Goal: Task Accomplishment & Management: Use online tool/utility

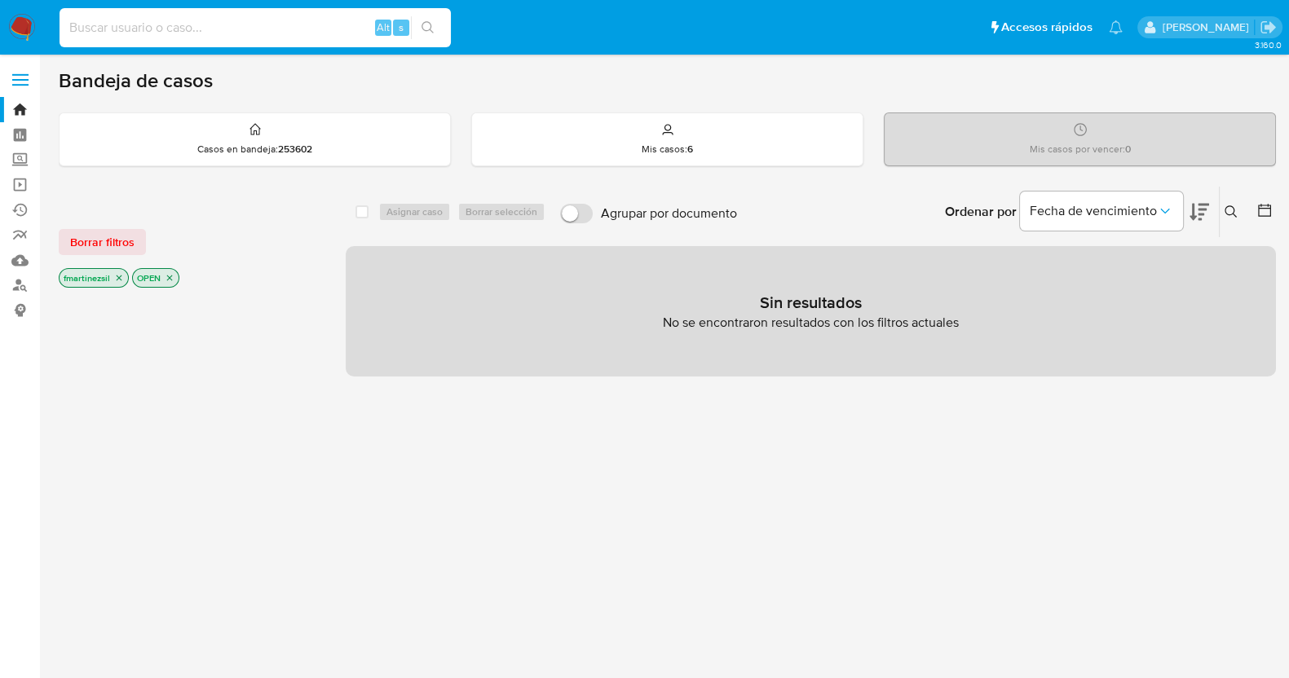
click at [231, 19] on input at bounding box center [255, 27] width 391 height 21
paste input "1832873679"
type input "1832873679"
click at [428, 35] on button "search-icon" at bounding box center [427, 27] width 33 height 23
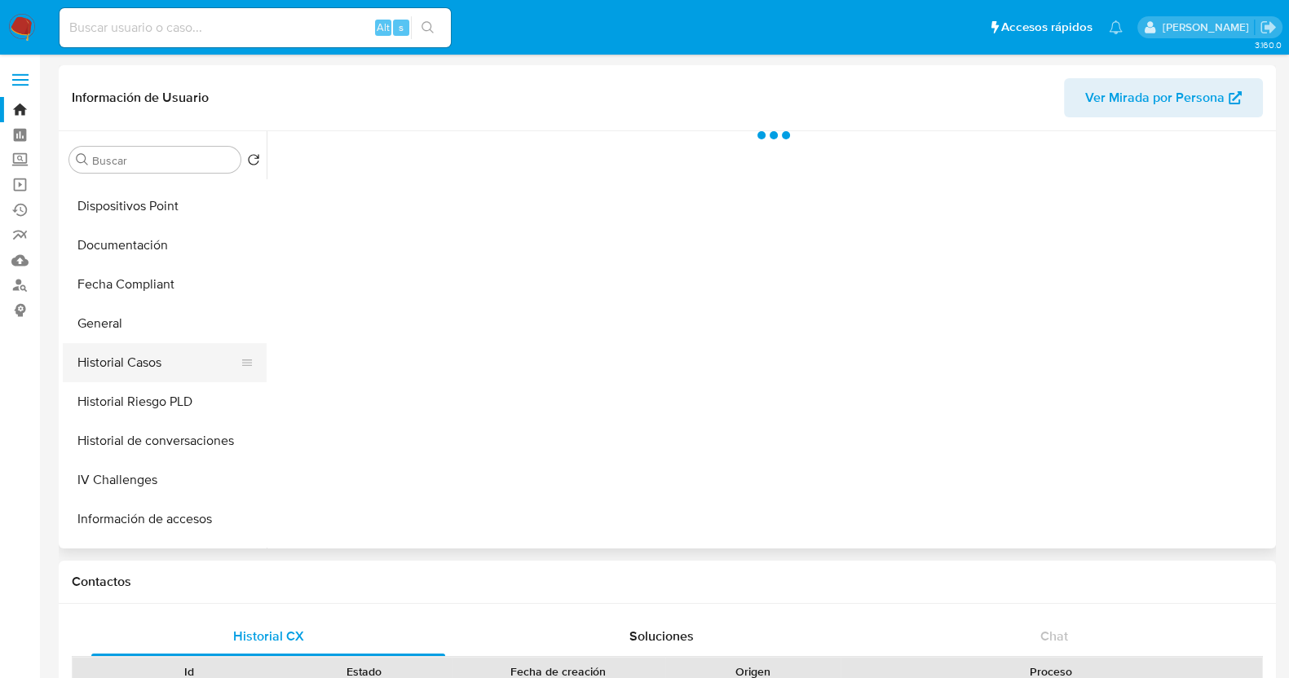
select select "10"
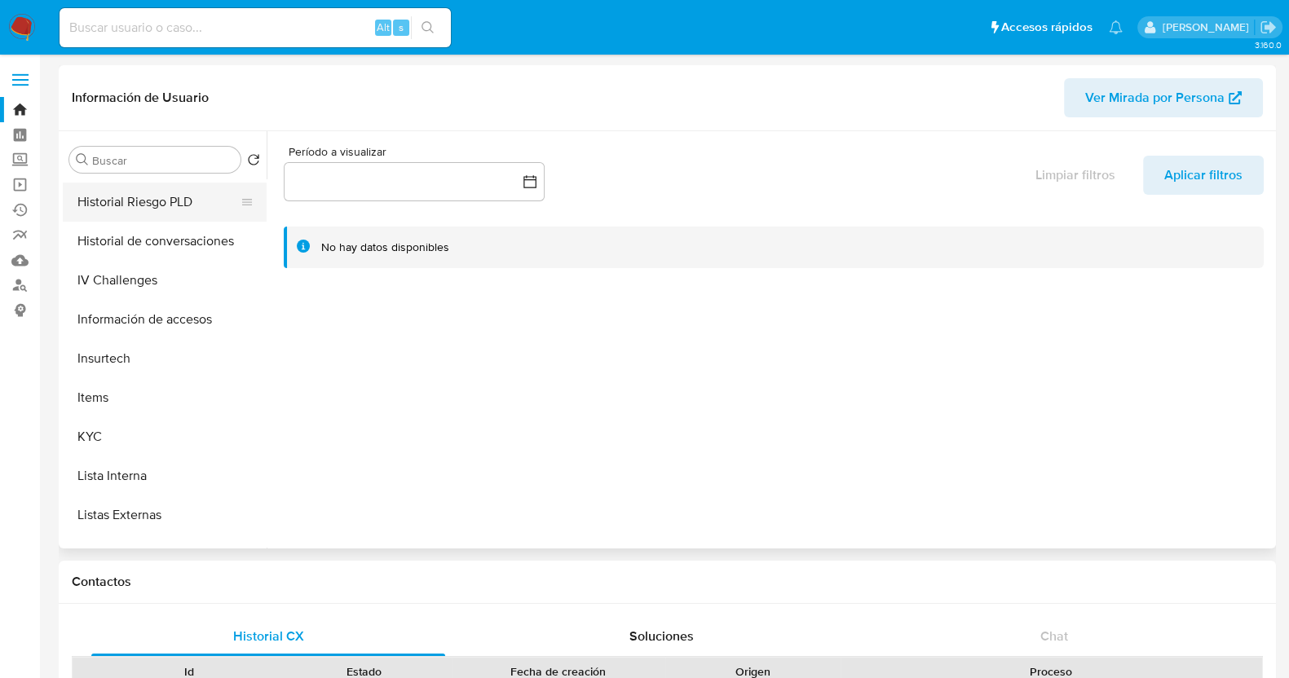
scroll to position [509, 0]
click at [139, 423] on button "KYC" at bounding box center [158, 433] width 191 height 39
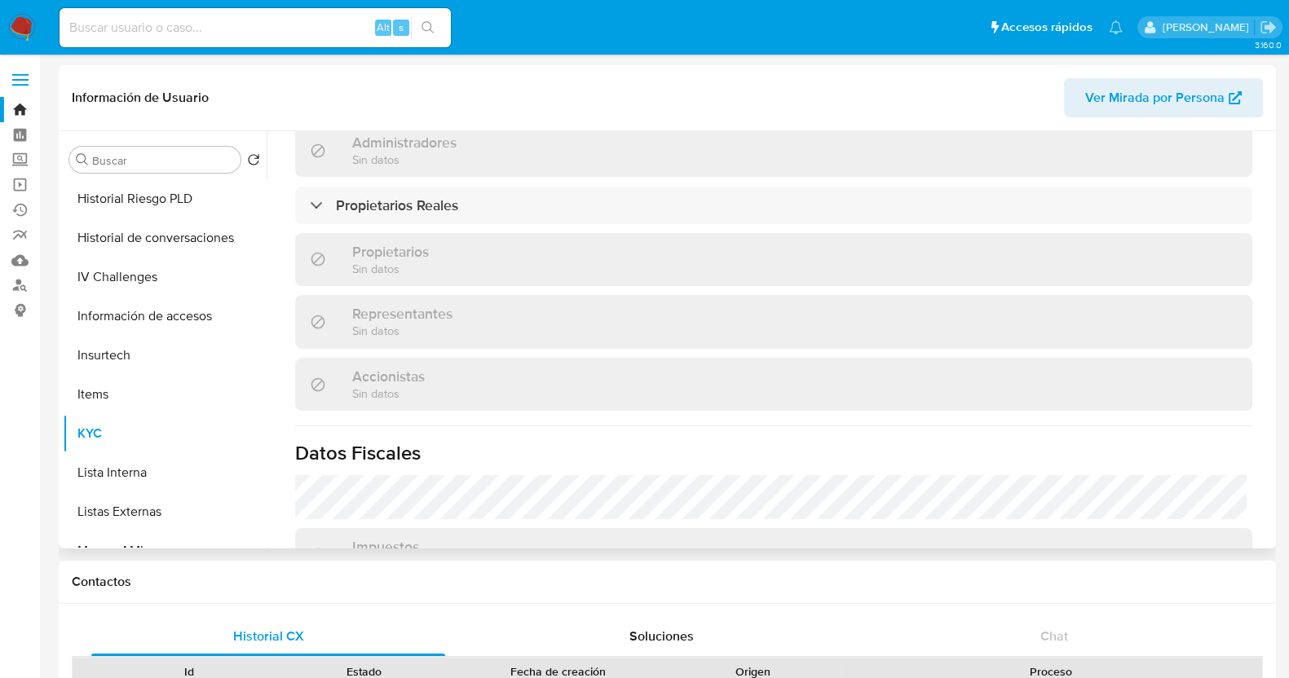
scroll to position [922, 0]
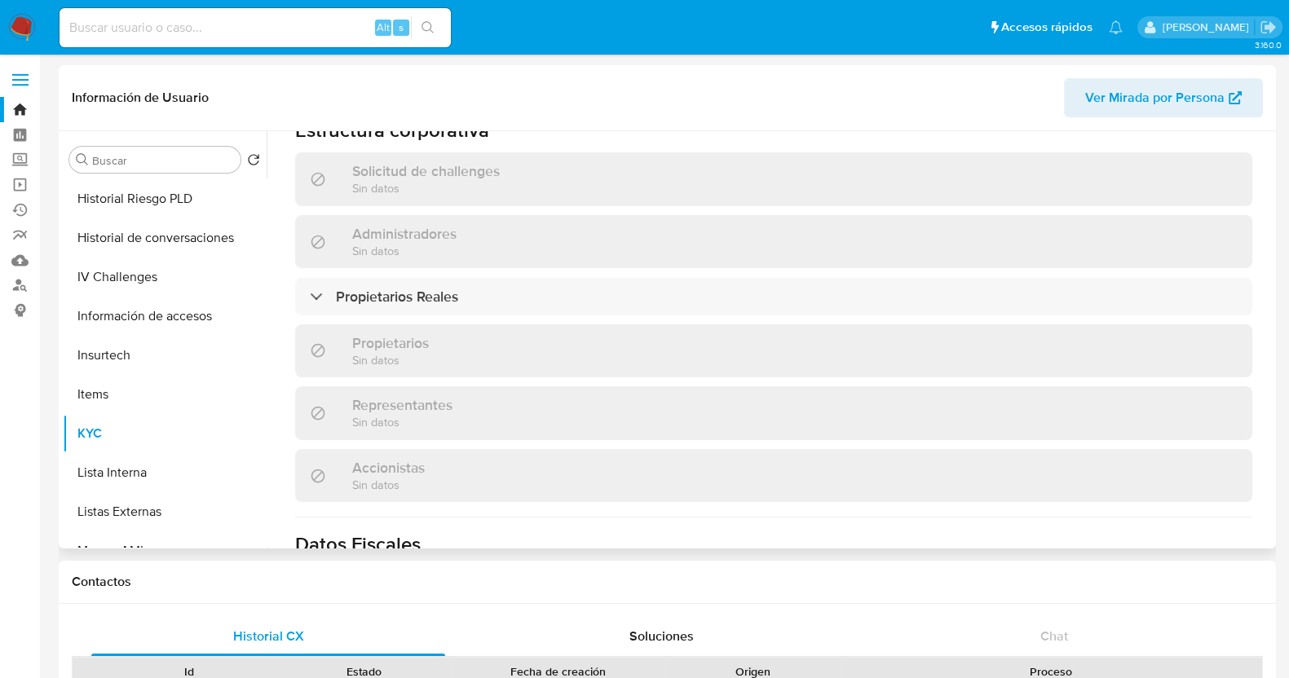
click at [1221, 90] on span "Ver Mirada por Persona" at bounding box center [1154, 97] width 139 height 39
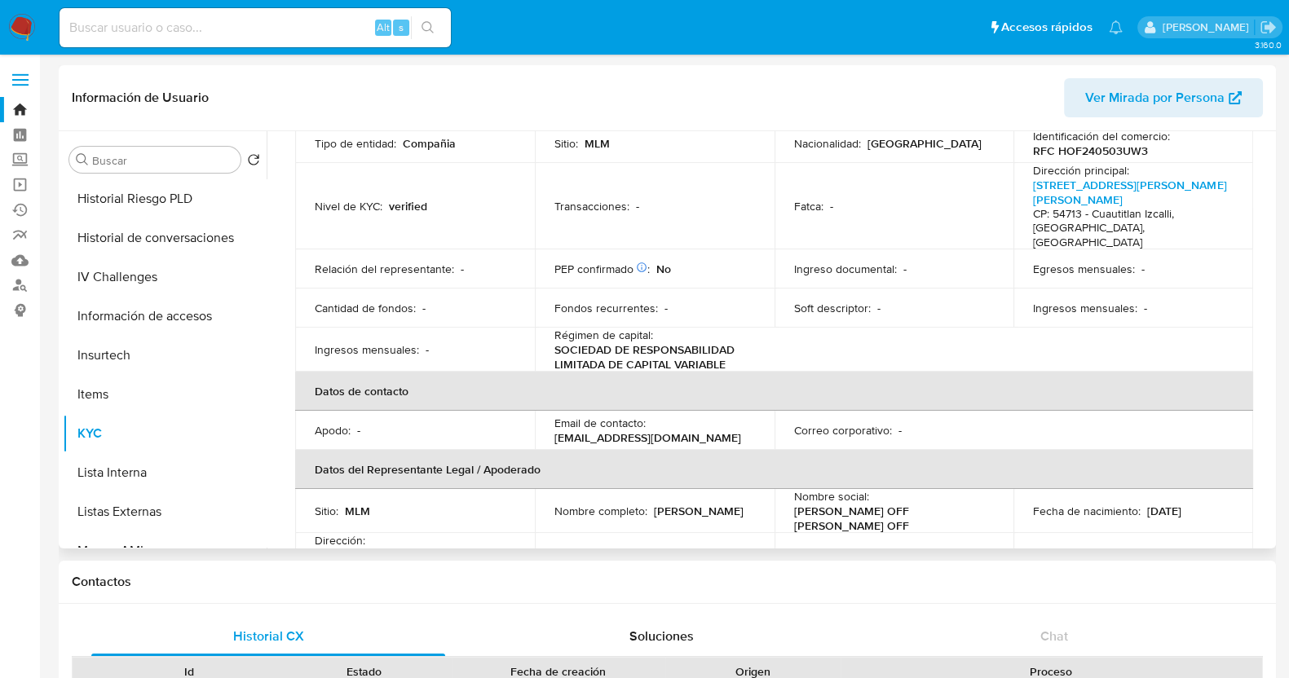
scroll to position [0, 0]
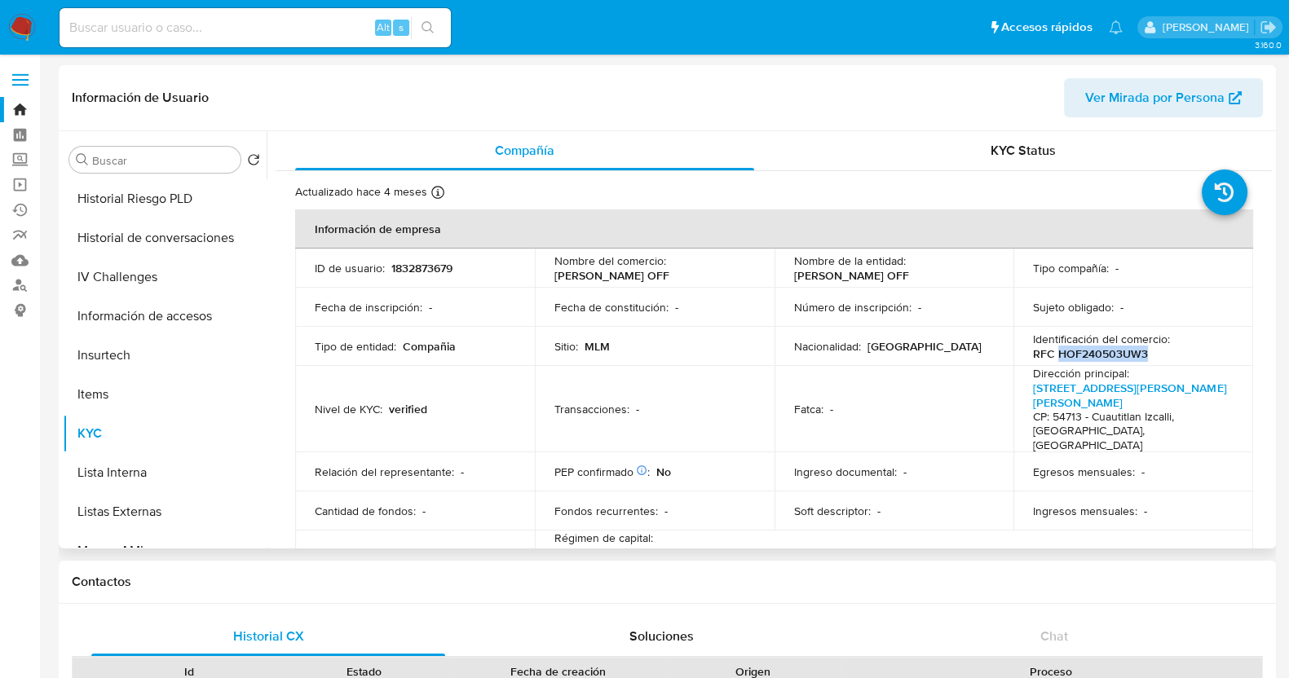
drag, startPoint x: 1148, startPoint y: 355, endPoint x: 1053, endPoint y: 360, distance: 94.7
click at [1053, 360] on div "Identificación del comercio : RFC HOF240503UW3" at bounding box center [1133, 346] width 201 height 29
copy p "HOF240503UW3"
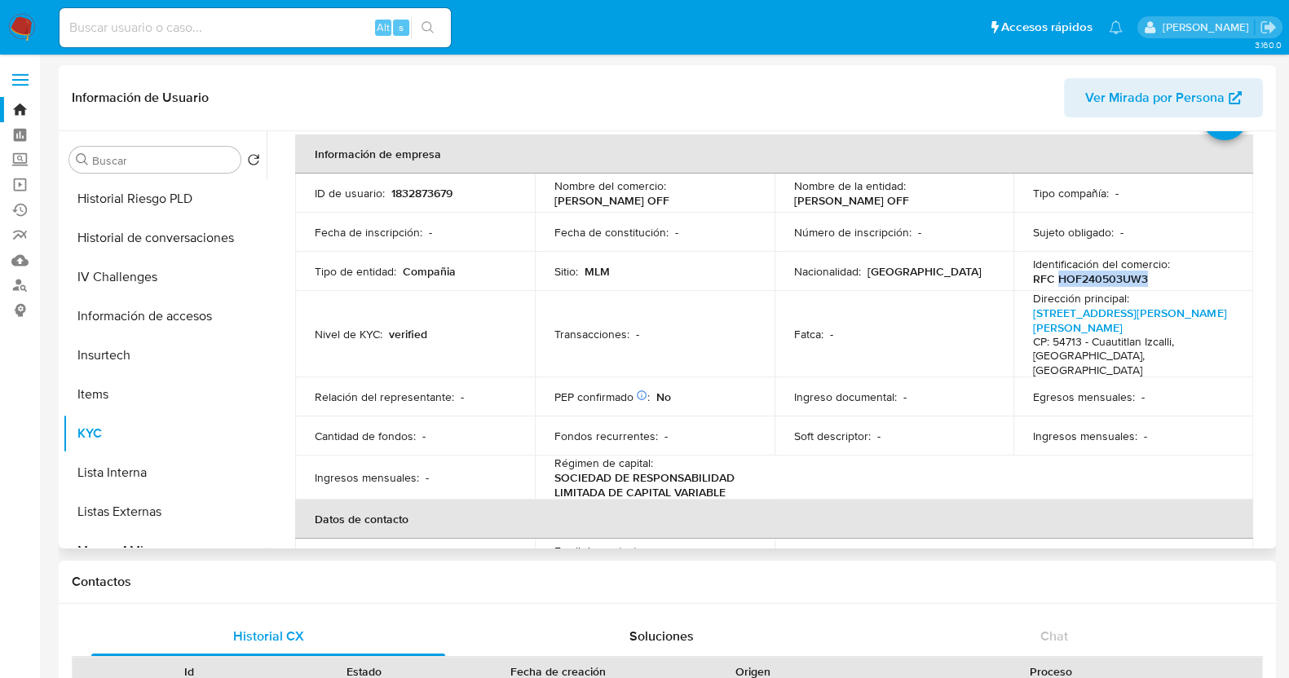
scroll to position [101, 0]
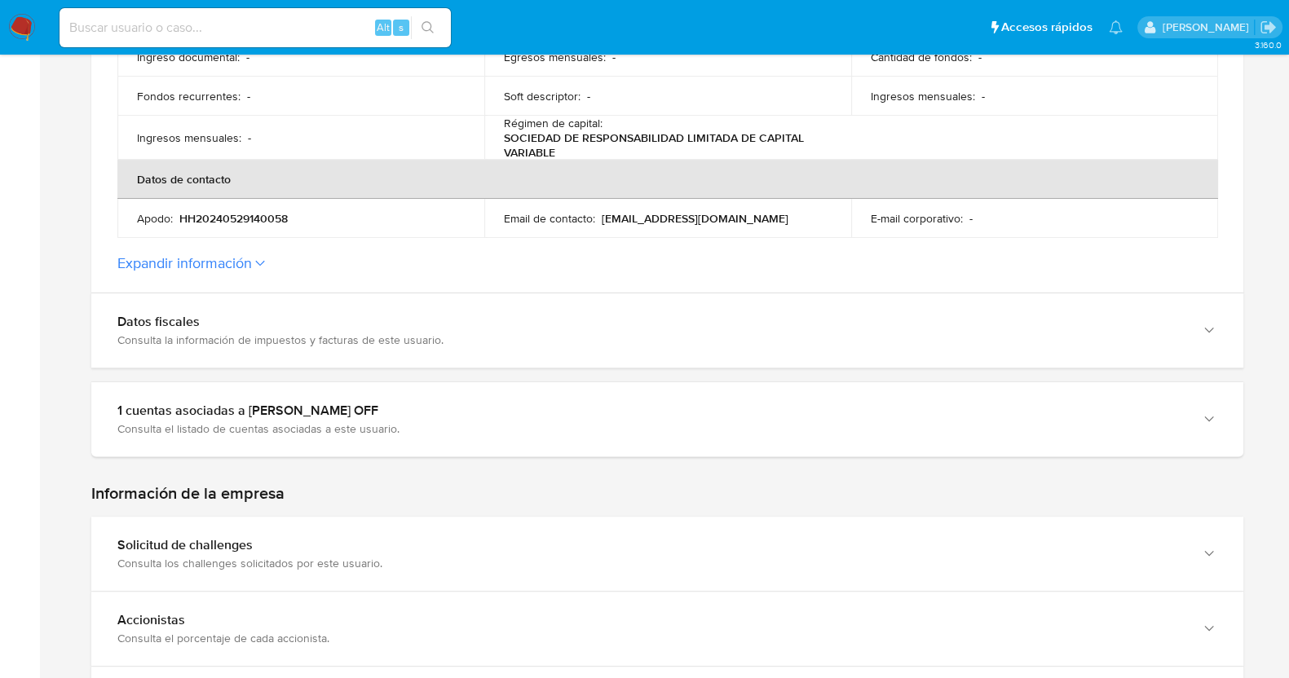
scroll to position [815, 0]
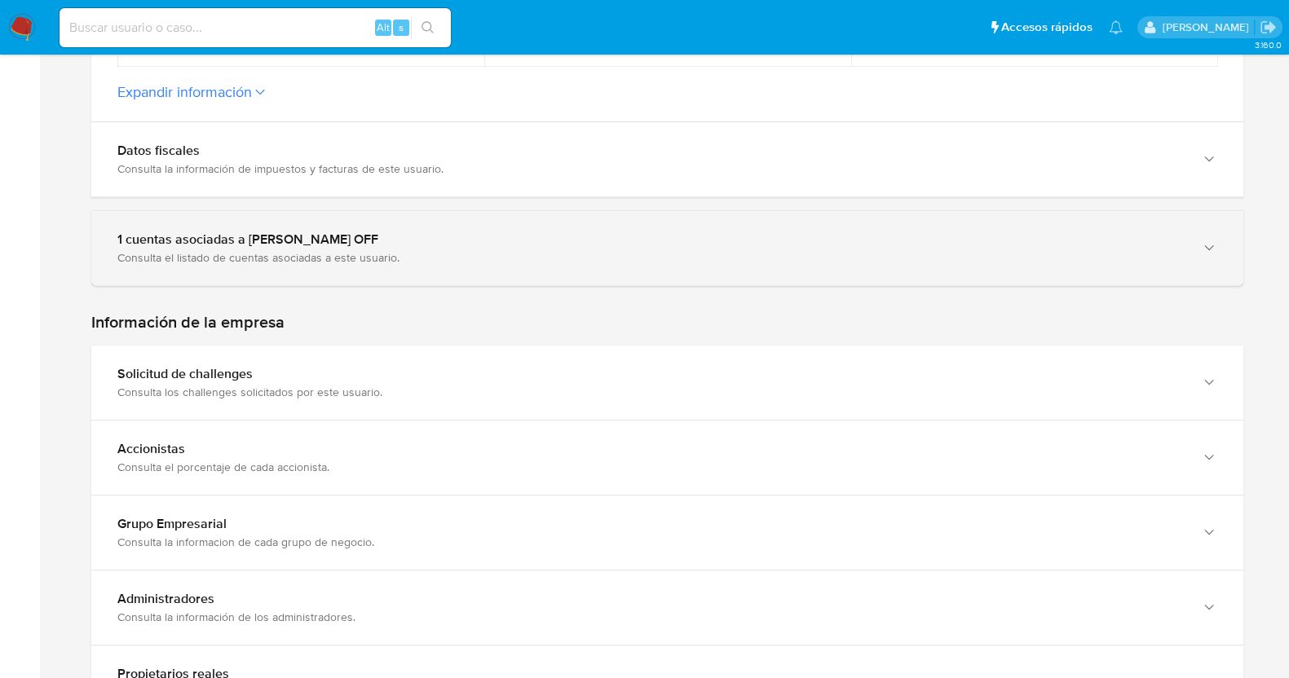
click at [919, 232] on div "1 cuentas asociadas a HOLGUEN OFF" at bounding box center [650, 240] width 1067 height 16
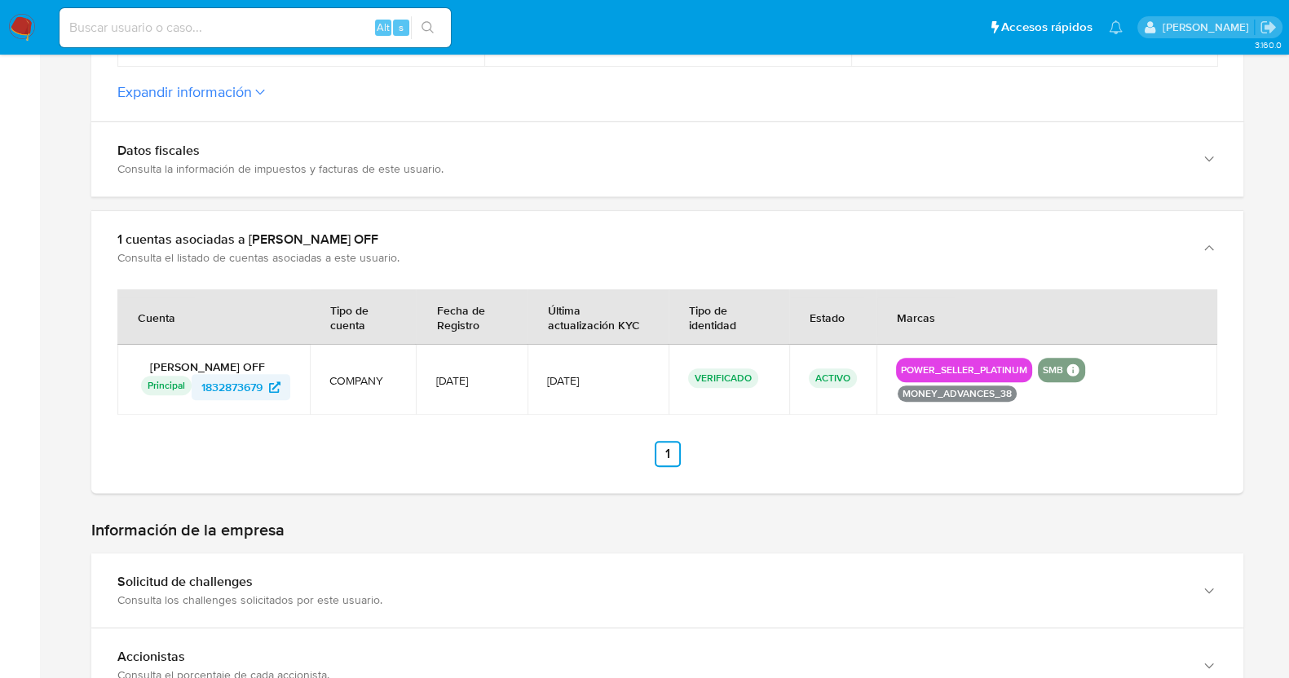
click at [216, 374] on span "1832873679" at bounding box center [231, 387] width 61 height 26
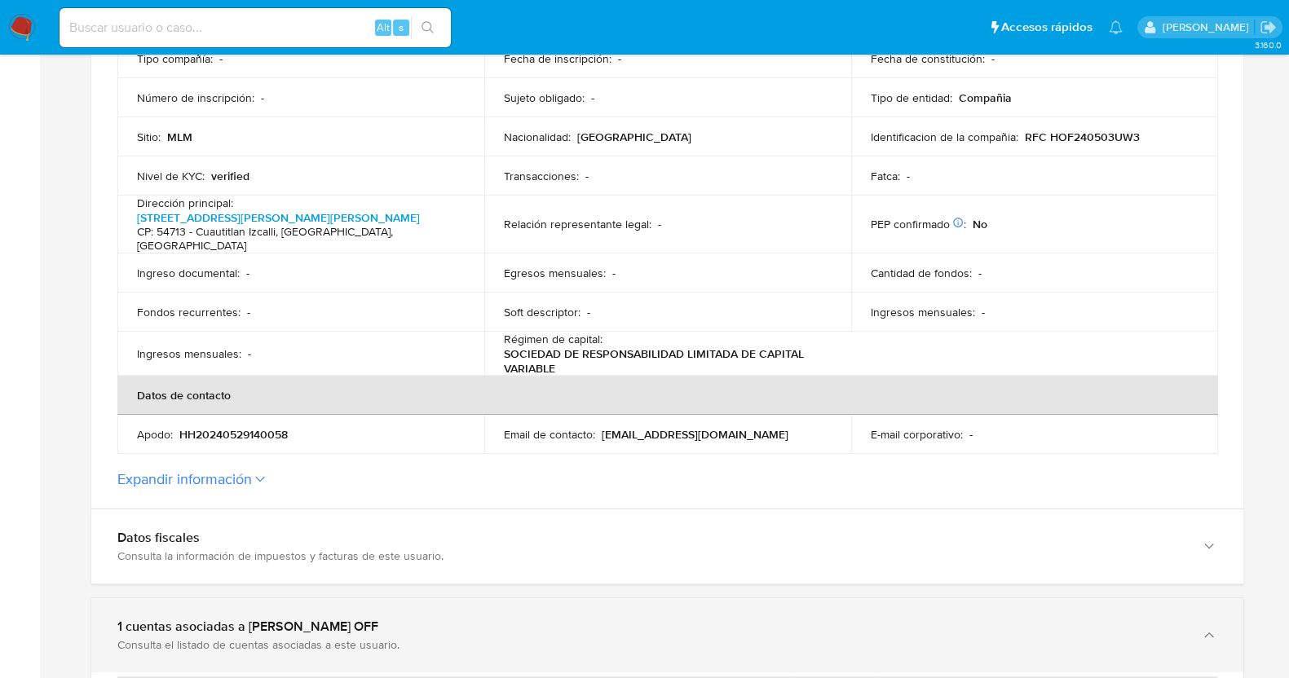
scroll to position [612, 0]
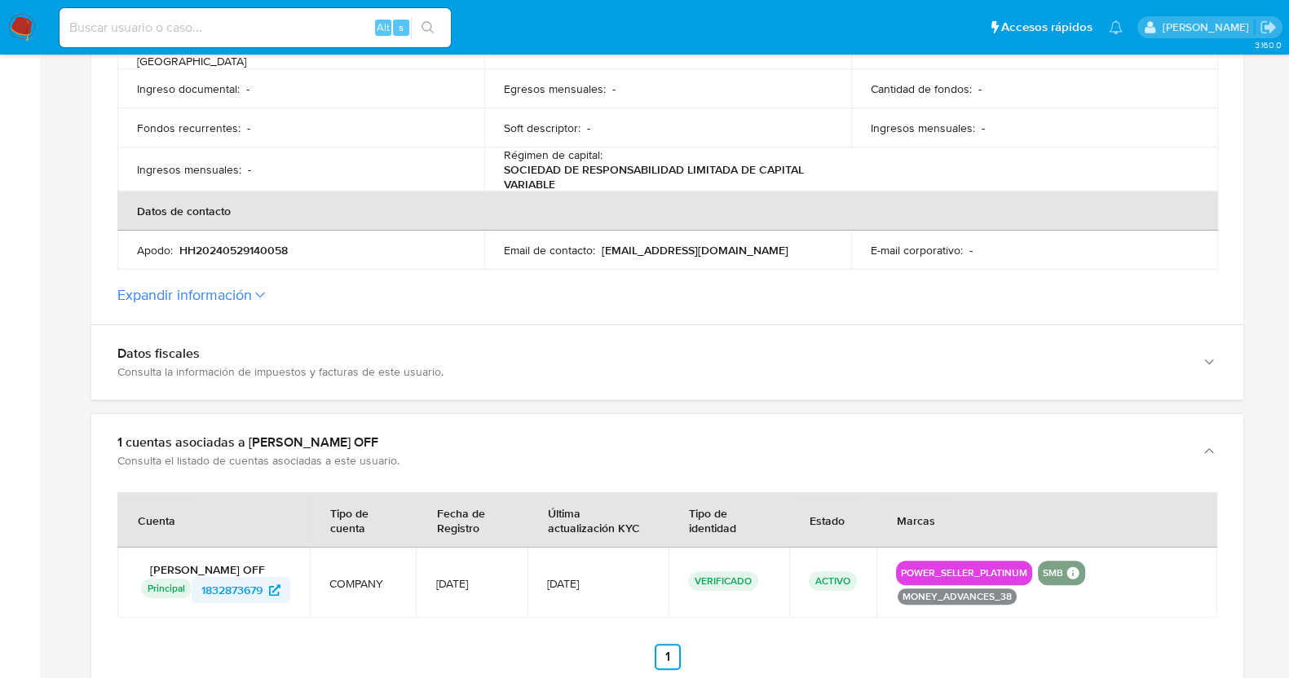
click at [245, 577] on span "1832873679" at bounding box center [231, 590] width 61 height 26
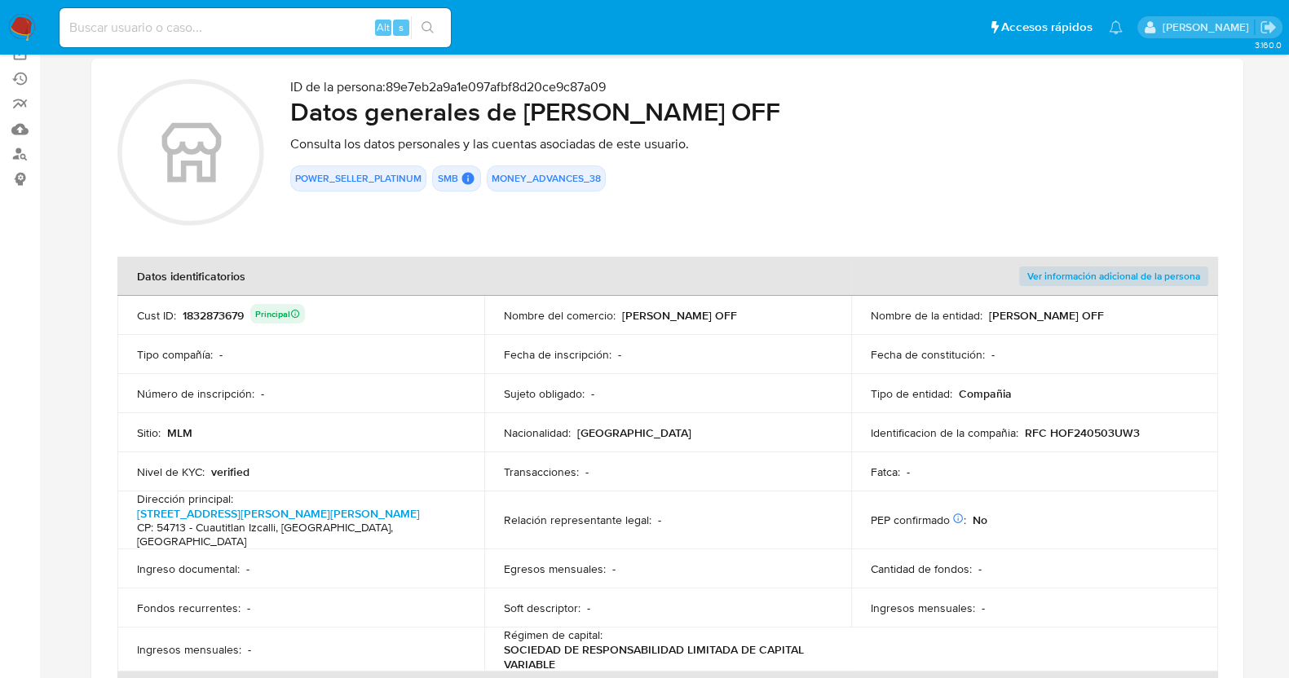
scroll to position [203, 0]
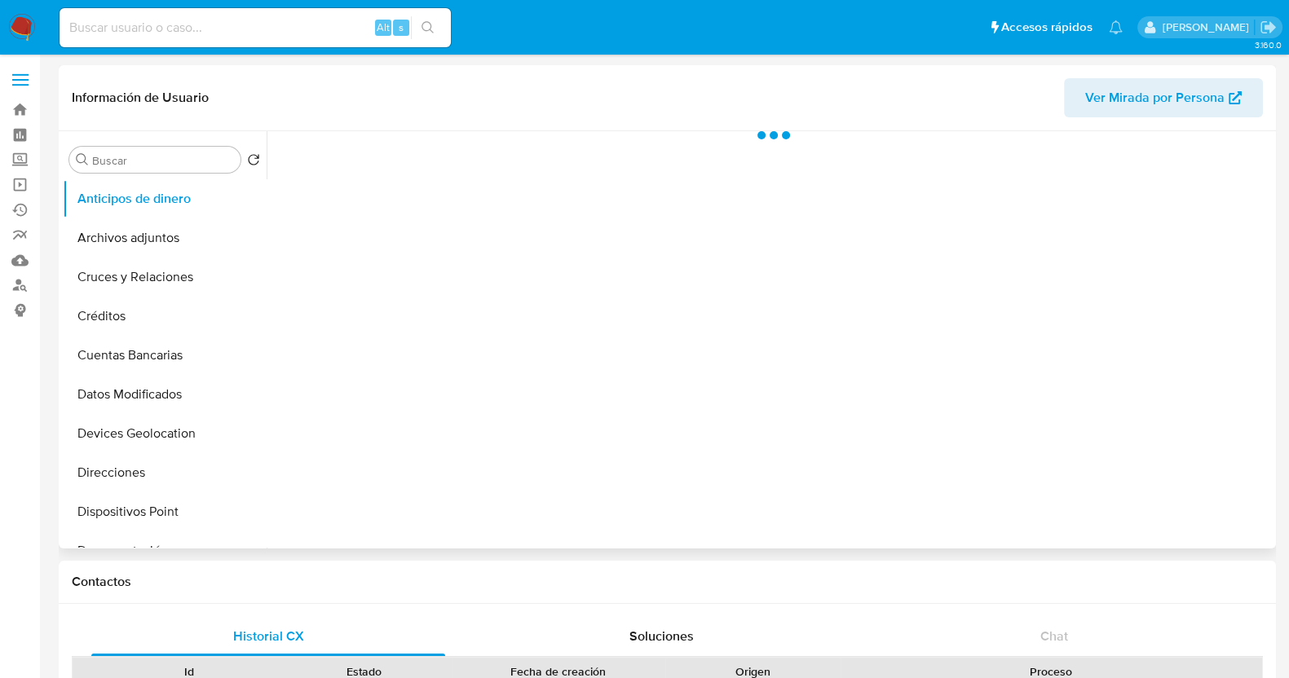
select select "10"
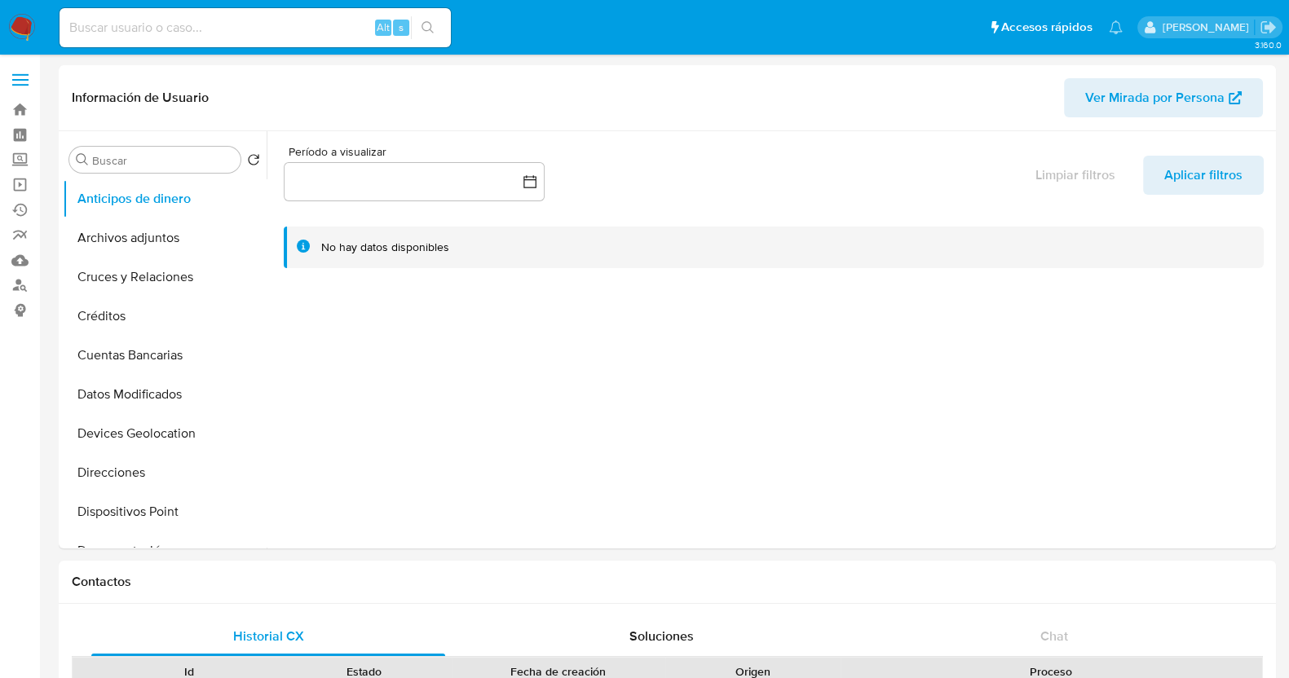
click at [184, 19] on div "Alt s" at bounding box center [255, 27] width 391 height 39
click at [196, 34] on input at bounding box center [255, 27] width 391 height 21
paste input "2674487631"
type input "2674487631"
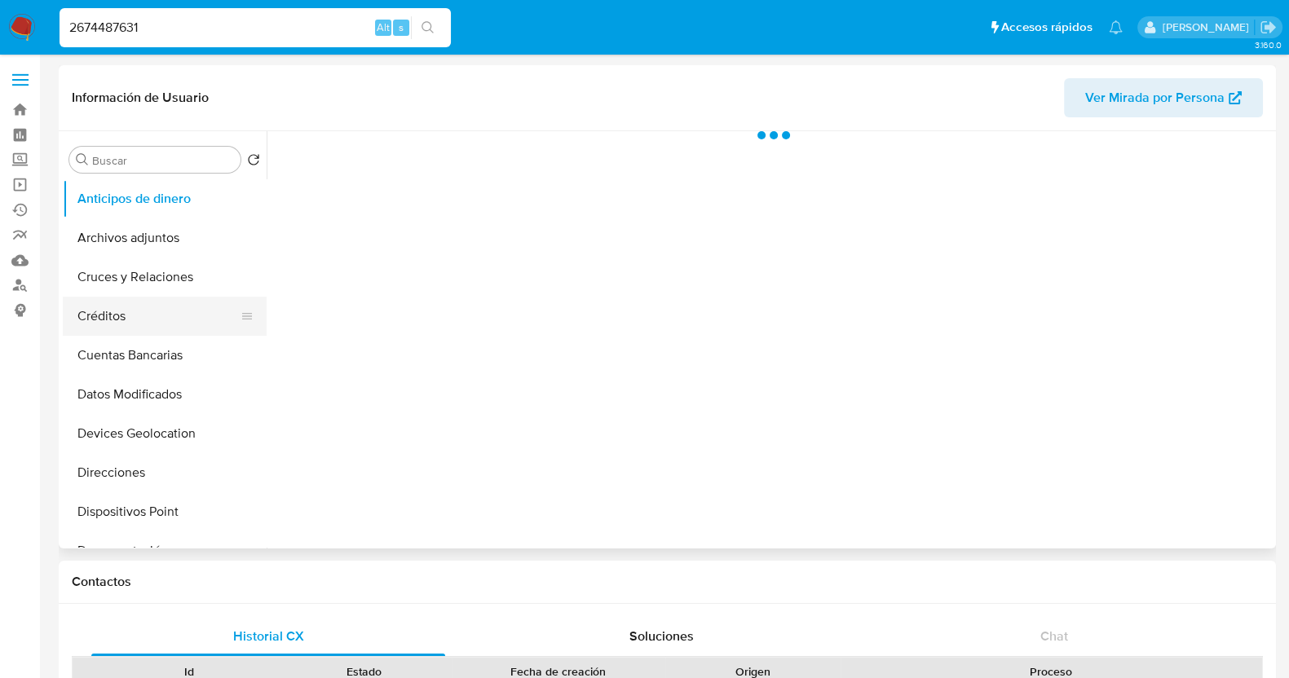
select select "10"
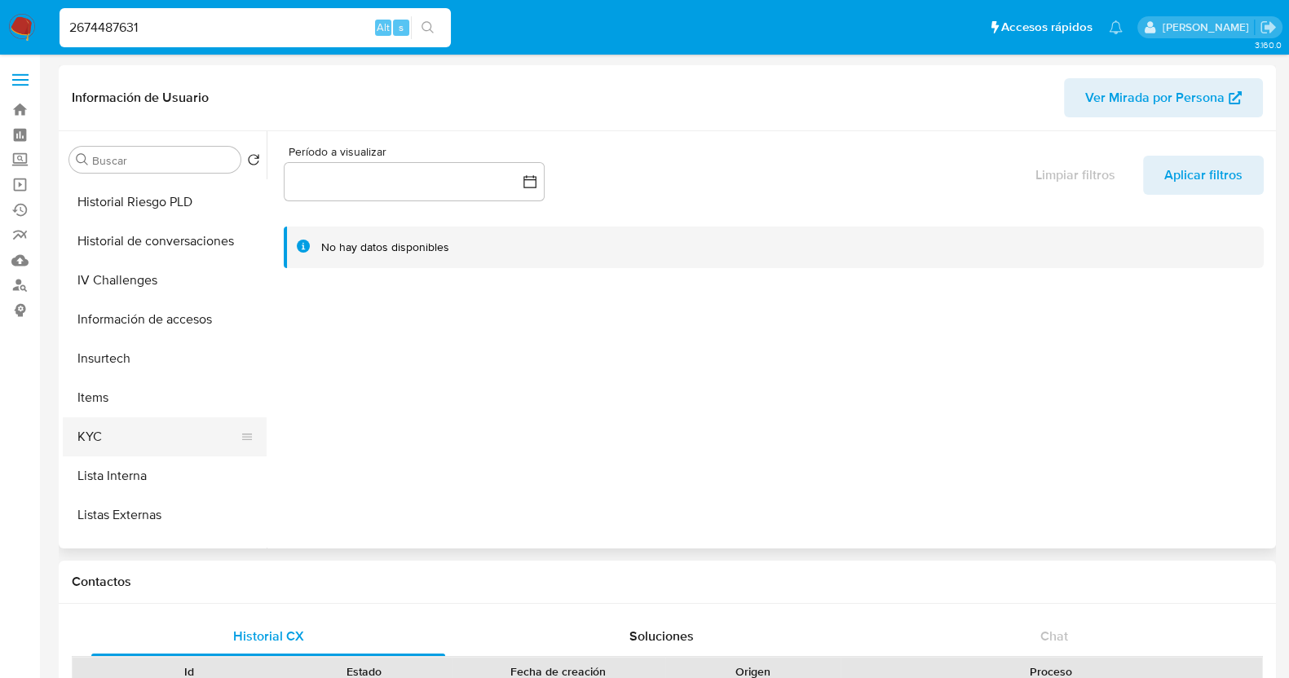
scroll to position [509, 0]
click at [155, 442] on button "KYC" at bounding box center [158, 433] width 191 height 39
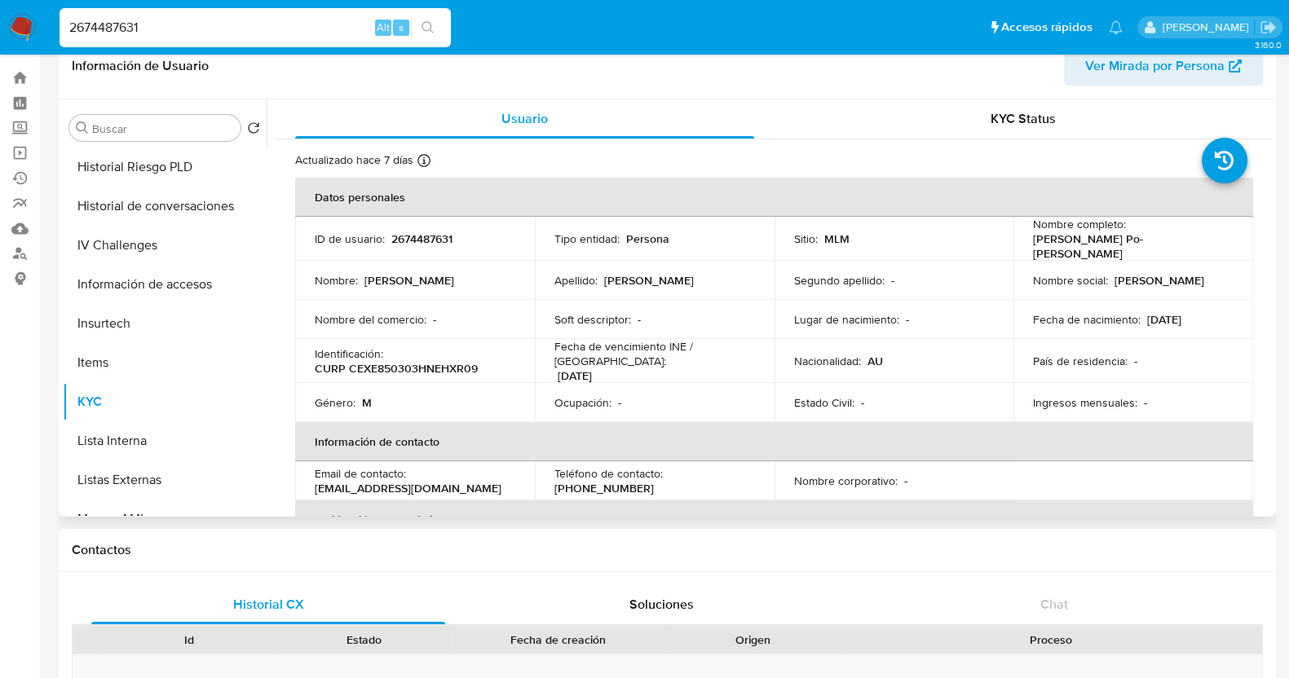
scroll to position [0, 0]
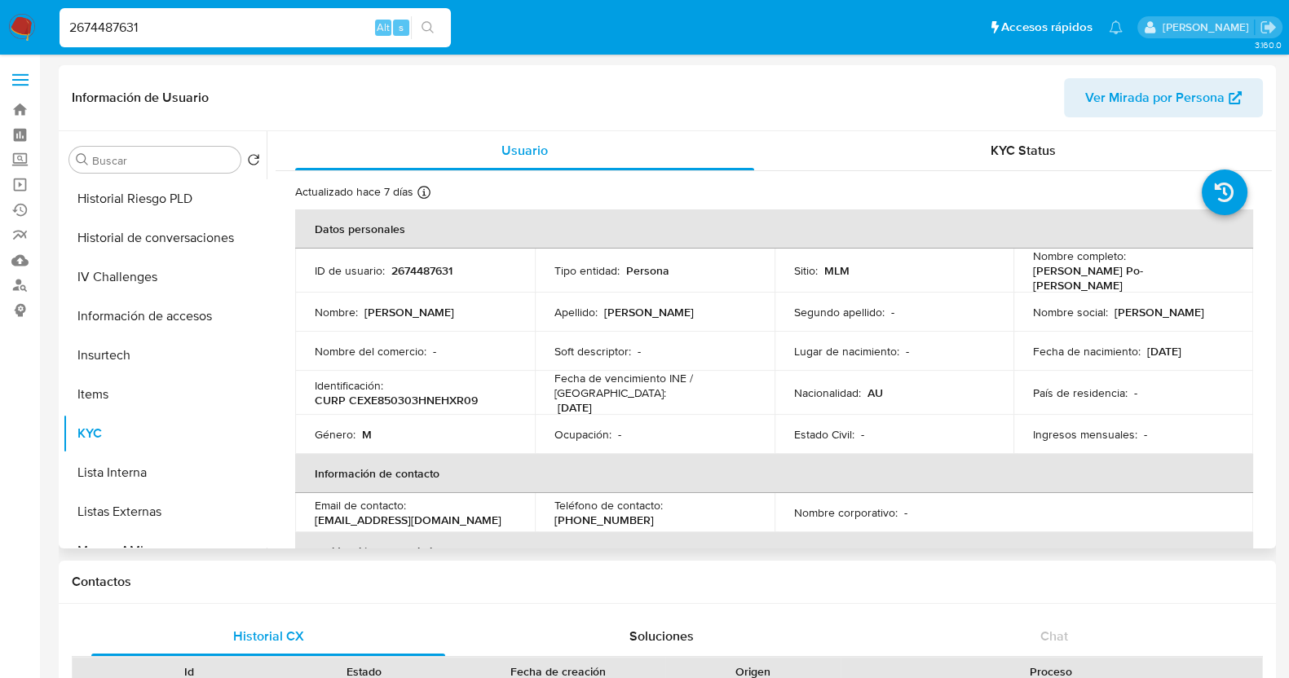
click at [1214, 99] on span "Ver Mirada por Persona" at bounding box center [1154, 97] width 139 height 39
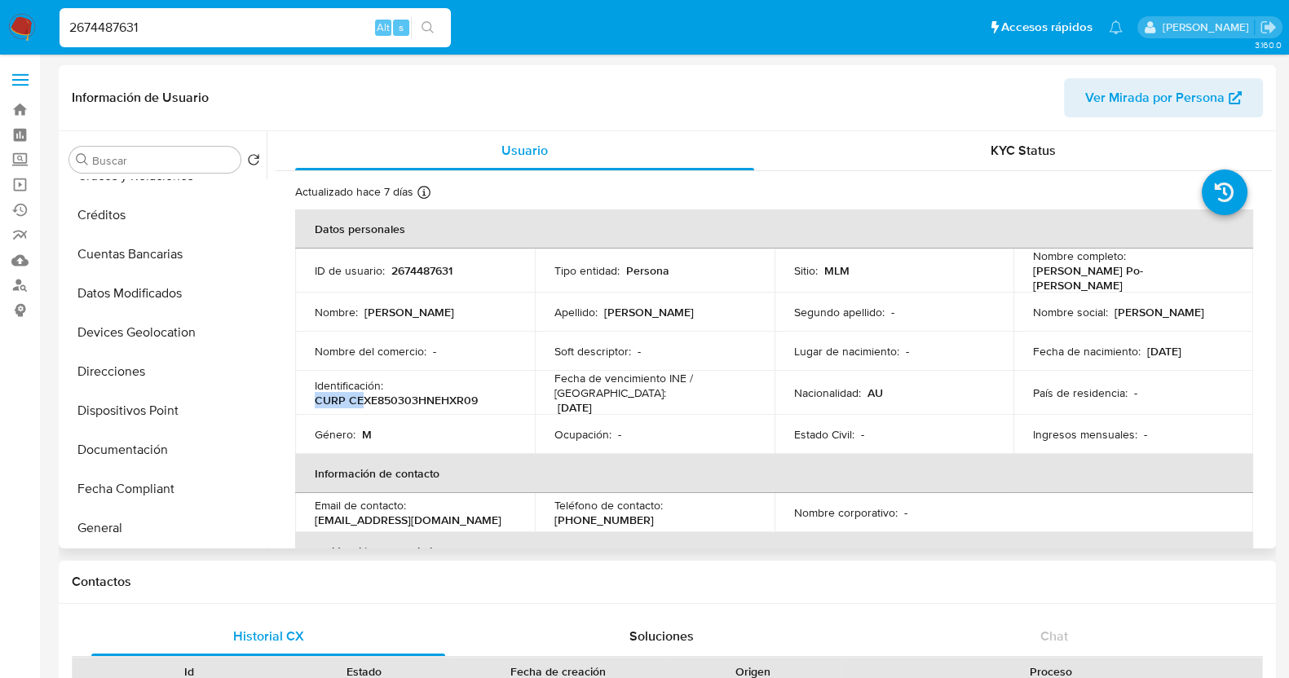
drag, startPoint x: 487, startPoint y: 382, endPoint x: 365, endPoint y: 392, distance: 122.0
click at [365, 392] on div "Identificación : CURP CEXE850303HNEHXR09" at bounding box center [415, 392] width 201 height 29
click at [378, 393] on p "CURP CEXE850303HNEHXR09" at bounding box center [396, 400] width 163 height 15
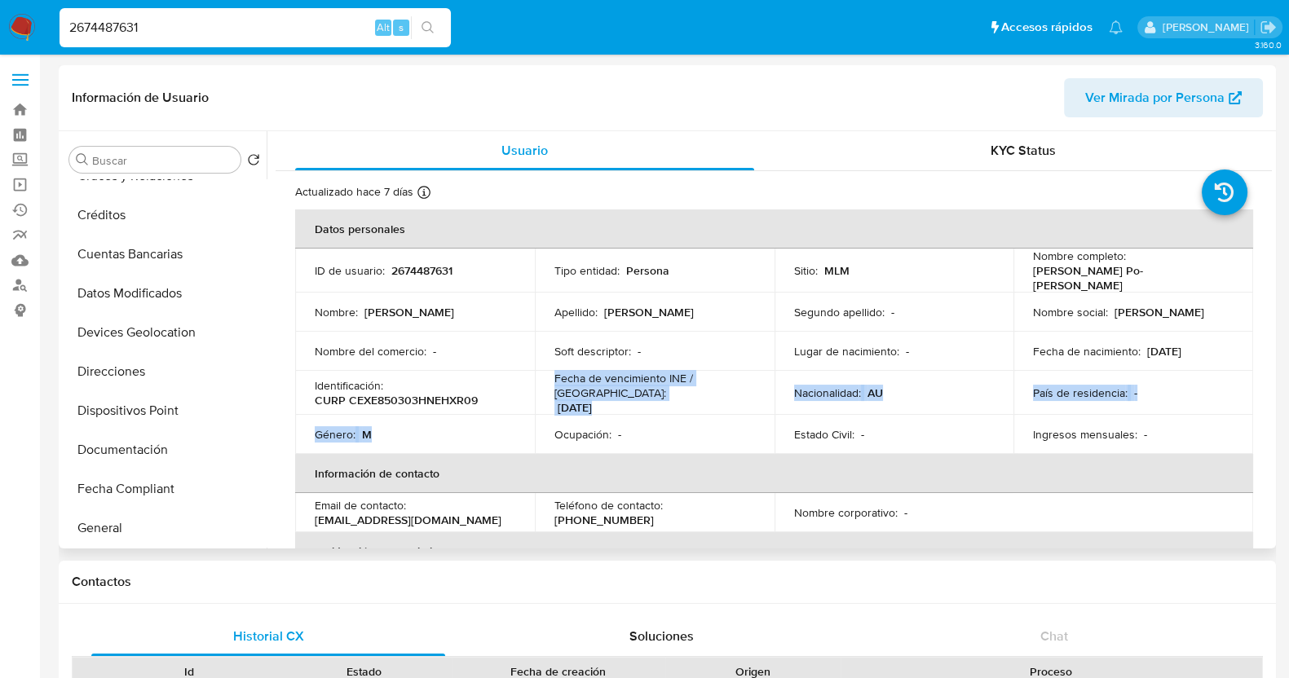
drag, startPoint x: 480, startPoint y: 388, endPoint x: 370, endPoint y: 405, distance: 111.4
click at [370, 405] on tbody "ID de usuario : 2674487631 Tipo entidad : Persona Sitio : MLM Nombre completo :…" at bounding box center [774, 351] width 958 height 205
click at [412, 400] on td "Identificación : CURP CEXE850303HNEHXR09" at bounding box center [415, 393] width 240 height 44
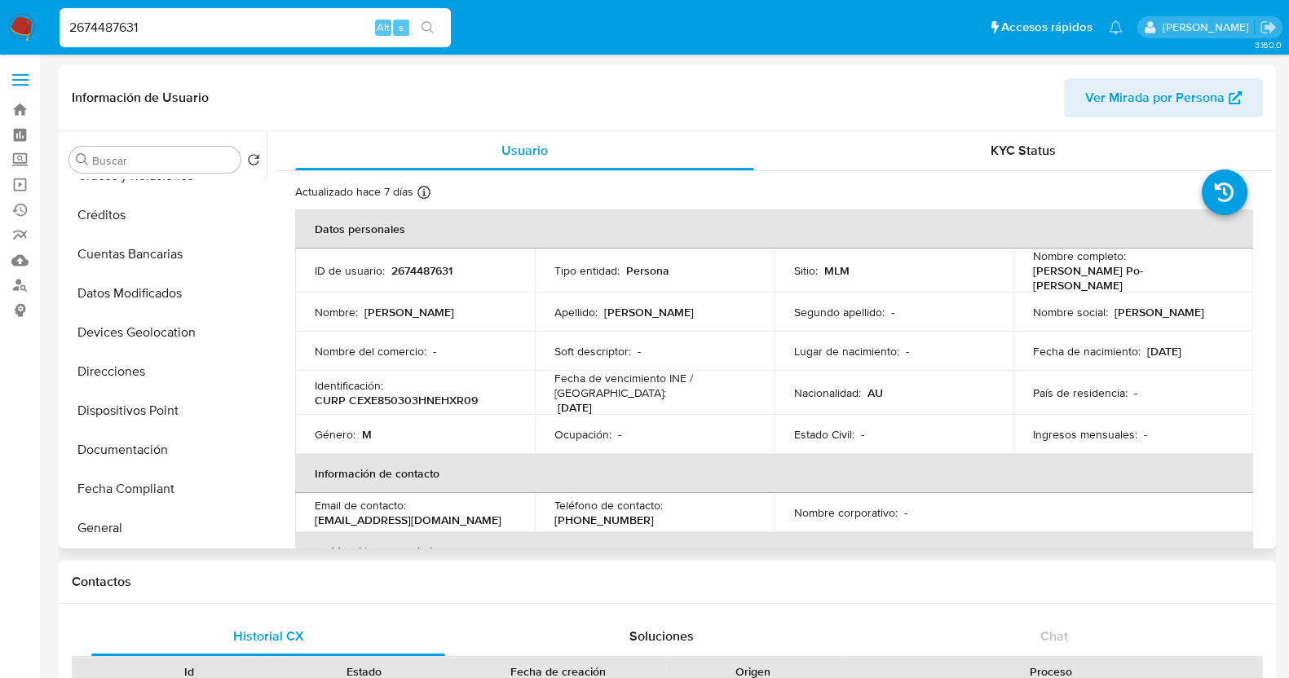
click at [477, 395] on div "Identificación : CURP CEXE850303HNEHXR09" at bounding box center [415, 392] width 201 height 29
drag, startPoint x: 483, startPoint y: 389, endPoint x: 349, endPoint y: 395, distance: 133.8
click at [349, 395] on div "Identificación : CURP CEXE850303HNEHXR09" at bounding box center [415, 392] width 201 height 29
copy p "CEXE850303HNEHXR09"
click at [1193, 108] on span "Ver Mirada por Persona" at bounding box center [1154, 97] width 139 height 39
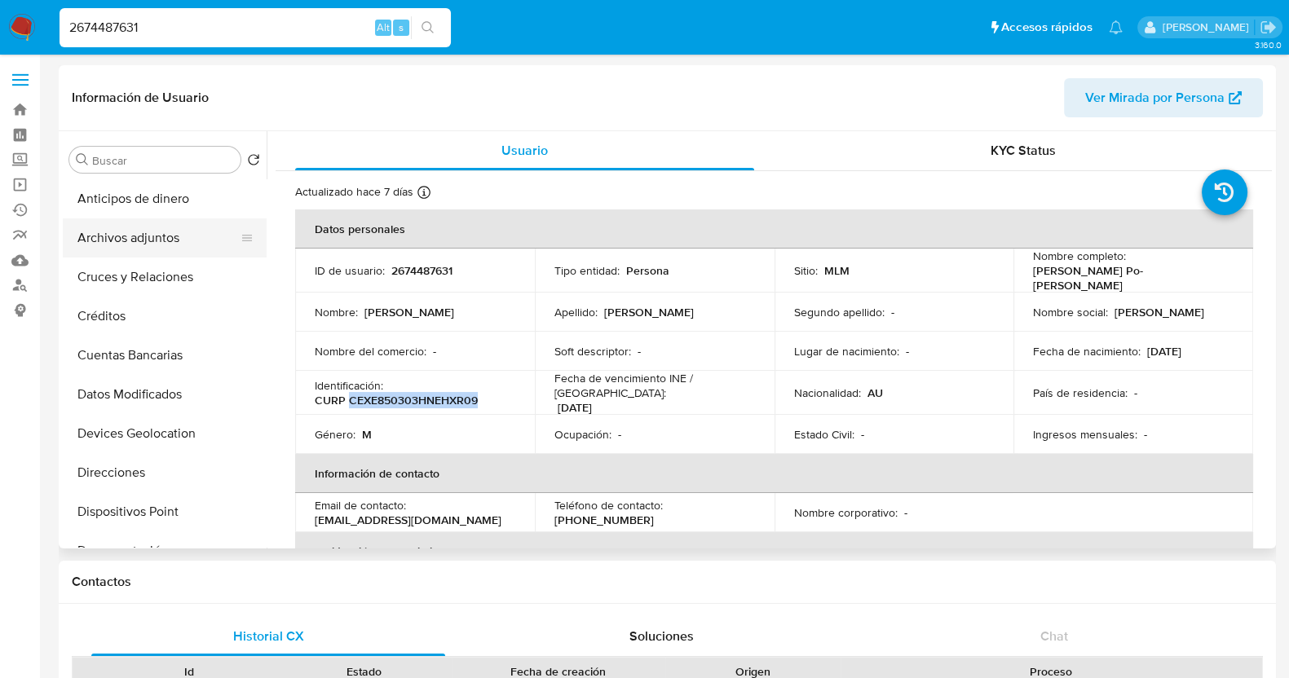
click at [121, 250] on button "Archivos adjuntos" at bounding box center [158, 238] width 191 height 39
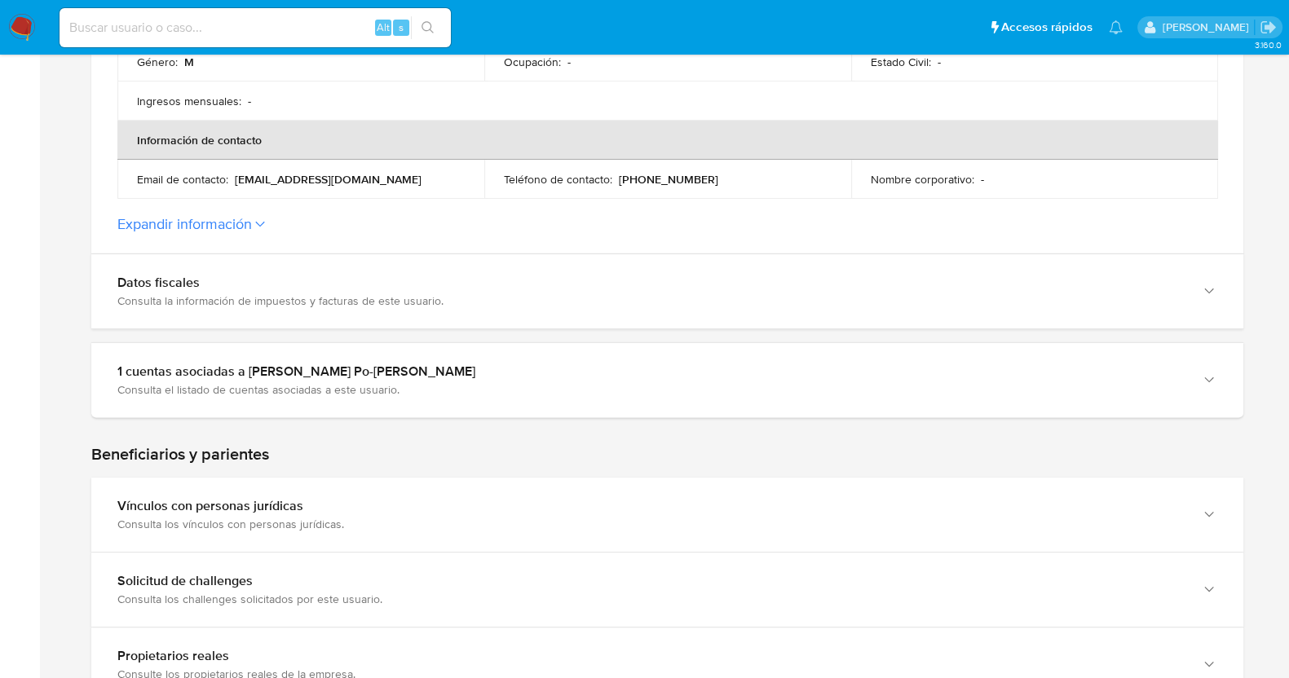
scroll to position [713, 0]
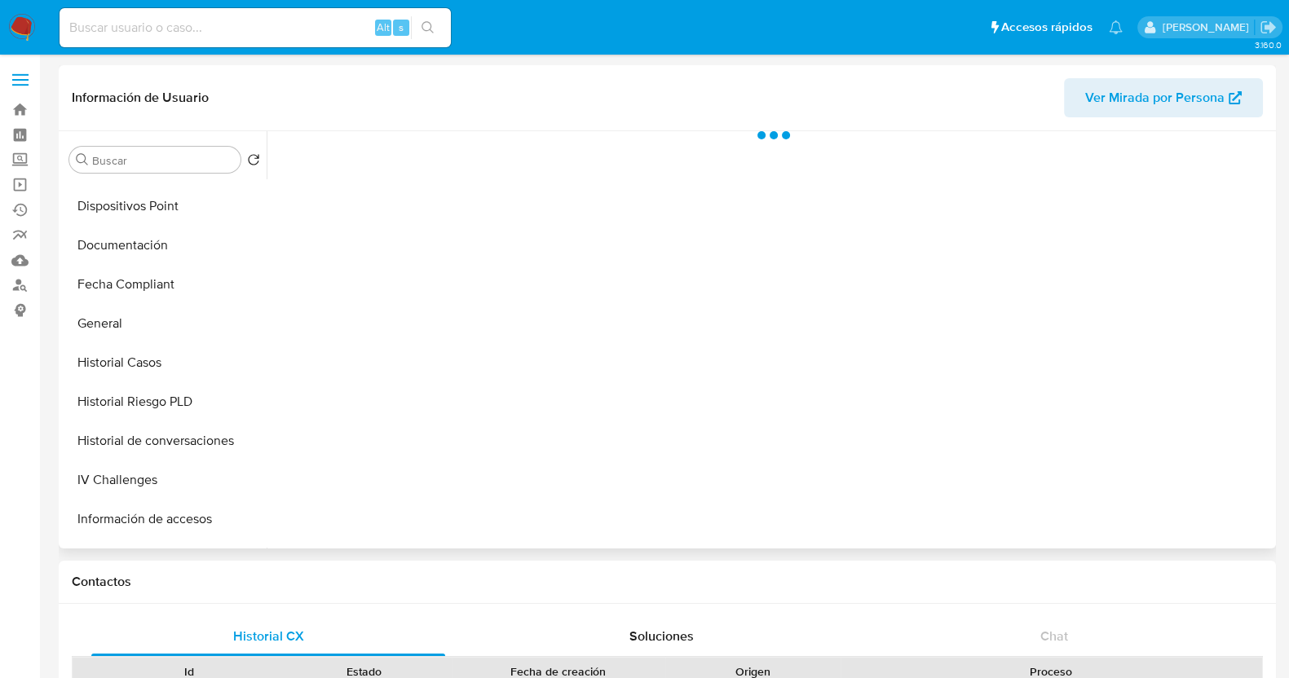
select select "10"
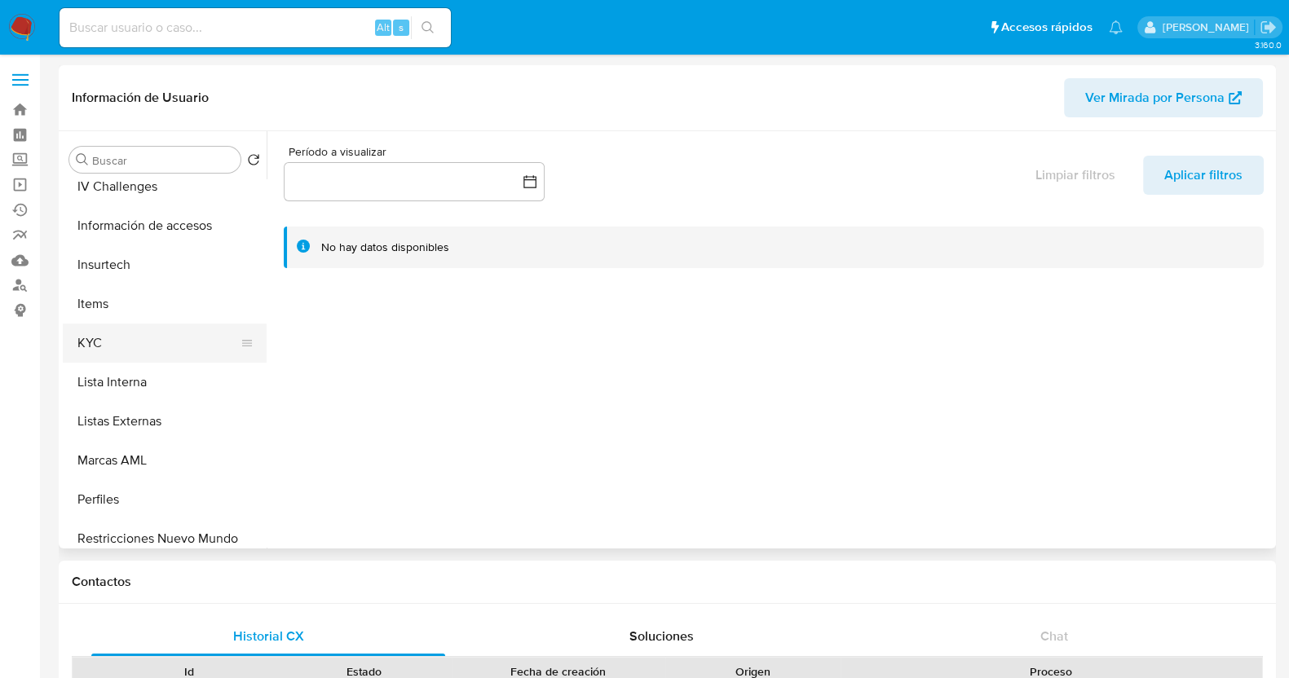
scroll to position [611, 0]
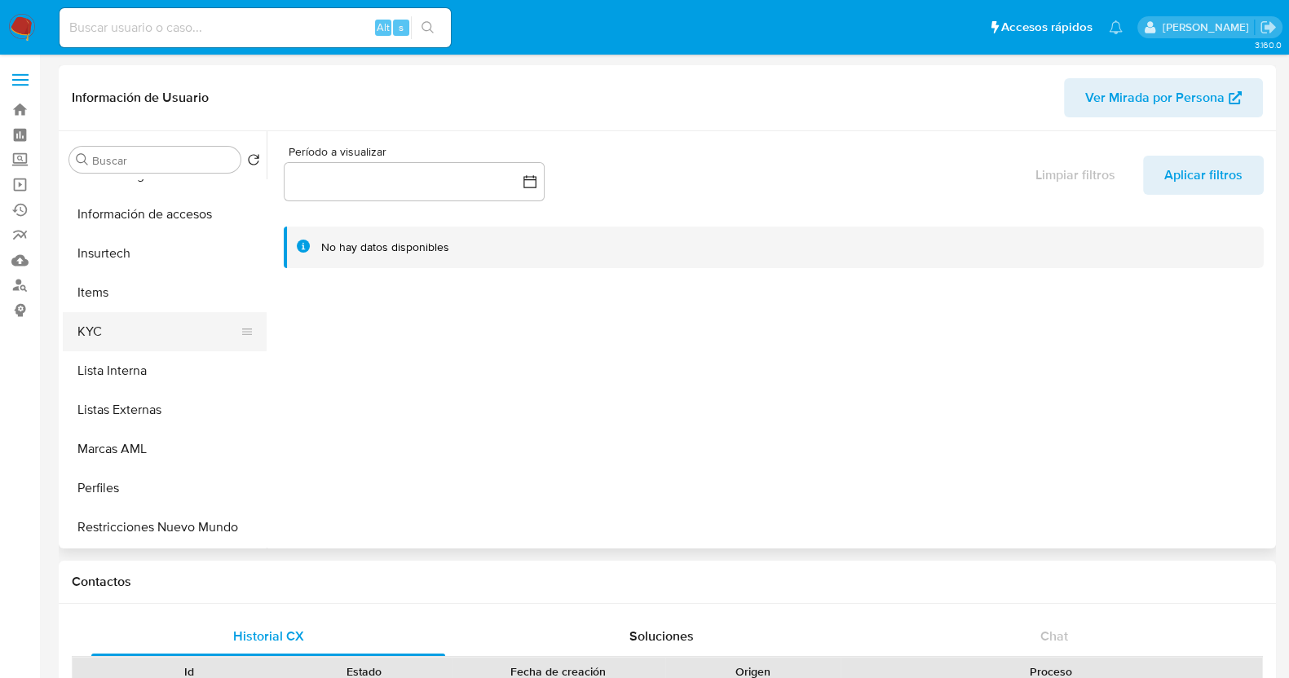
click at [111, 339] on button "KYC" at bounding box center [158, 331] width 191 height 39
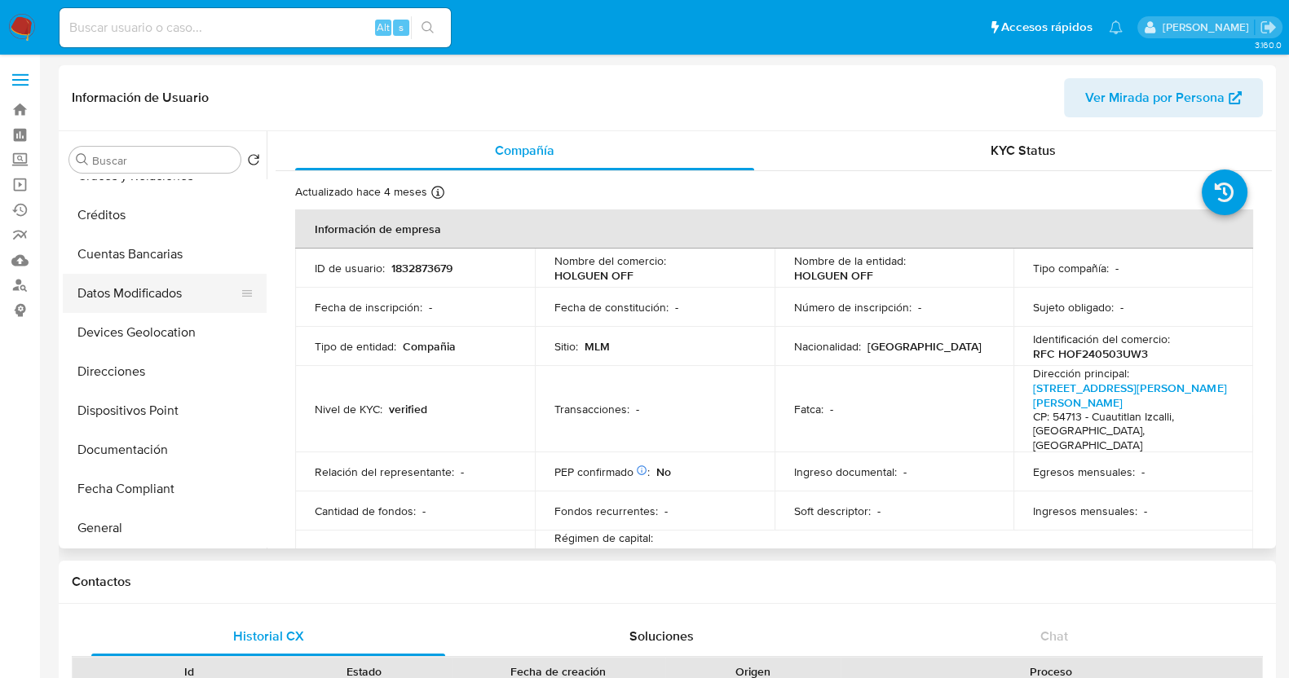
scroll to position [203, 0]
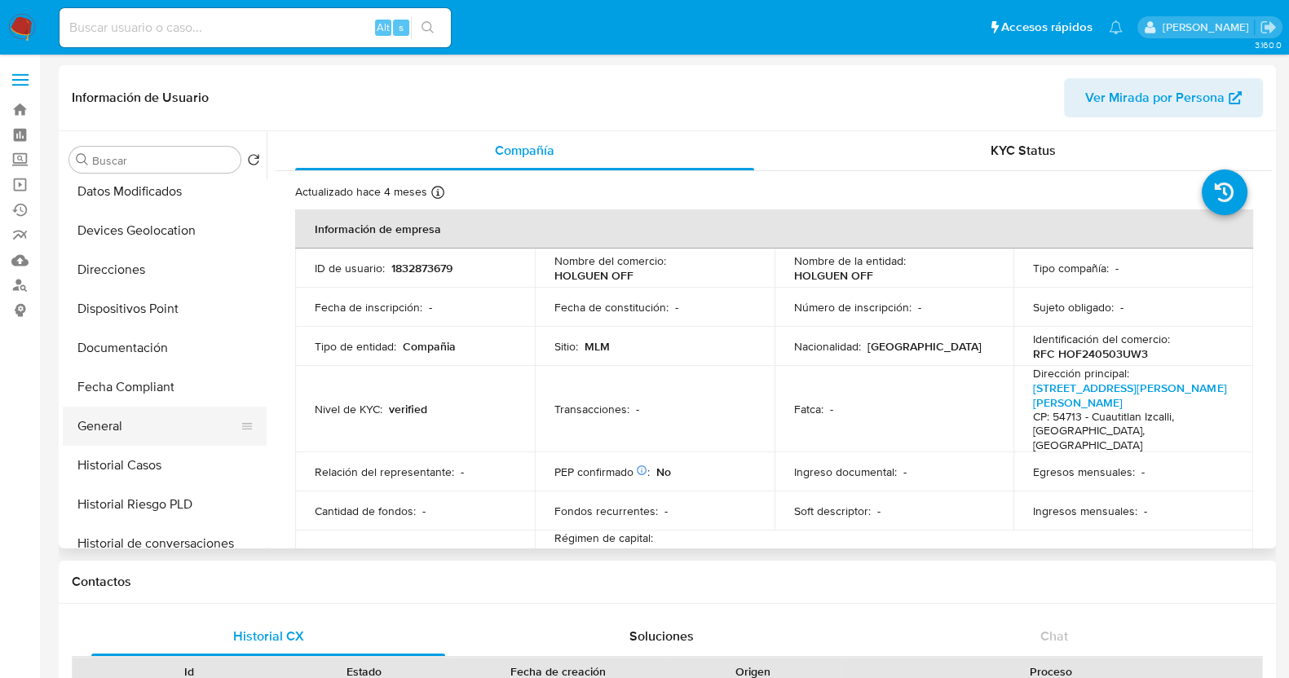
click at [126, 433] on button "General" at bounding box center [158, 426] width 191 height 39
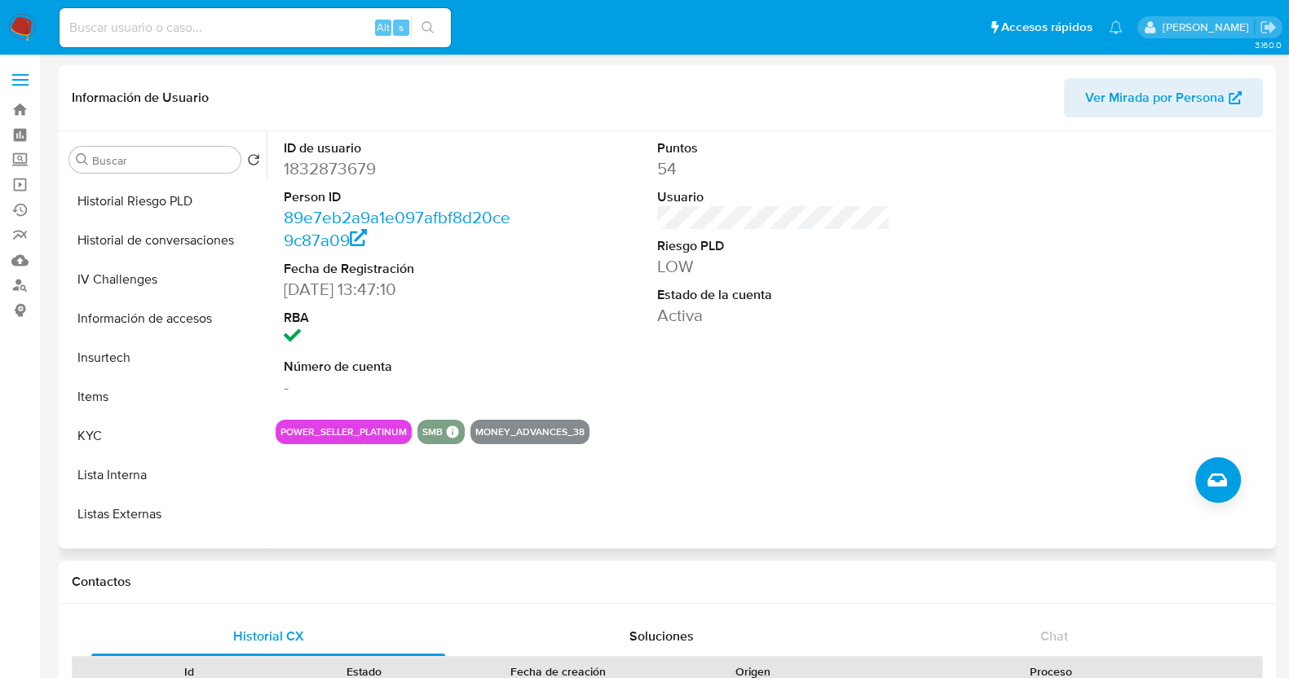
scroll to position [510, 0]
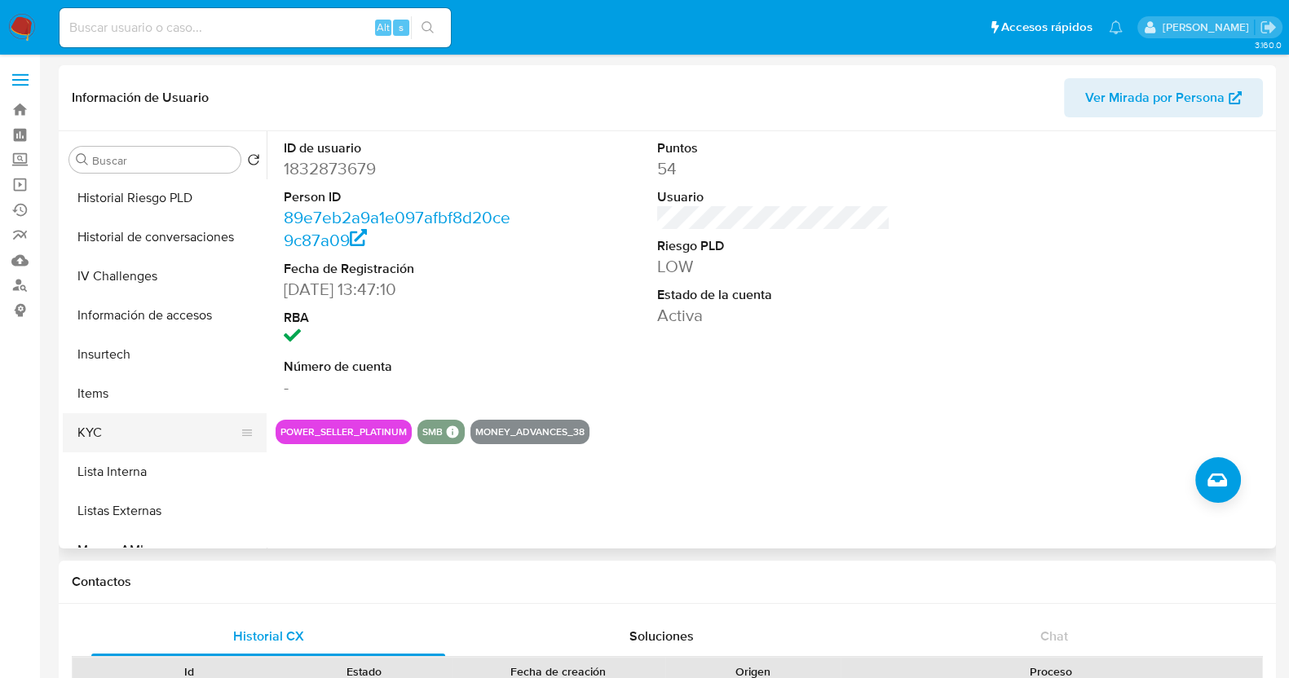
click at [135, 437] on button "KYC" at bounding box center [158, 432] width 191 height 39
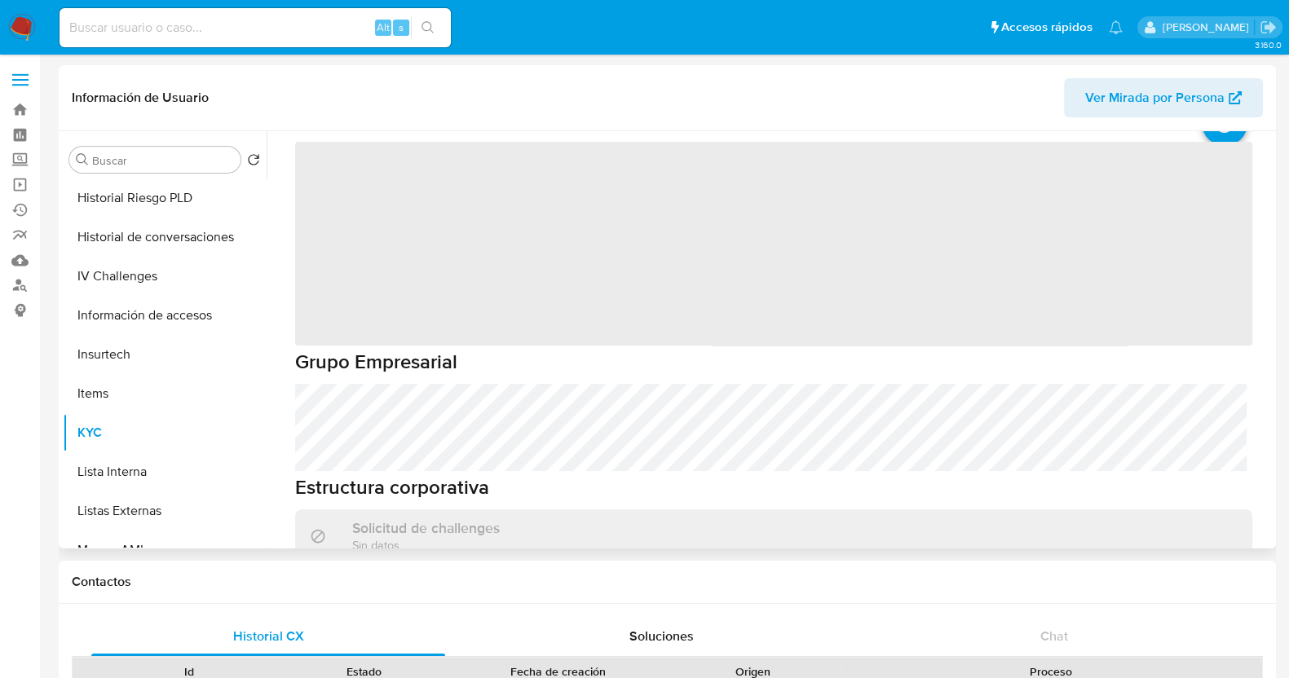
scroll to position [101, 0]
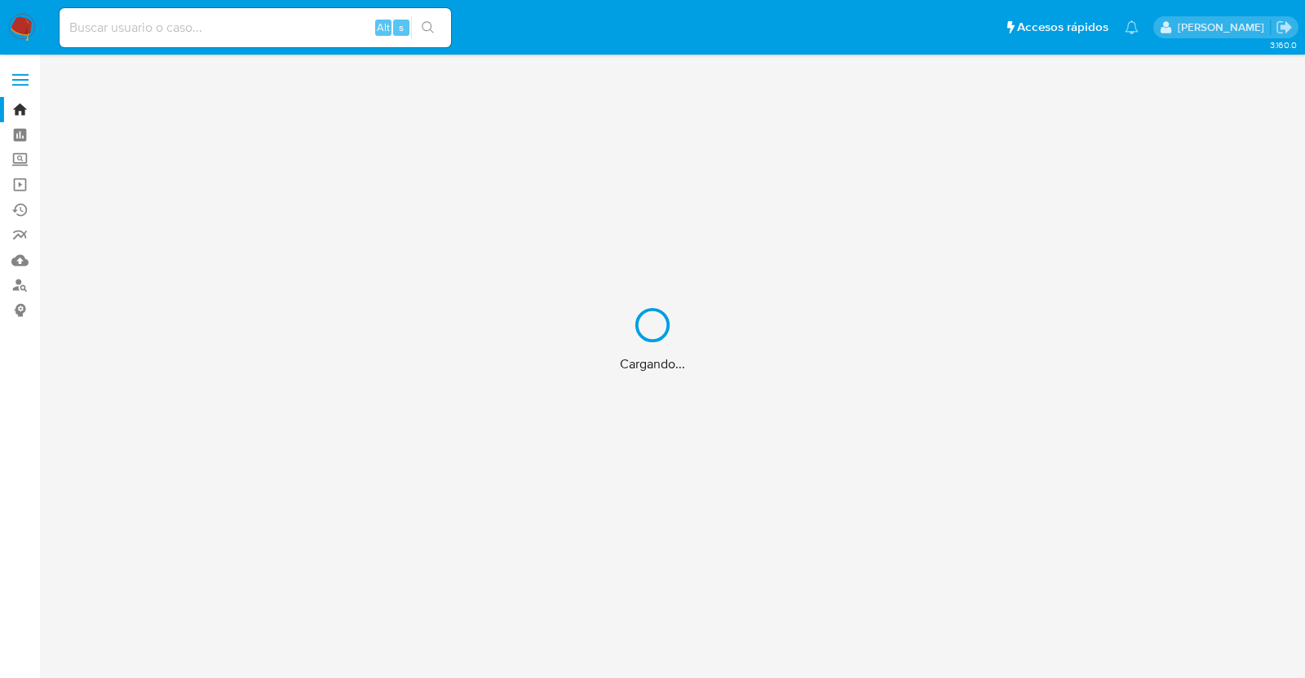
click at [24, 77] on label at bounding box center [20, 80] width 41 height 34
click at [0, 0] on input "checkbox" at bounding box center [0, 0] width 0 height 0
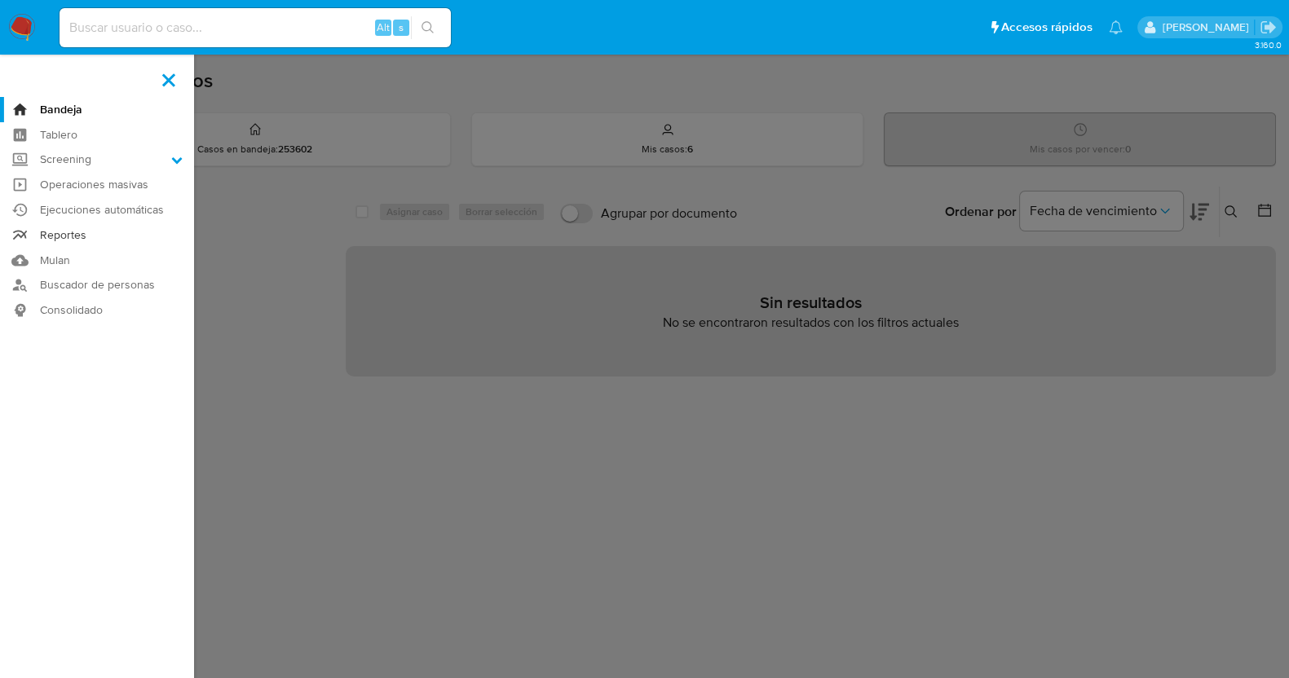
click at [85, 235] on link "Reportes" at bounding box center [97, 235] width 194 height 25
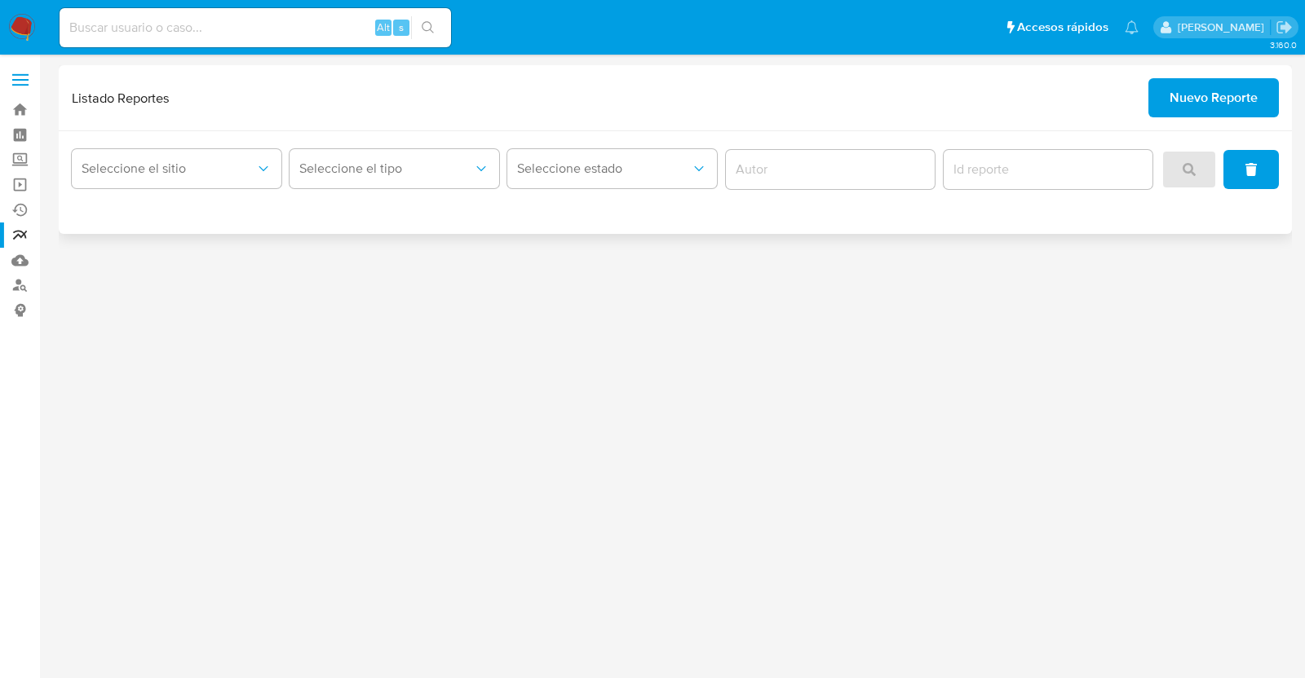
click at [1225, 97] on span "Nuevo Reporte" at bounding box center [1213, 98] width 88 height 36
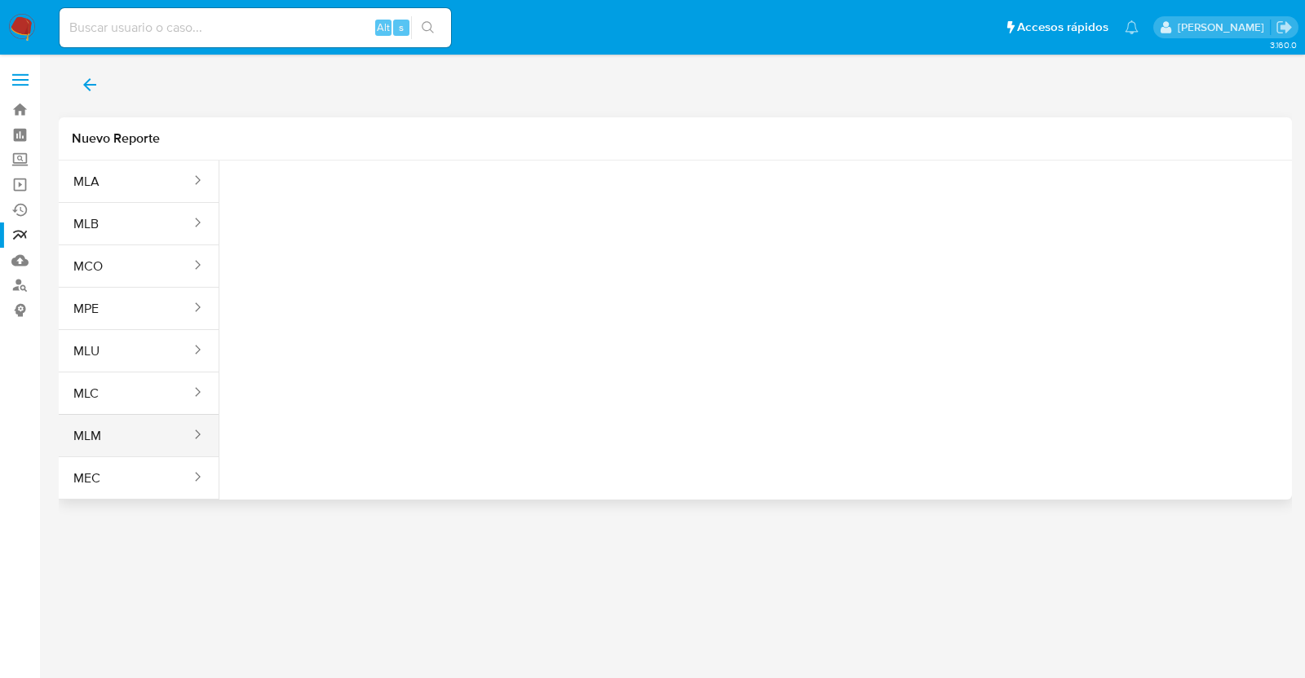
click at [205, 437] on icon "sites" at bounding box center [197, 434] width 16 height 16
click at [173, 439] on button "MLM" at bounding box center [126, 436] width 134 height 39
click at [334, 205] on span "Seleccione una opcion" at bounding box center [314, 204] width 144 height 16
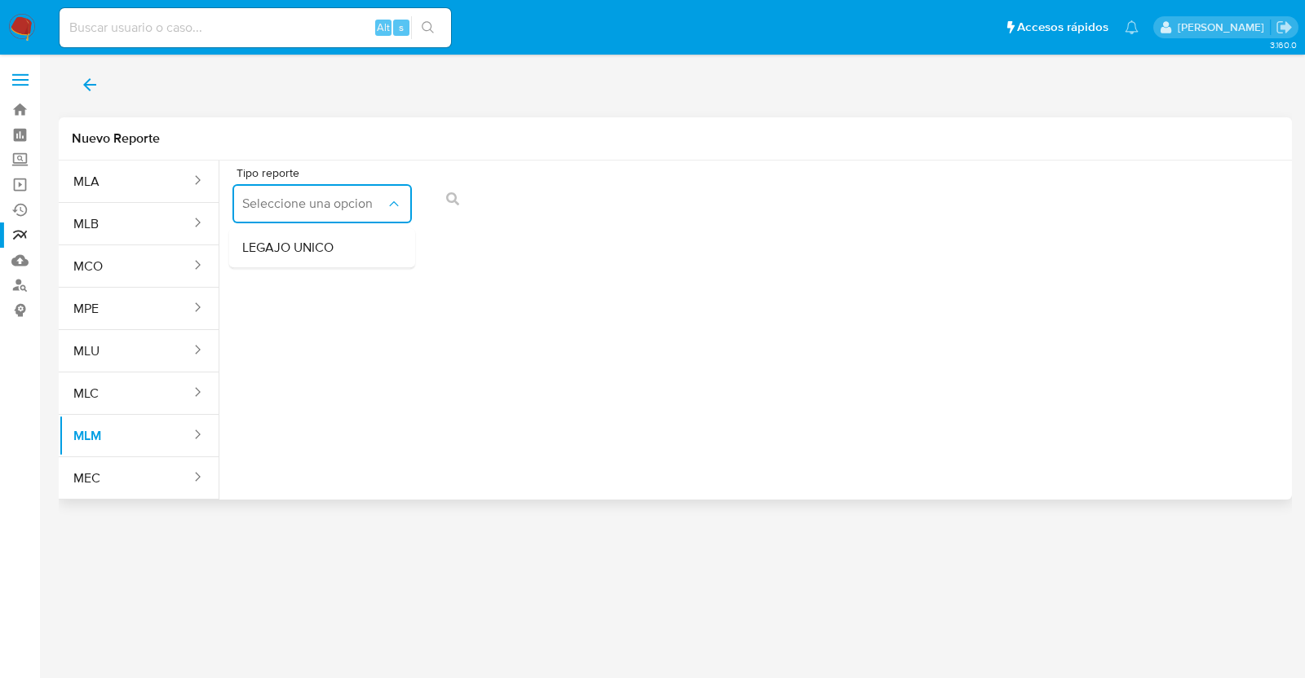
click at [328, 247] on span "LEGAJO UNICO" at bounding box center [287, 248] width 91 height 16
click at [812, 186] on span "action-search" at bounding box center [813, 199] width 13 height 36
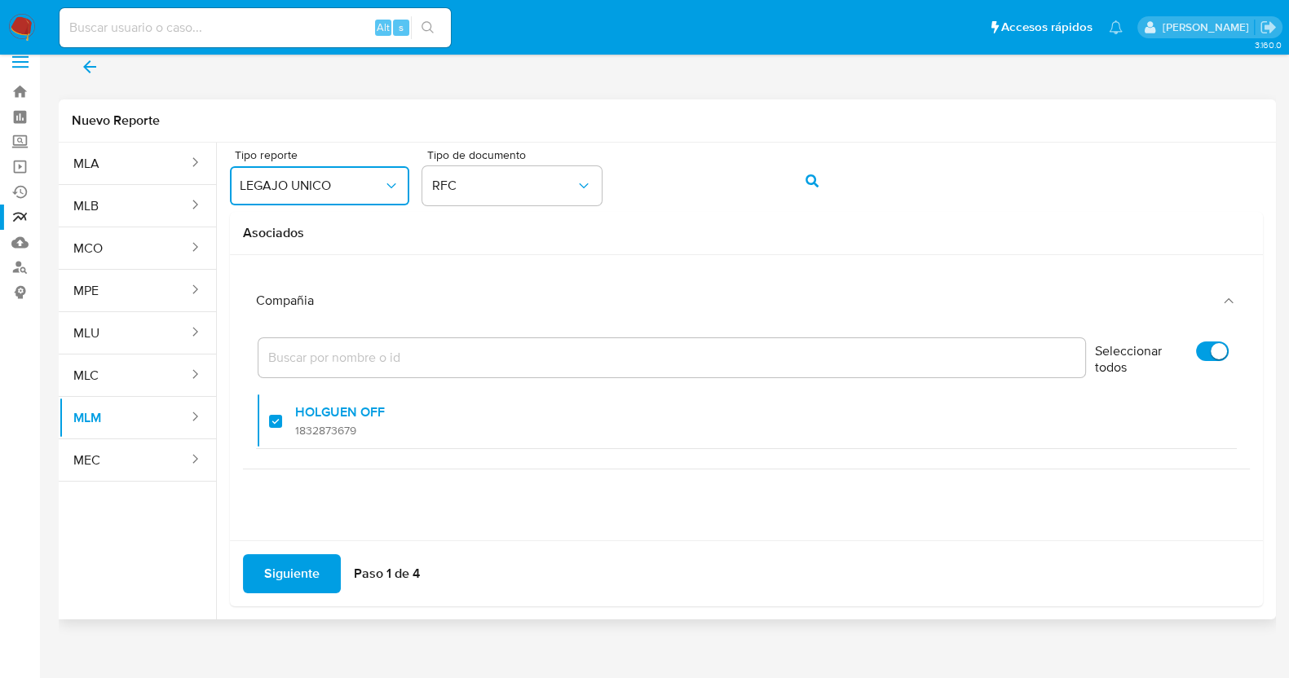
scroll to position [28, 0]
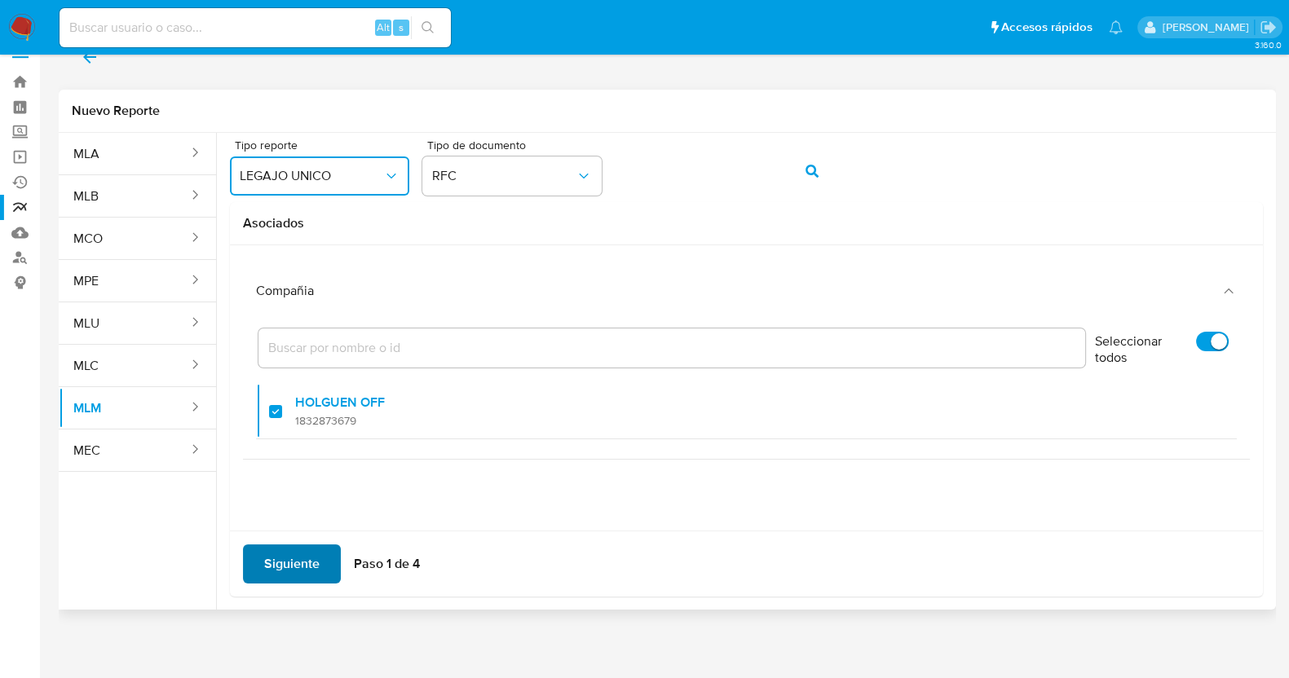
click at [295, 571] on span "Siguiente" at bounding box center [291, 564] width 55 height 36
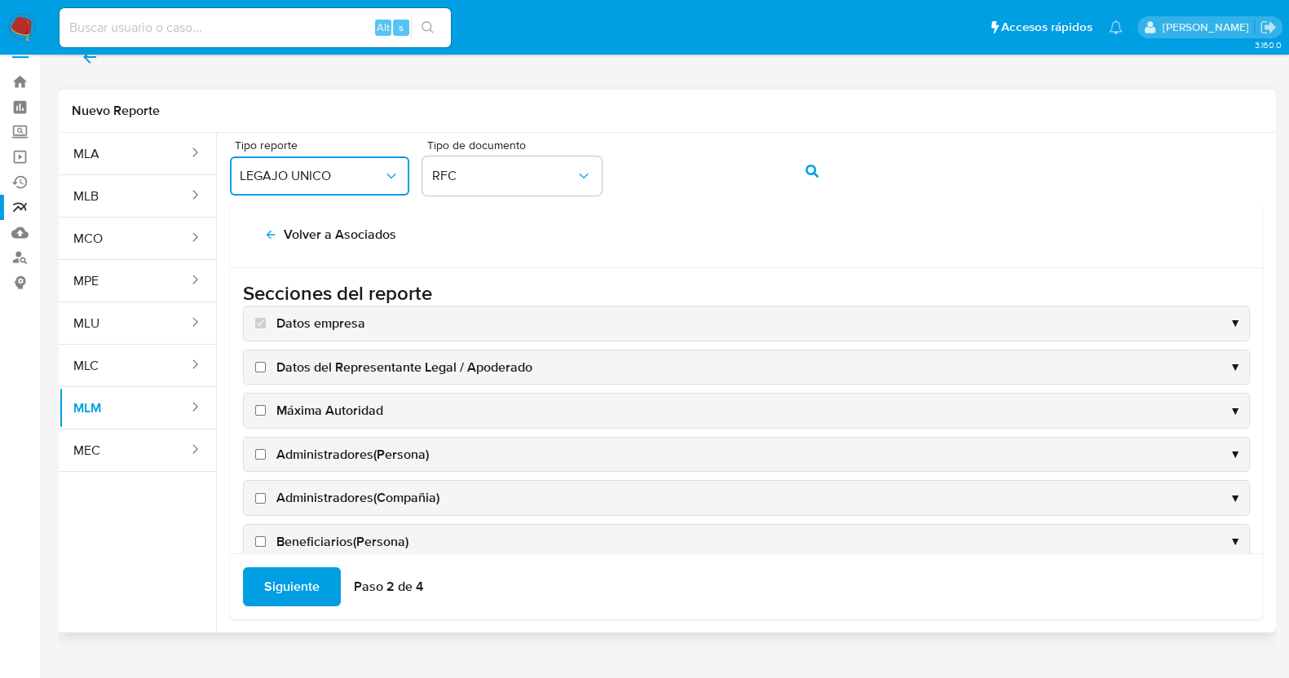
click at [269, 364] on label "Datos del Representante Legal / Apoderado" at bounding box center [392, 368] width 280 height 18
click at [266, 364] on input "Datos del Representante Legal / Apoderado" at bounding box center [260, 367] width 11 height 11
checkbox input "true"
click at [293, 410] on span "Máxima Autoridad" at bounding box center [329, 411] width 107 height 18
click at [266, 410] on input "Máxima Autoridad" at bounding box center [260, 410] width 11 height 11
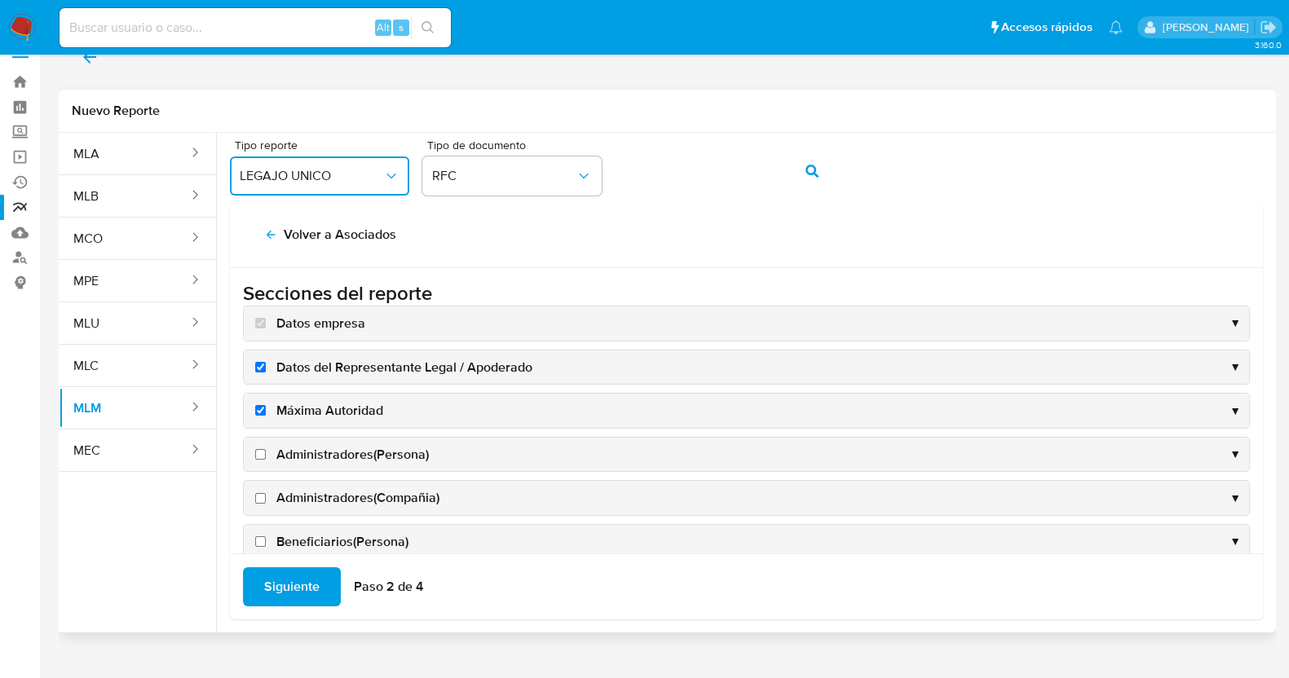
checkbox input "true"
click at [311, 446] on span "Administradores(Persona)" at bounding box center [352, 455] width 152 height 18
click at [266, 449] on input "Administradores(Persona)" at bounding box center [260, 454] width 11 height 11
checkbox input "true"
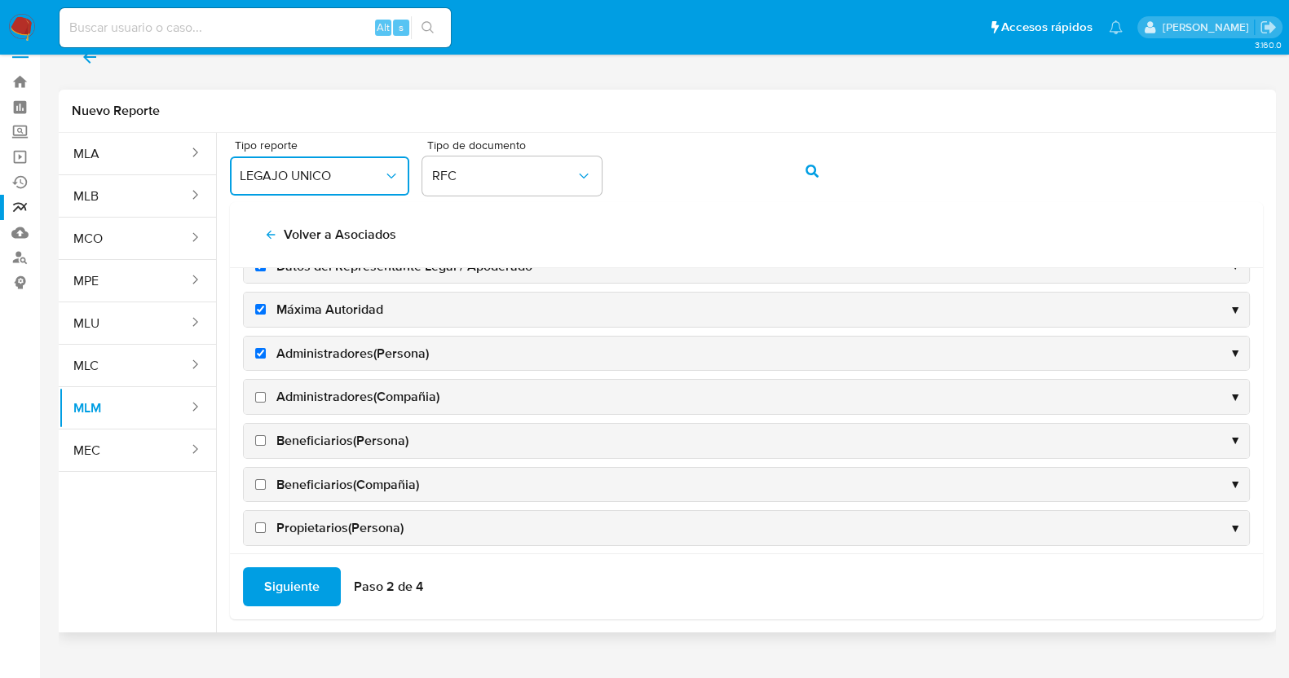
click at [336, 401] on span "Administradores(Compañia)" at bounding box center [357, 397] width 163 height 18
click at [266, 401] on input "Administradores(Compañia)" at bounding box center [260, 397] width 11 height 11
checkbox input "true"
click at [333, 438] on span "Beneficiarios(Persona)" at bounding box center [342, 441] width 132 height 18
click at [266, 438] on input "Beneficiarios(Persona)" at bounding box center [260, 440] width 11 height 11
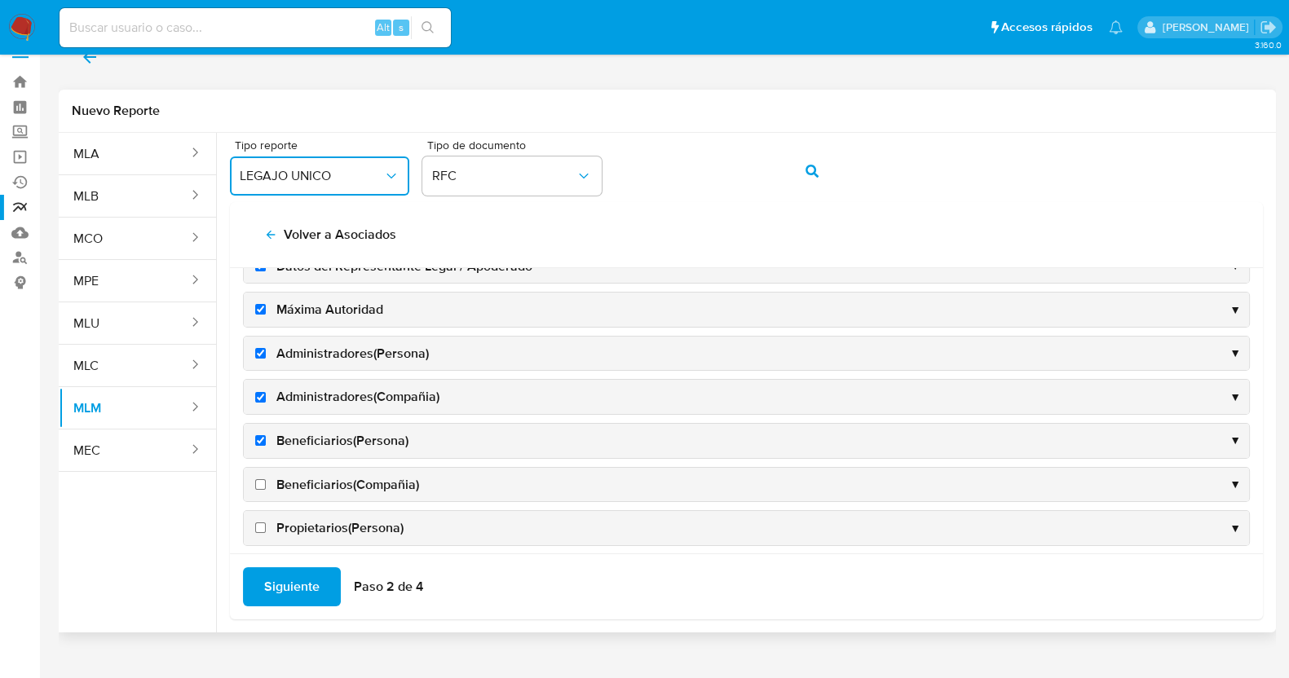
checkbox input "true"
click at [361, 483] on span "Beneficiarios(Compañia)" at bounding box center [347, 485] width 143 height 18
click at [266, 483] on input "Beneficiarios(Compañia)" at bounding box center [260, 484] width 11 height 11
checkbox input "true"
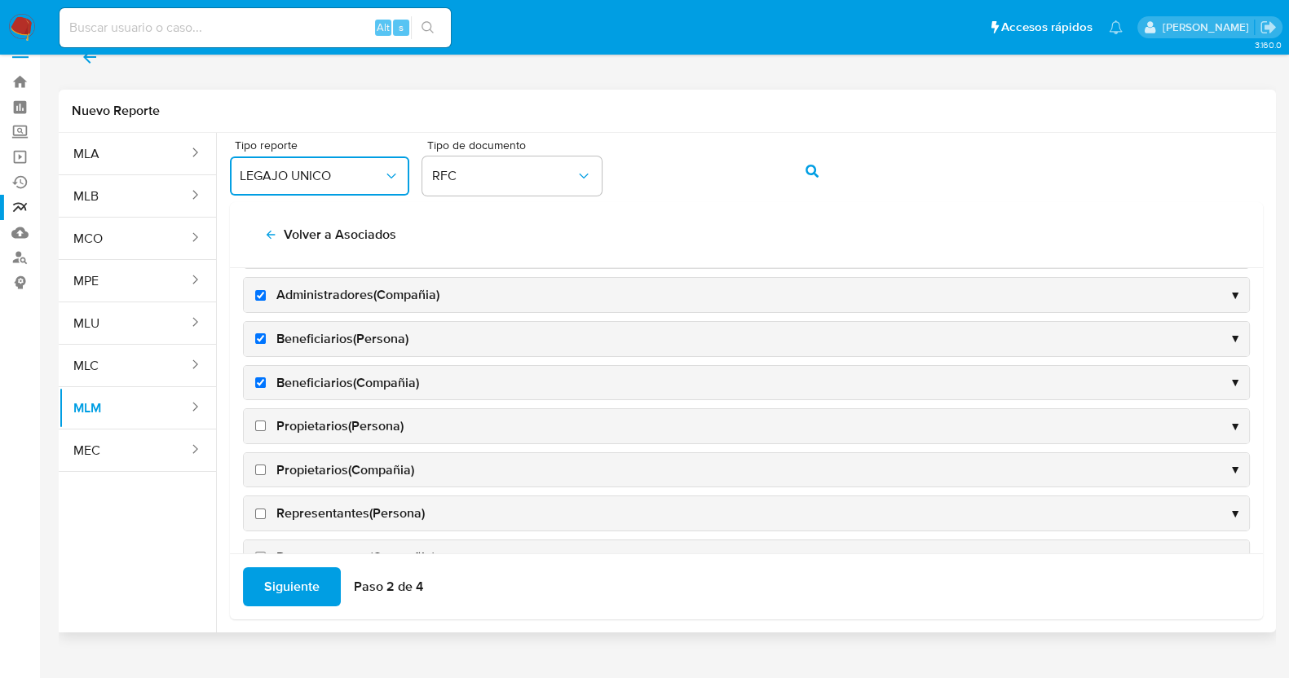
click at [359, 421] on span "Propietarios(Persona)" at bounding box center [339, 426] width 127 height 18
click at [266, 421] on input "Propietarios(Persona)" at bounding box center [260, 426] width 11 height 11
checkbox input "true"
click at [360, 461] on span "Propietarios(Compañia)" at bounding box center [345, 470] width 138 height 18
click at [266, 465] on input "Propietarios(Compañia)" at bounding box center [260, 470] width 11 height 11
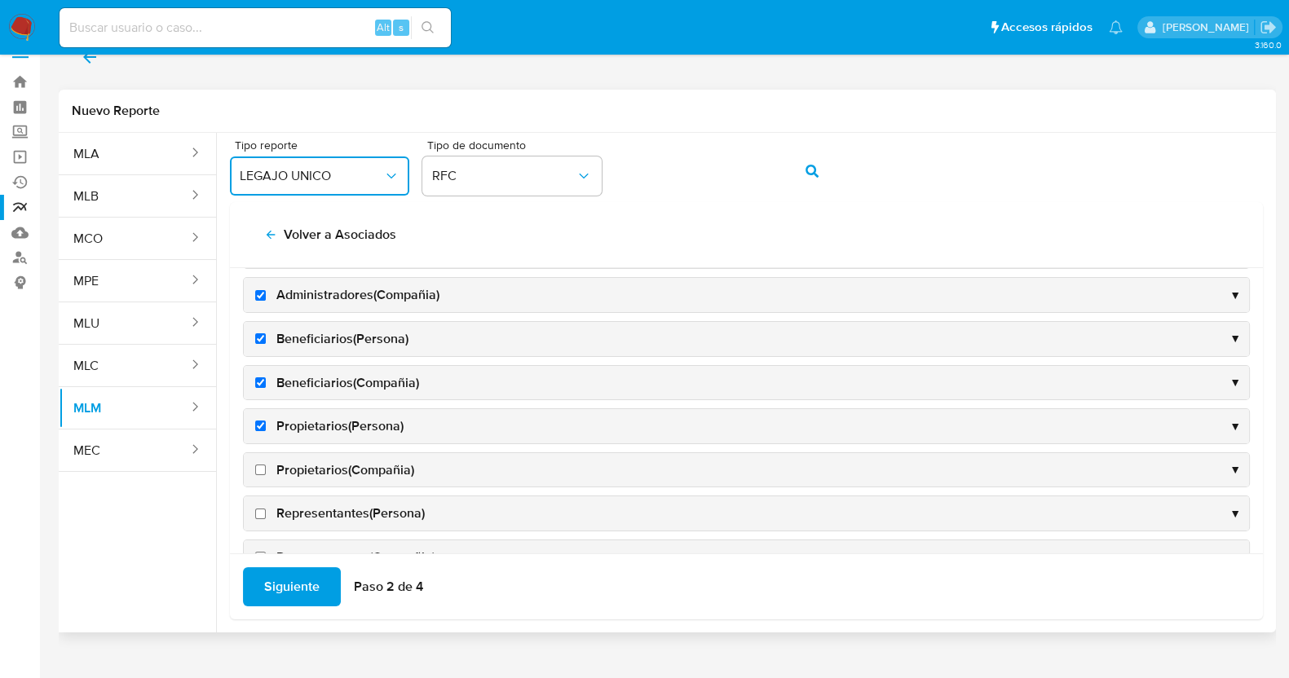
checkbox input "true"
click at [382, 508] on span "Representantes(Persona)" at bounding box center [350, 514] width 148 height 18
click at [266, 509] on input "Representantes(Persona)" at bounding box center [260, 514] width 11 height 11
checkbox input "true"
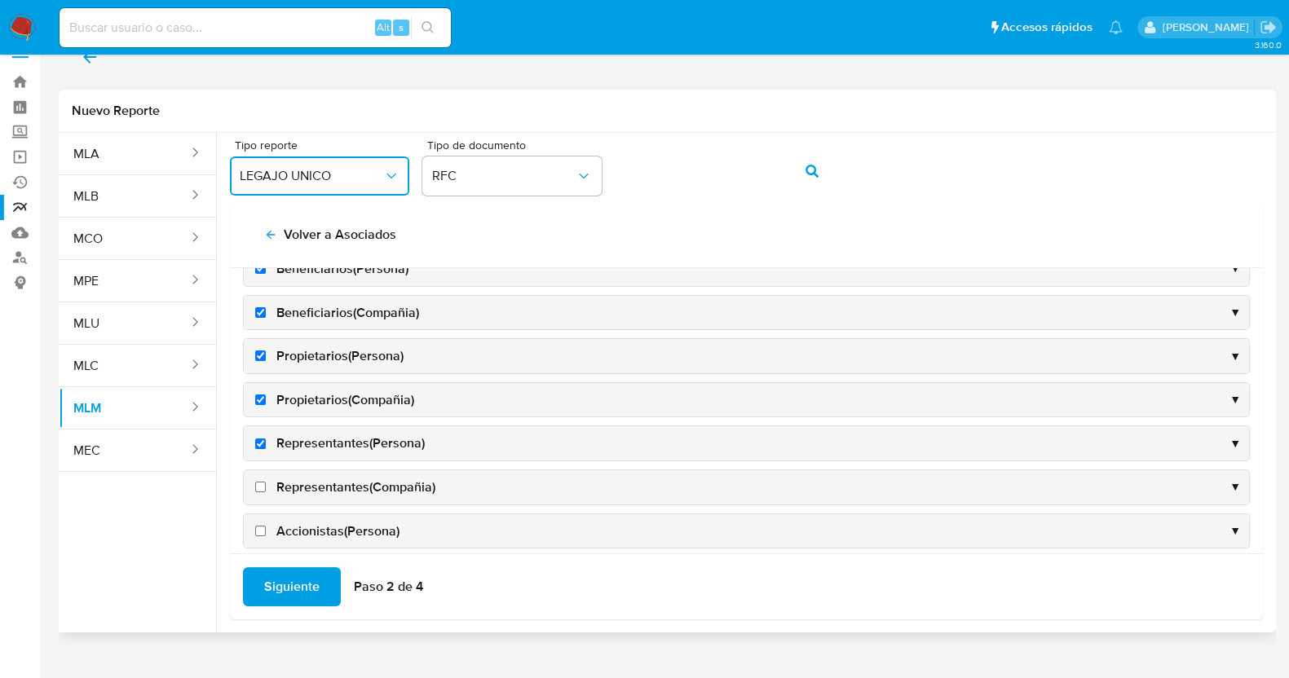
scroll to position [306, 0]
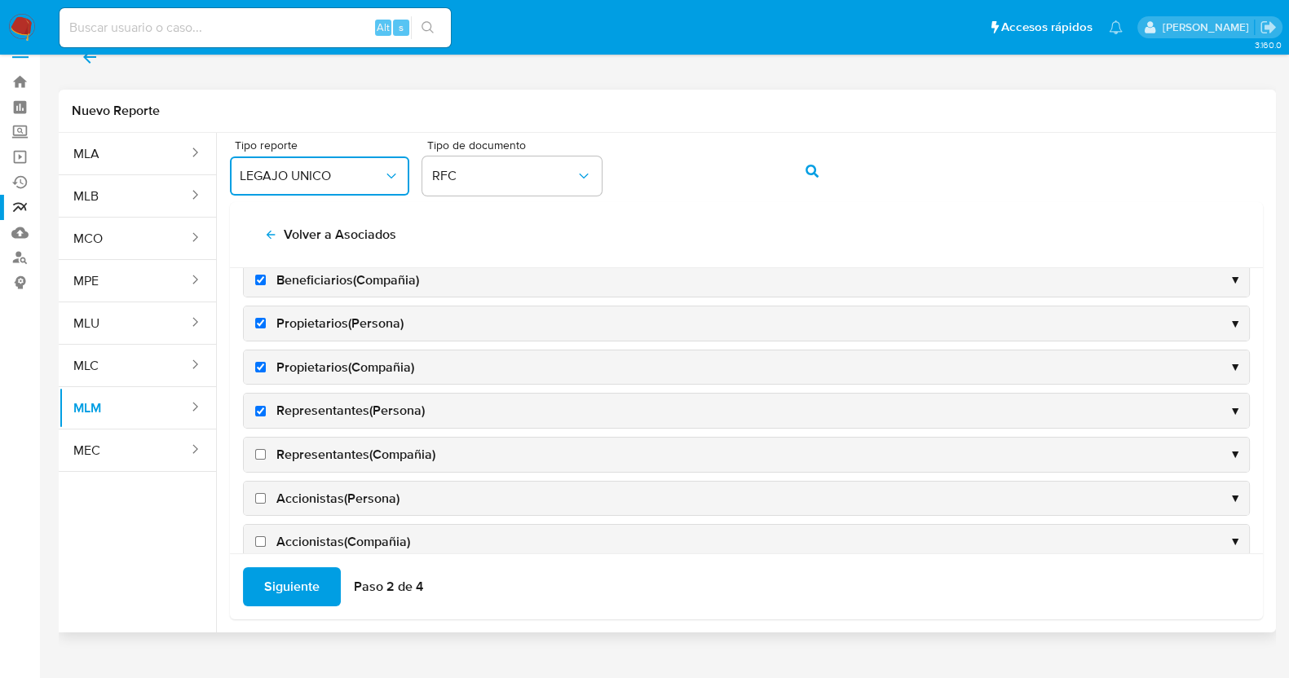
click at [373, 450] on span "Representantes(Compañia)" at bounding box center [355, 455] width 159 height 18
click at [266, 450] on input "Representantes(Compañia)" at bounding box center [260, 454] width 11 height 11
checkbox input "true"
click at [350, 495] on span "Accionistas(Persona)" at bounding box center [337, 499] width 123 height 18
click at [266, 495] on input "Accionistas(Persona)" at bounding box center [260, 498] width 11 height 11
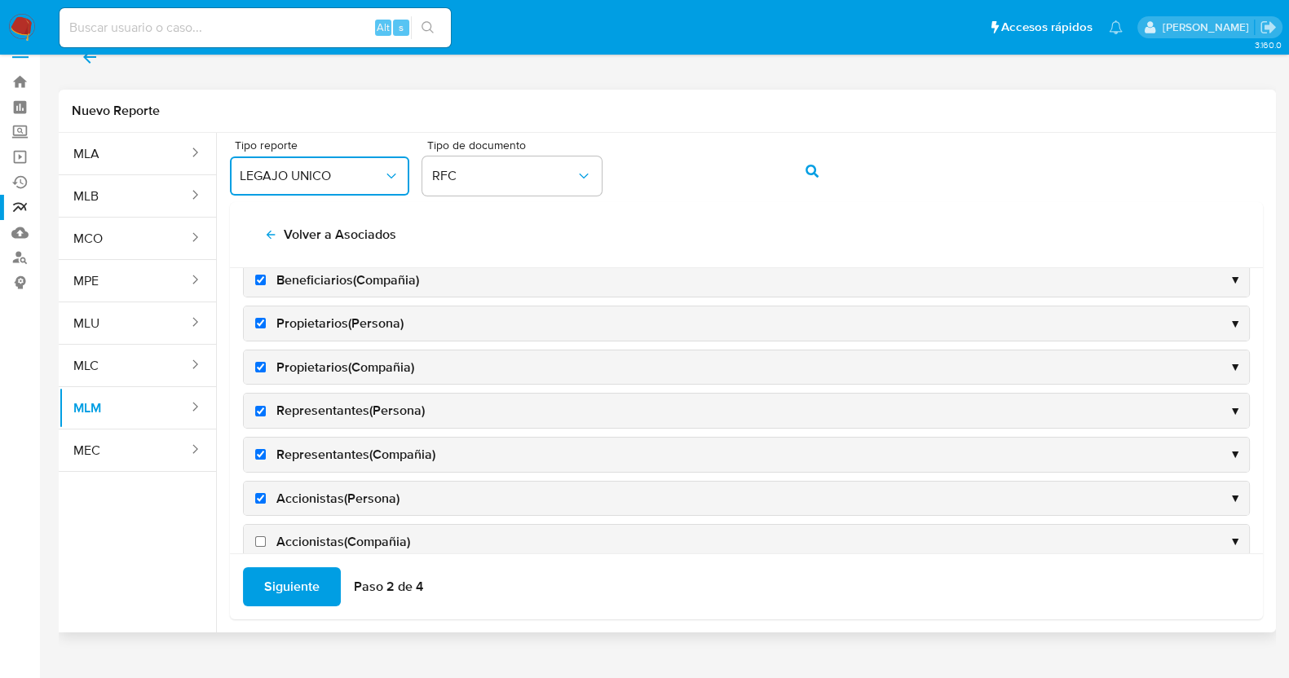
checkbox input "true"
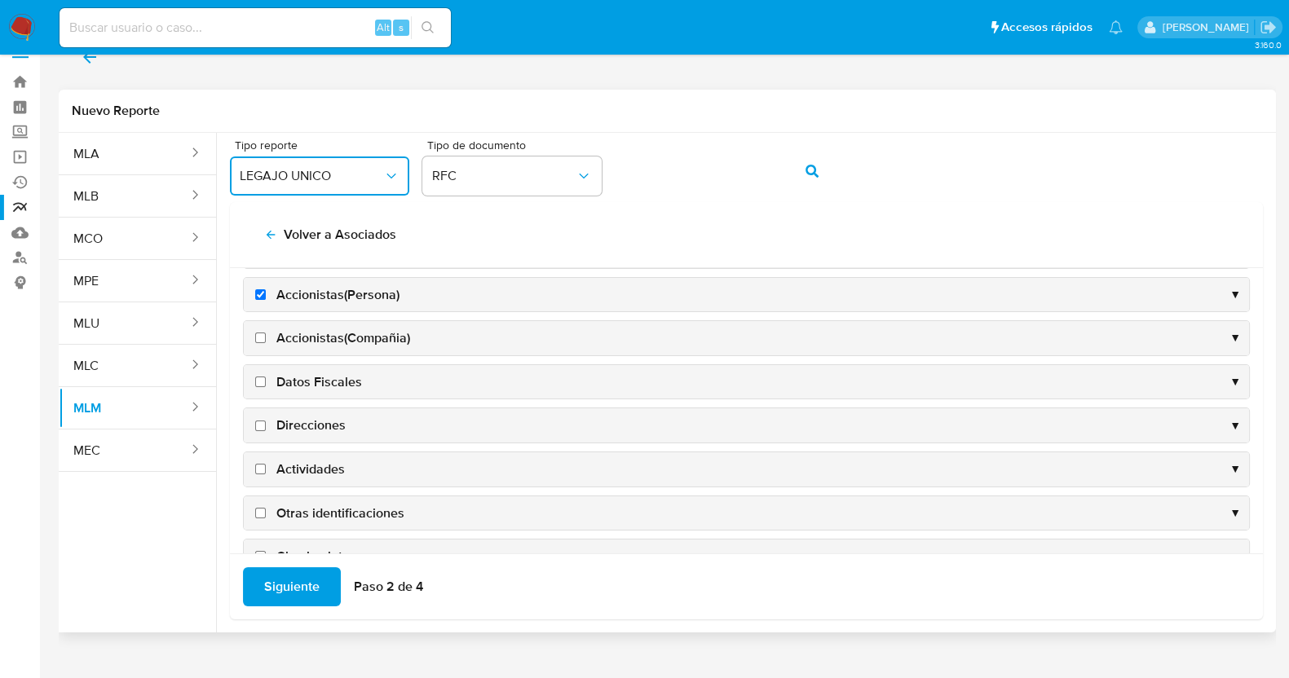
click at [363, 340] on span "Accionistas(Compañia)" at bounding box center [343, 338] width 134 height 18
click at [266, 340] on input "Accionistas(Compañia)" at bounding box center [260, 338] width 11 height 11
checkbox input "true"
click at [333, 378] on span "Datos Fiscales" at bounding box center [319, 382] width 86 height 18
click at [266, 378] on input "Datos Fiscales" at bounding box center [260, 382] width 11 height 11
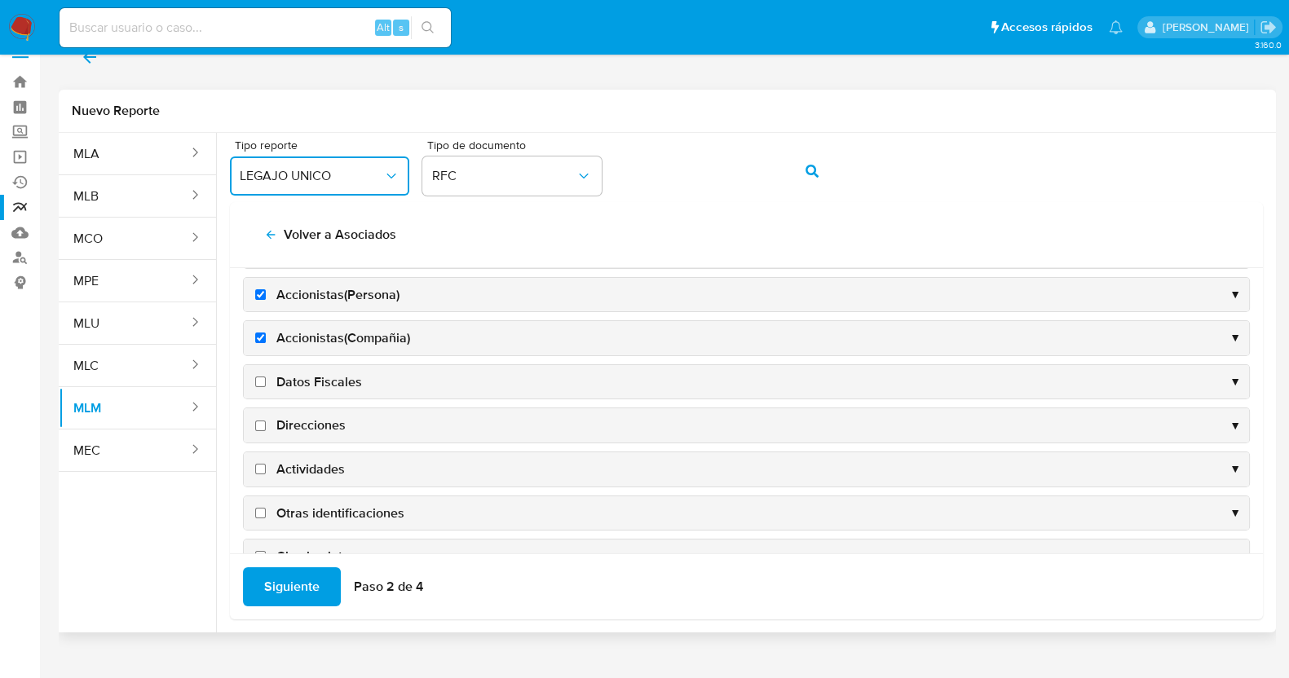
checkbox input "true"
click at [323, 417] on span "Direcciones" at bounding box center [310, 426] width 69 height 18
click at [266, 421] on input "Direcciones" at bounding box center [260, 426] width 11 height 11
checkbox input "true"
click at [324, 464] on span "Actividades" at bounding box center [310, 470] width 68 height 18
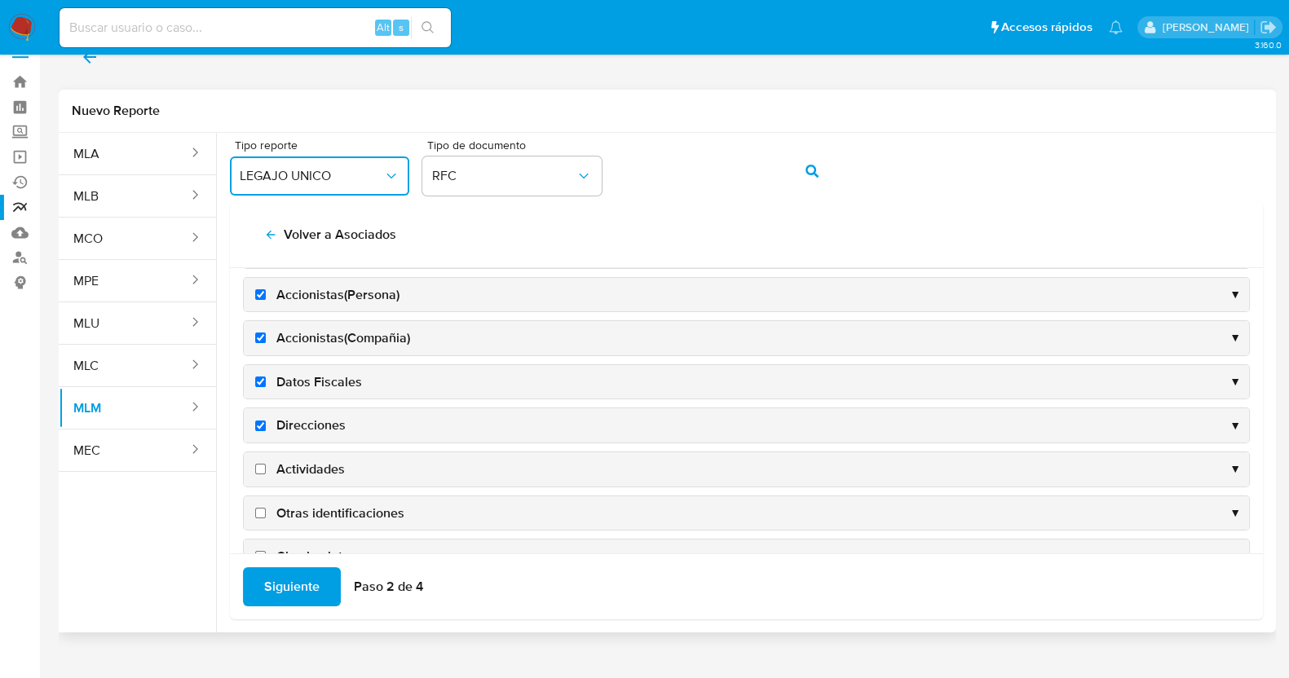
click at [266, 464] on input "Actividades" at bounding box center [260, 469] width 11 height 11
checkbox input "true"
click at [350, 505] on span "Otras identificaciones" at bounding box center [340, 514] width 128 height 18
click at [266, 508] on input "Otras identificaciones" at bounding box center [260, 513] width 11 height 11
checkbox input "true"
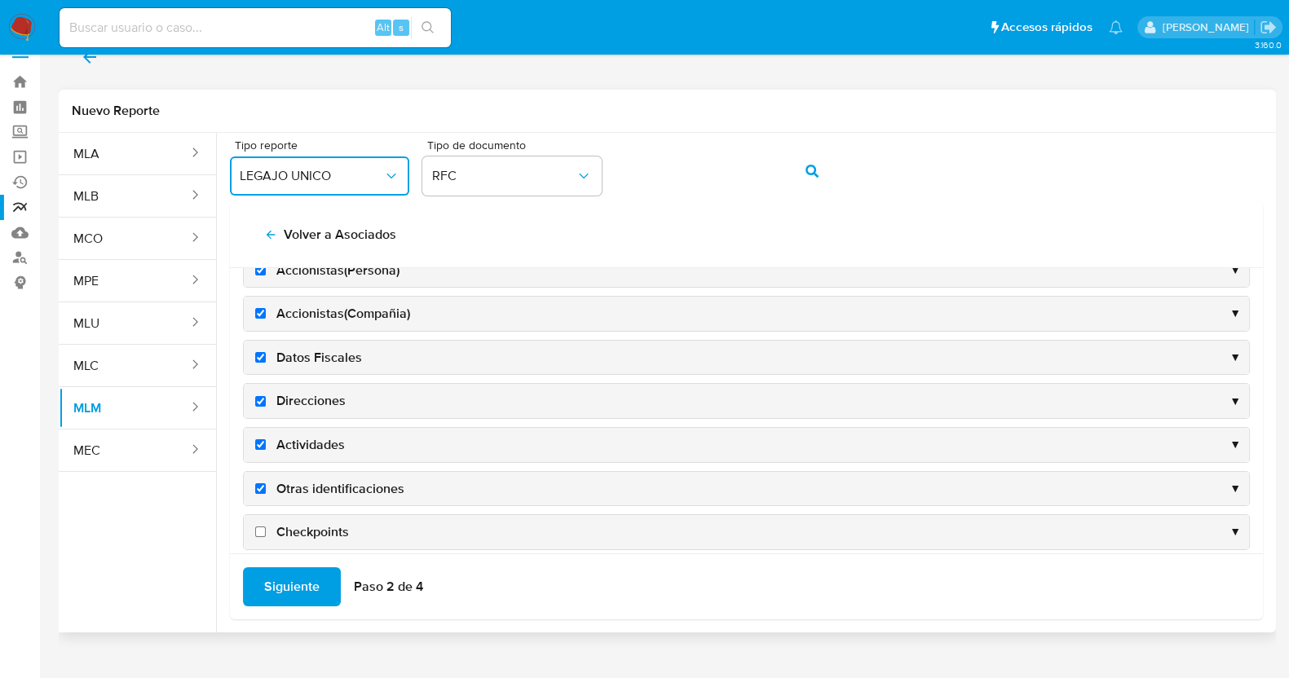
scroll to position [546, 0]
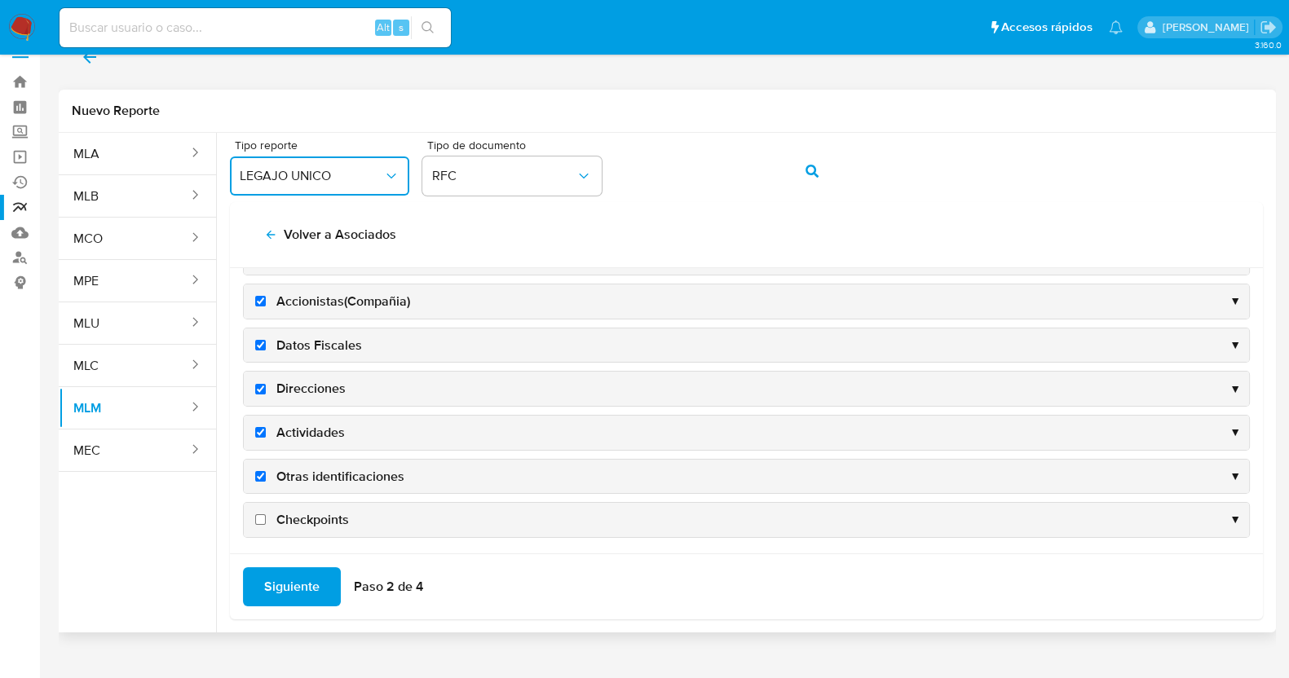
click at [324, 511] on span "Checkpoints" at bounding box center [312, 520] width 73 height 18
click at [266, 514] on input "Checkpoints" at bounding box center [260, 519] width 11 height 11
checkbox input "true"
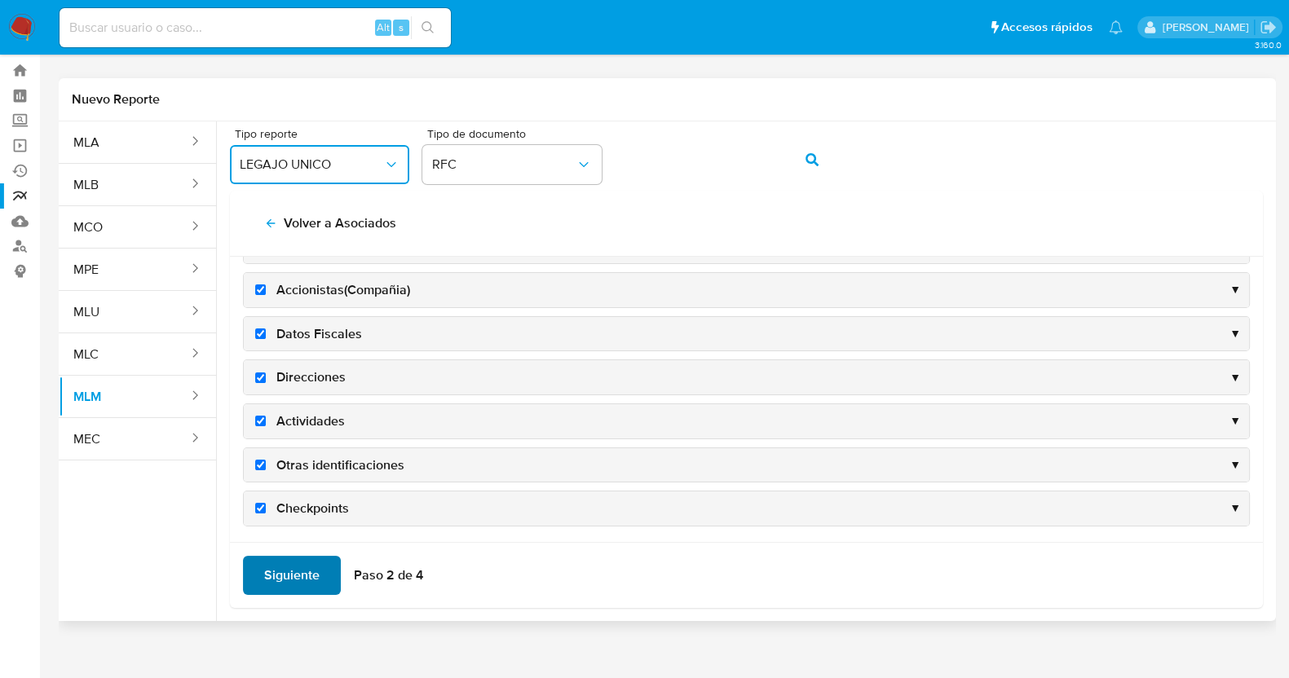
scroll to position [51, 0]
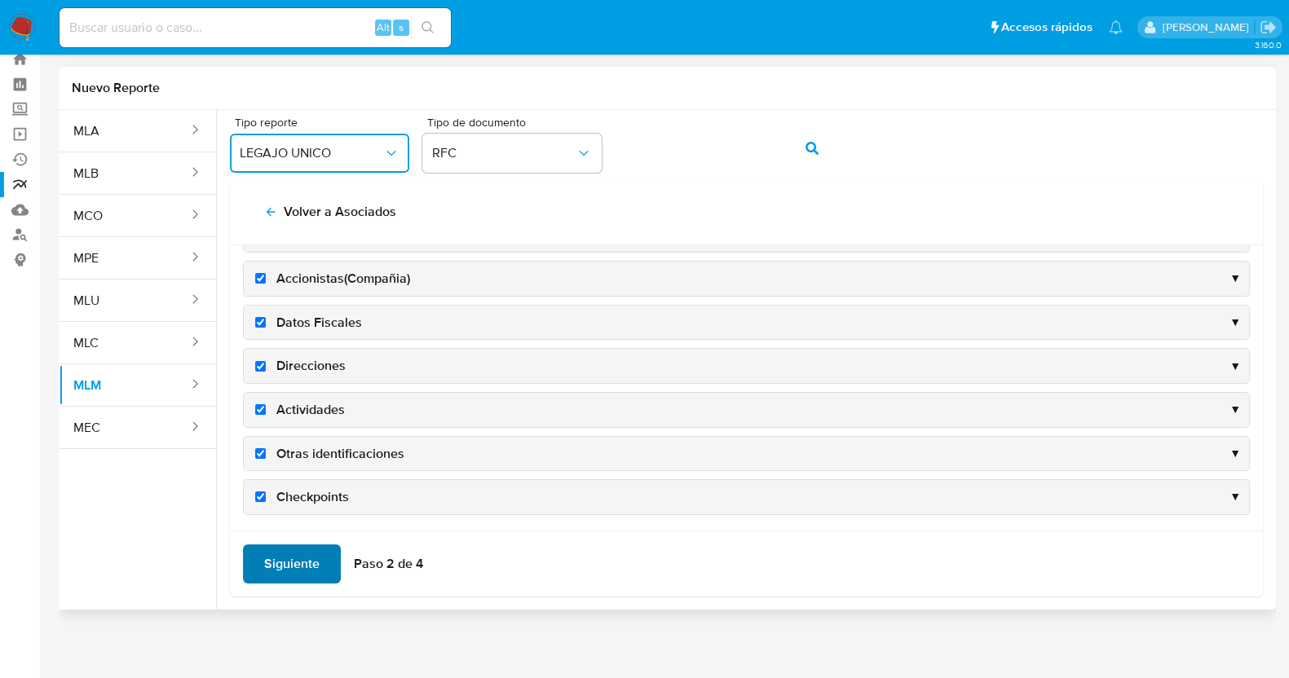
click at [281, 560] on span "Siguiente" at bounding box center [291, 564] width 55 height 36
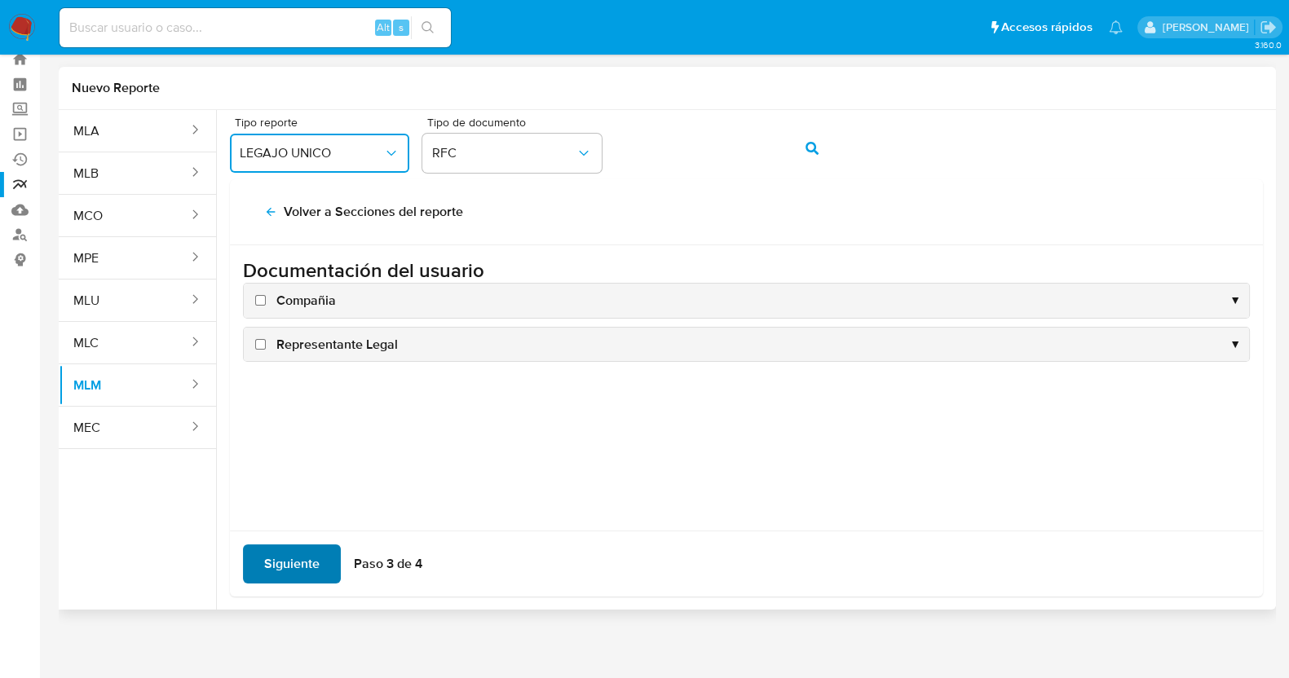
scroll to position [0, 0]
click at [320, 298] on span "Compañia" at bounding box center [306, 301] width 60 height 18
click at [266, 298] on input "Compañia" at bounding box center [260, 300] width 11 height 11
checkbox input "true"
click at [330, 358] on div "Representante Legal ▼" at bounding box center [746, 345] width 1005 height 34
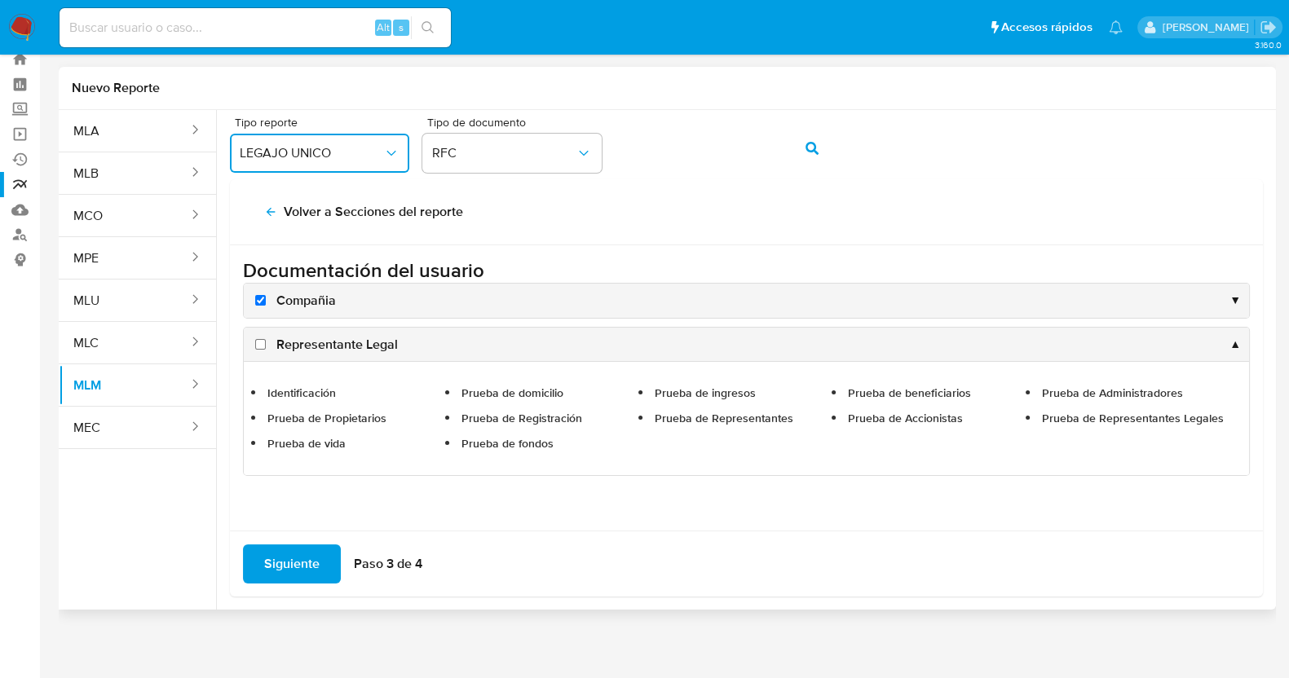
click at [329, 347] on span "Representante Legal" at bounding box center [336, 345] width 121 height 18
click at [266, 347] on input "Representante Legal" at bounding box center [260, 344] width 11 height 11
checkbox input "true"
click at [283, 559] on span "Siguiente" at bounding box center [291, 564] width 55 height 36
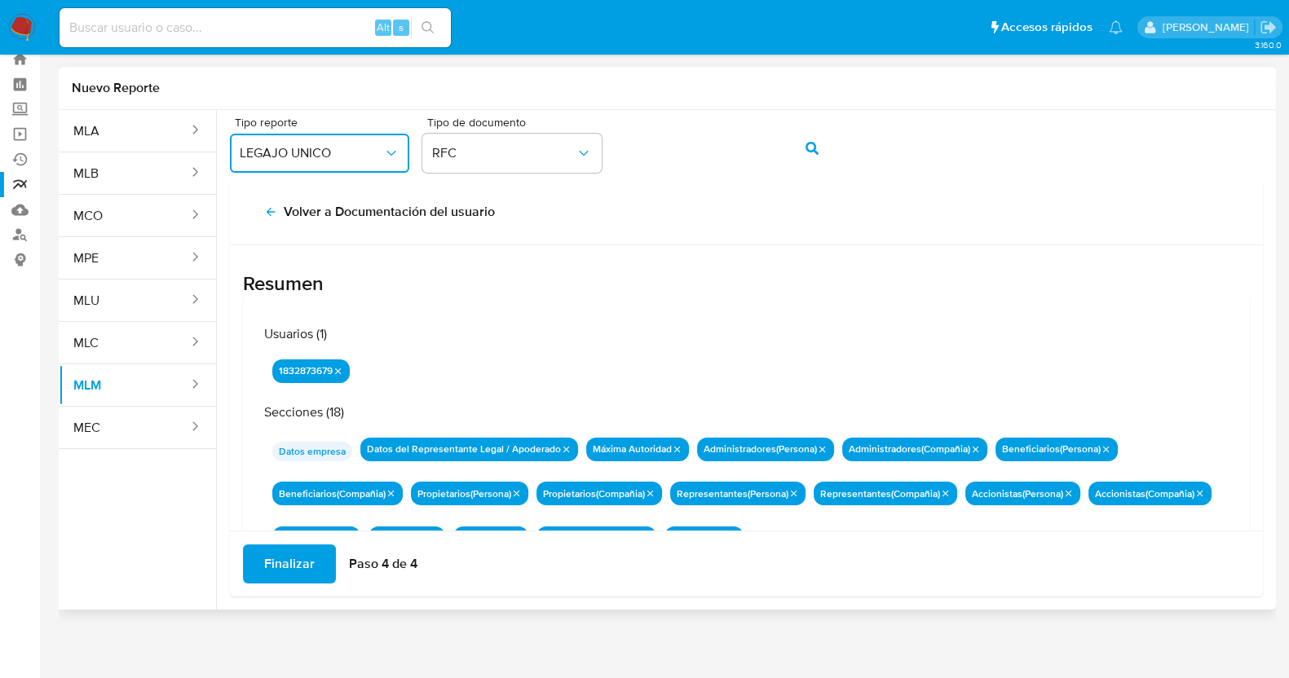
scroll to position [142, 0]
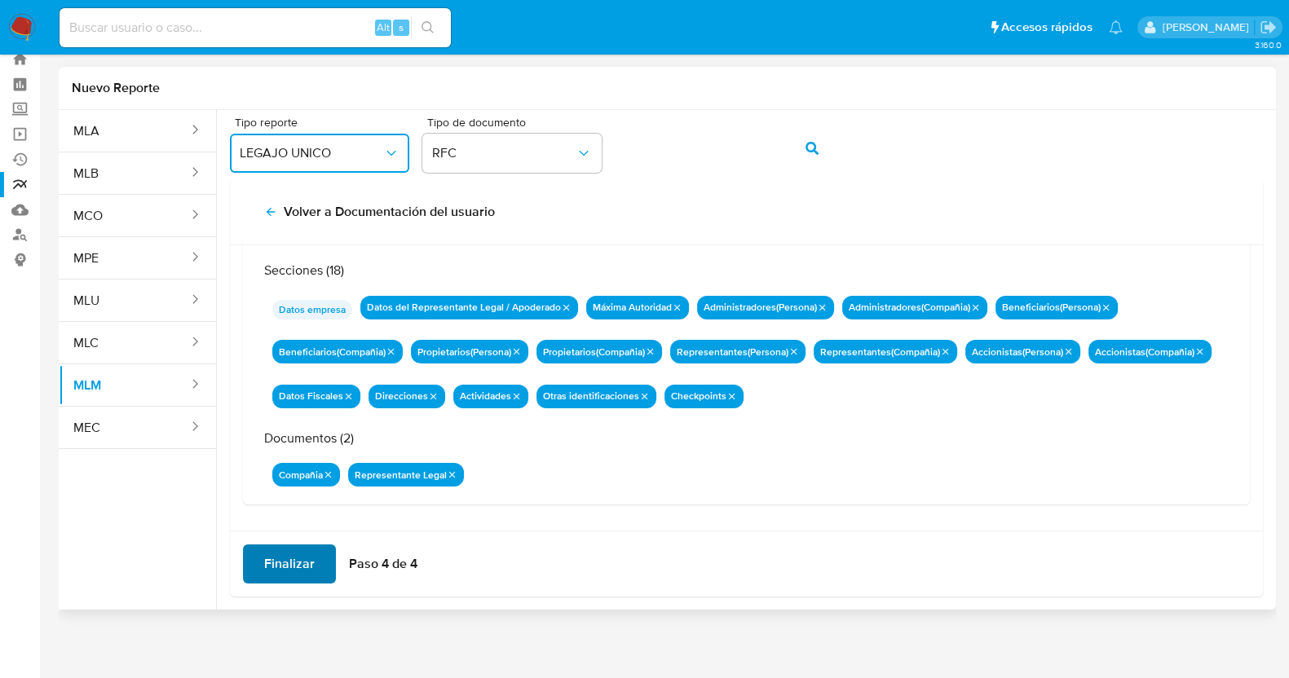
click at [302, 561] on span "Finalizar" at bounding box center [289, 564] width 51 height 36
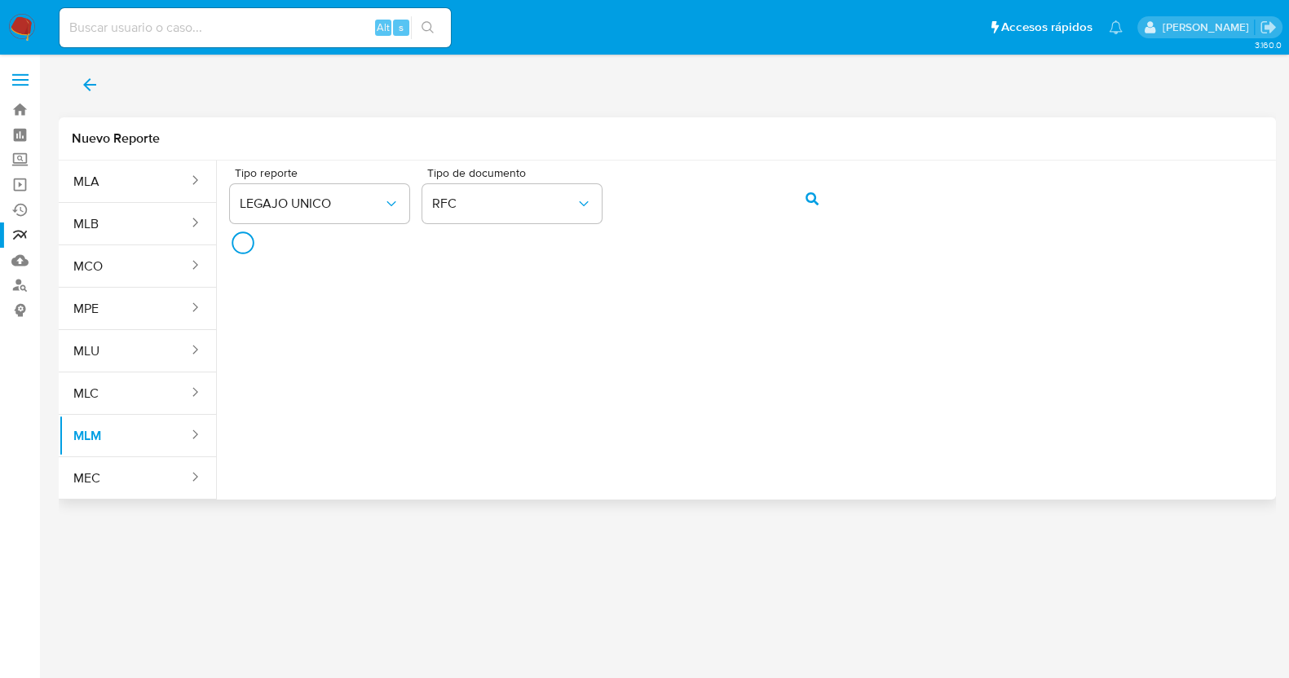
scroll to position [0, 0]
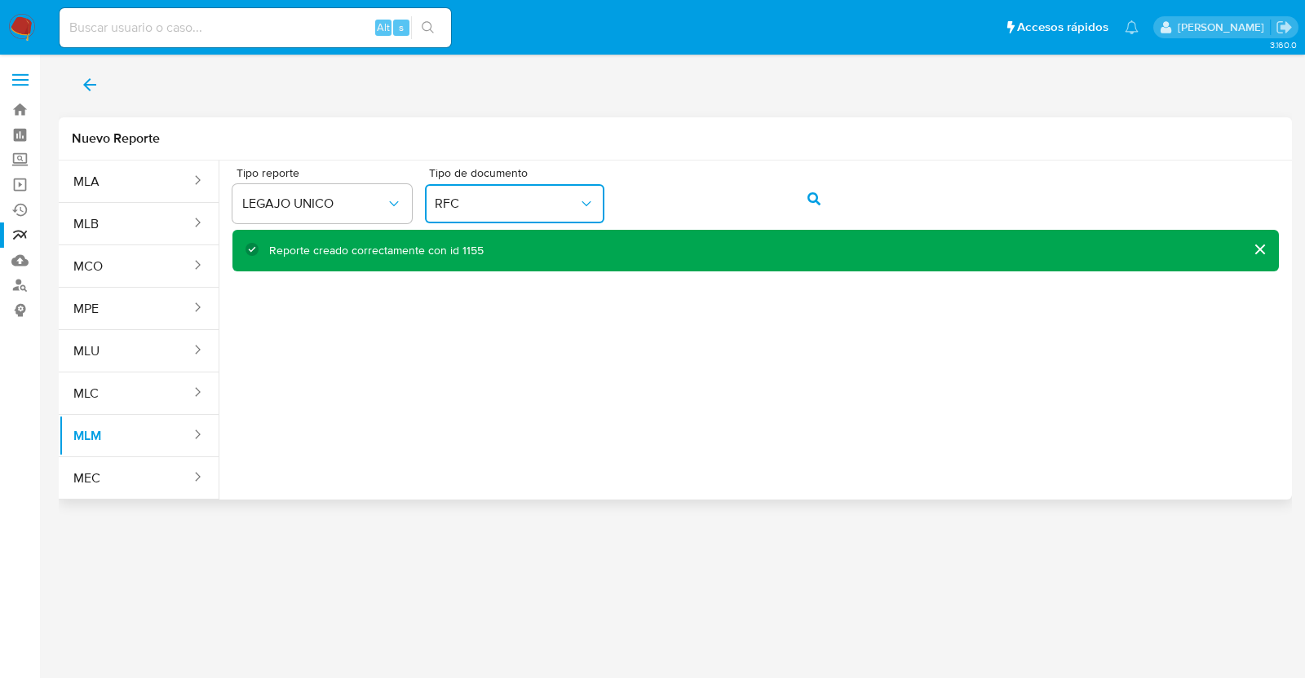
click at [522, 185] on button "RFC" at bounding box center [514, 203] width 179 height 39
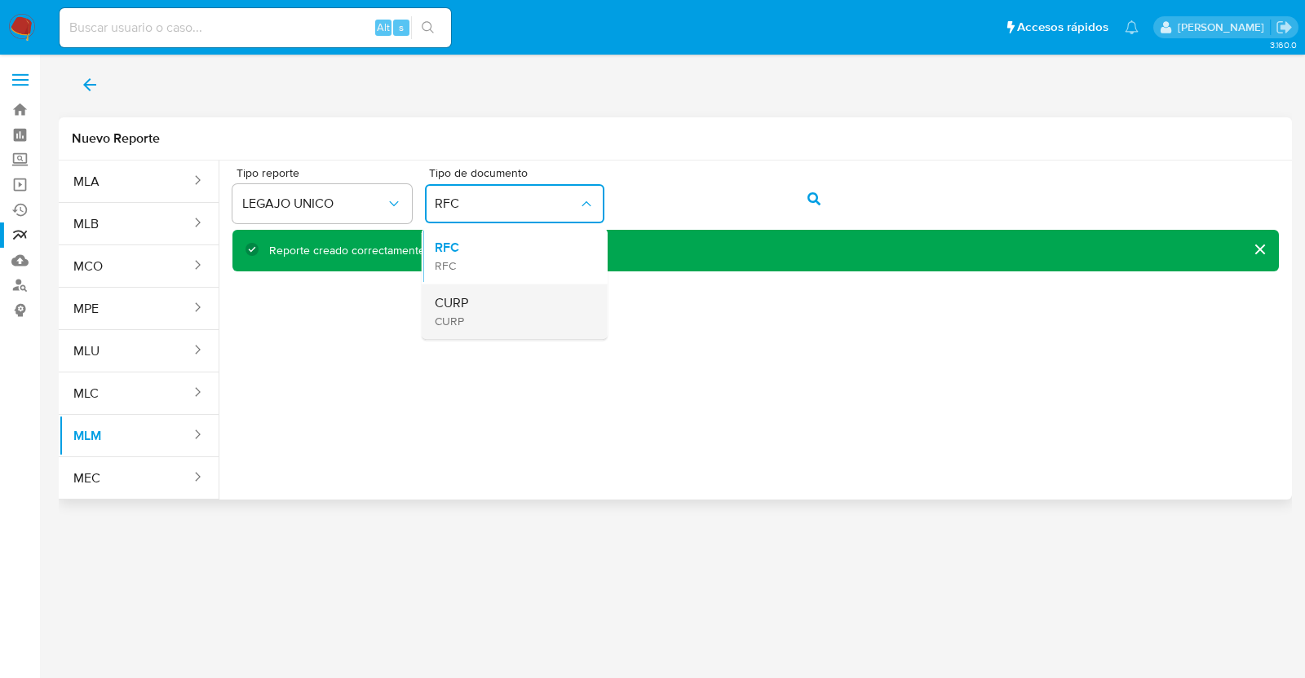
click at [500, 318] on div "CURP CURP" at bounding box center [510, 311] width 150 height 55
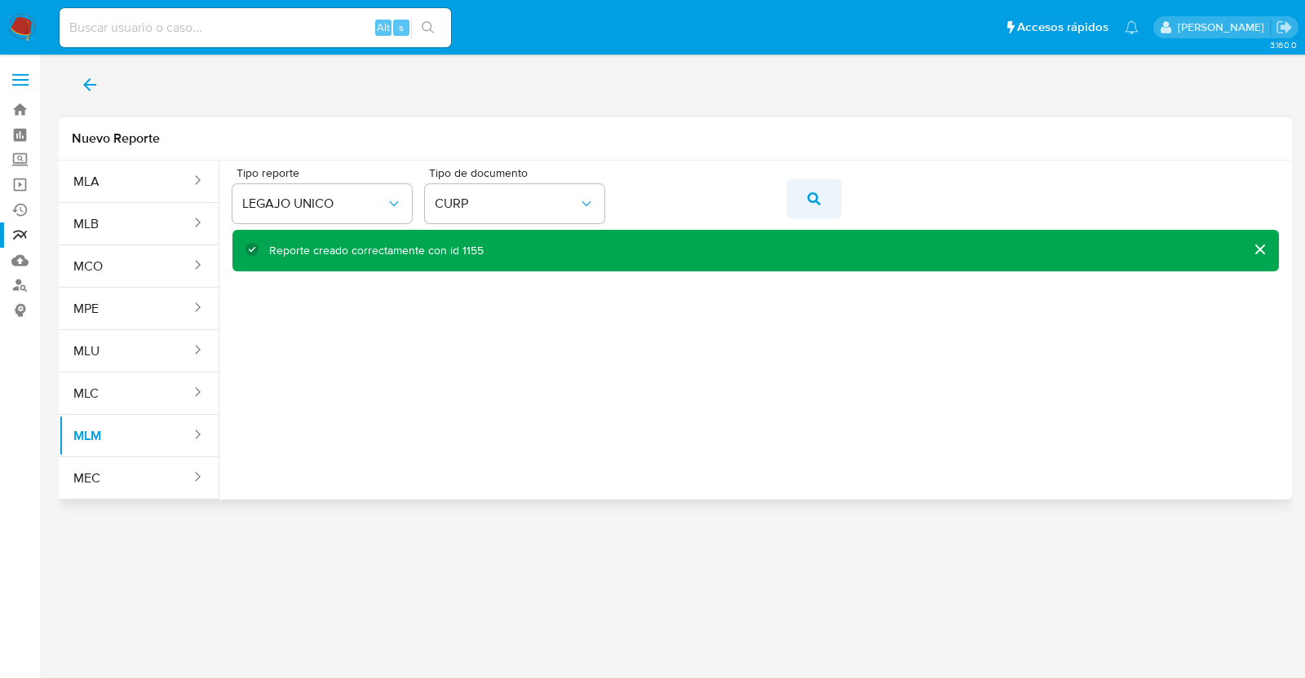
click at [820, 193] on button "action-search" at bounding box center [813, 198] width 55 height 39
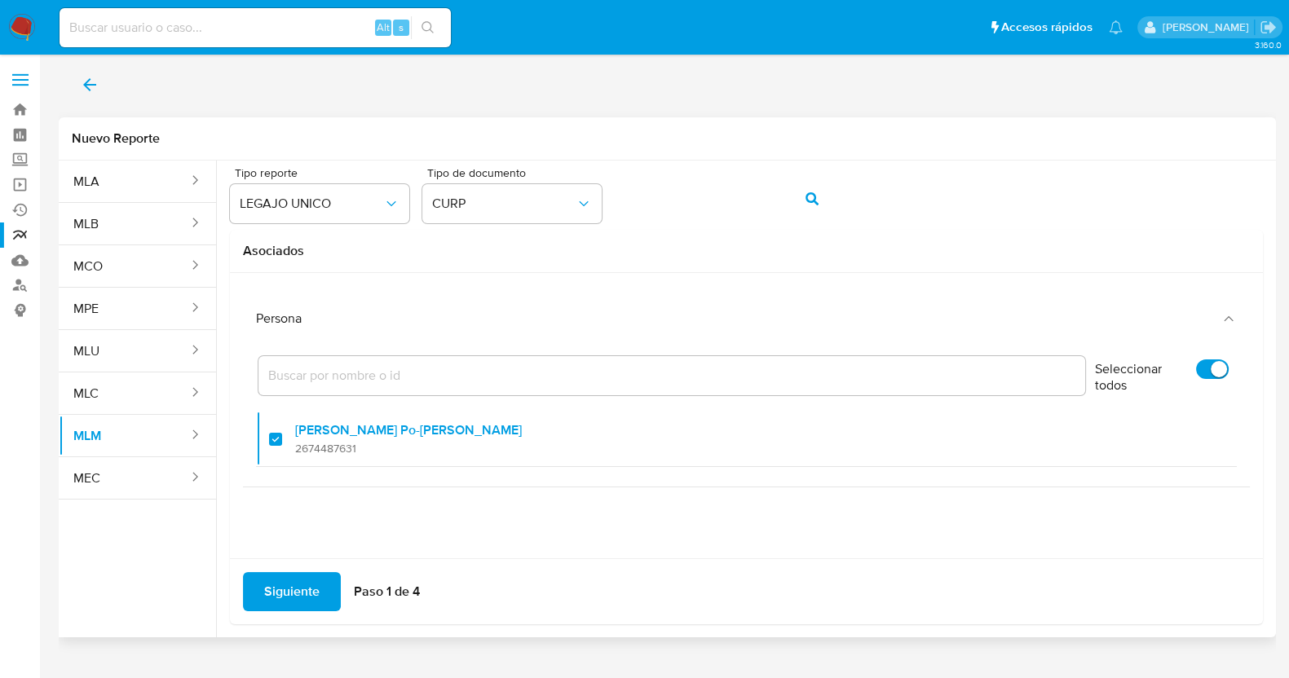
scroll to position [28, 0]
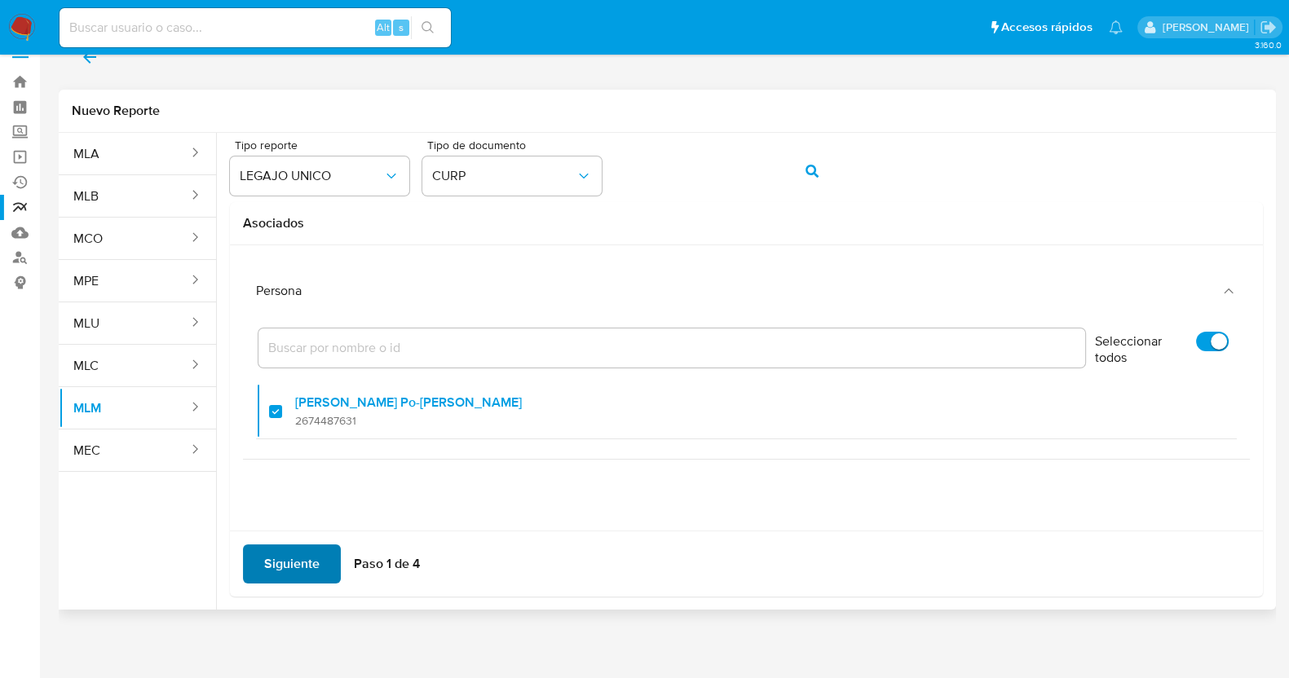
click at [302, 566] on span "Siguiente" at bounding box center [291, 564] width 55 height 36
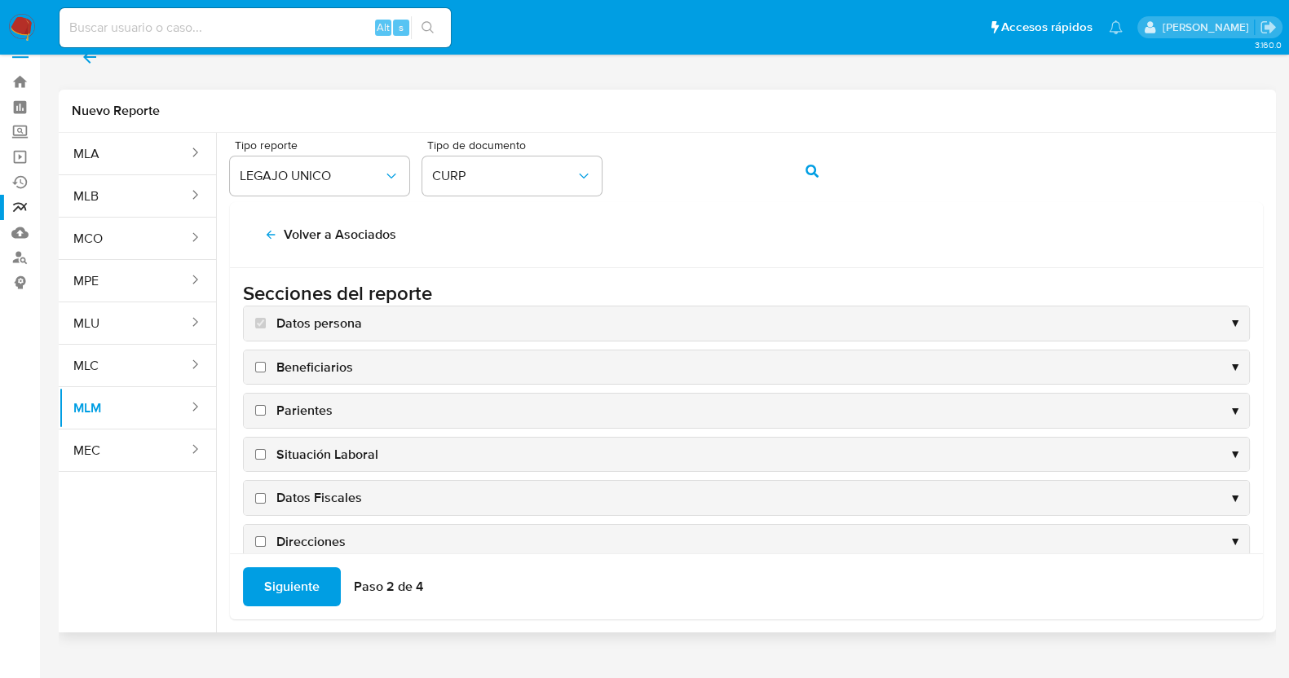
click at [294, 368] on span "Beneficiarios" at bounding box center [314, 368] width 77 height 18
click at [266, 368] on input "Beneficiarios" at bounding box center [260, 367] width 11 height 11
checkbox input "true"
click at [298, 410] on span "Parientes" at bounding box center [304, 411] width 56 height 18
click at [266, 410] on input "Parientes" at bounding box center [260, 410] width 11 height 11
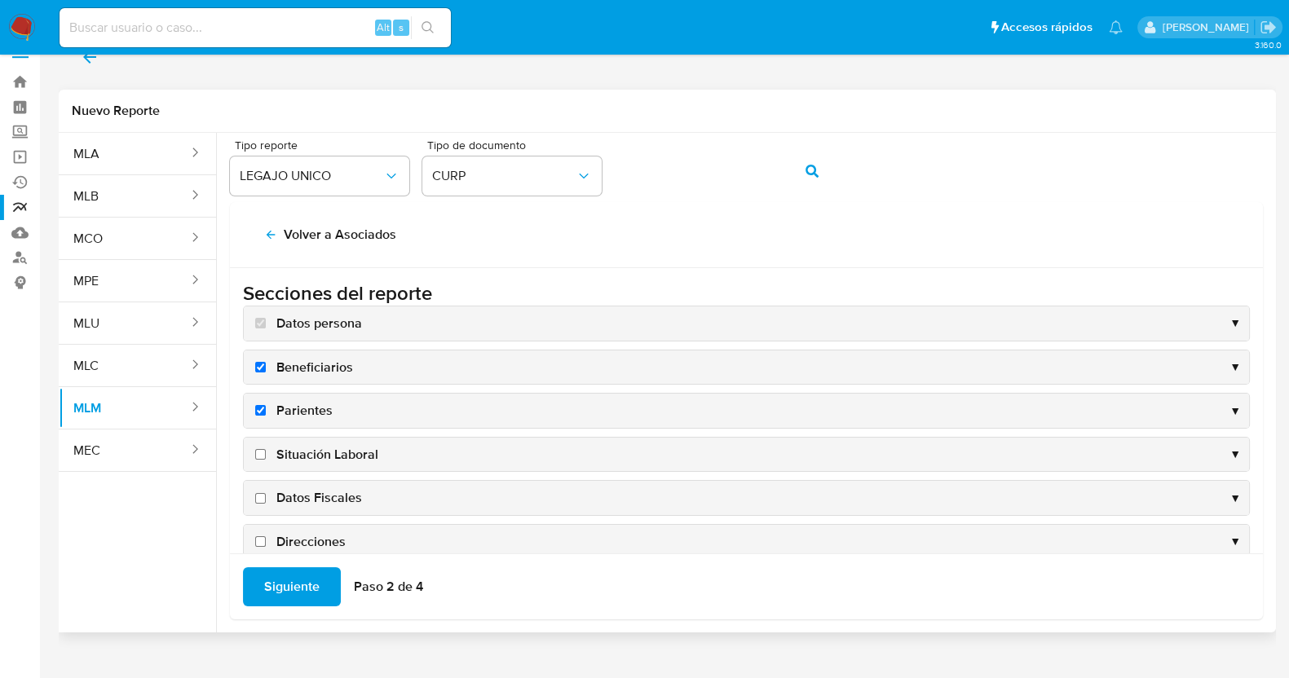
checkbox input "true"
click at [313, 446] on span "Situación Laboral" at bounding box center [327, 455] width 102 height 18
click at [266, 449] on input "Situación Laboral" at bounding box center [260, 454] width 11 height 11
checkbox input "true"
click at [334, 499] on span "Datos Fiscales" at bounding box center [319, 498] width 86 height 18
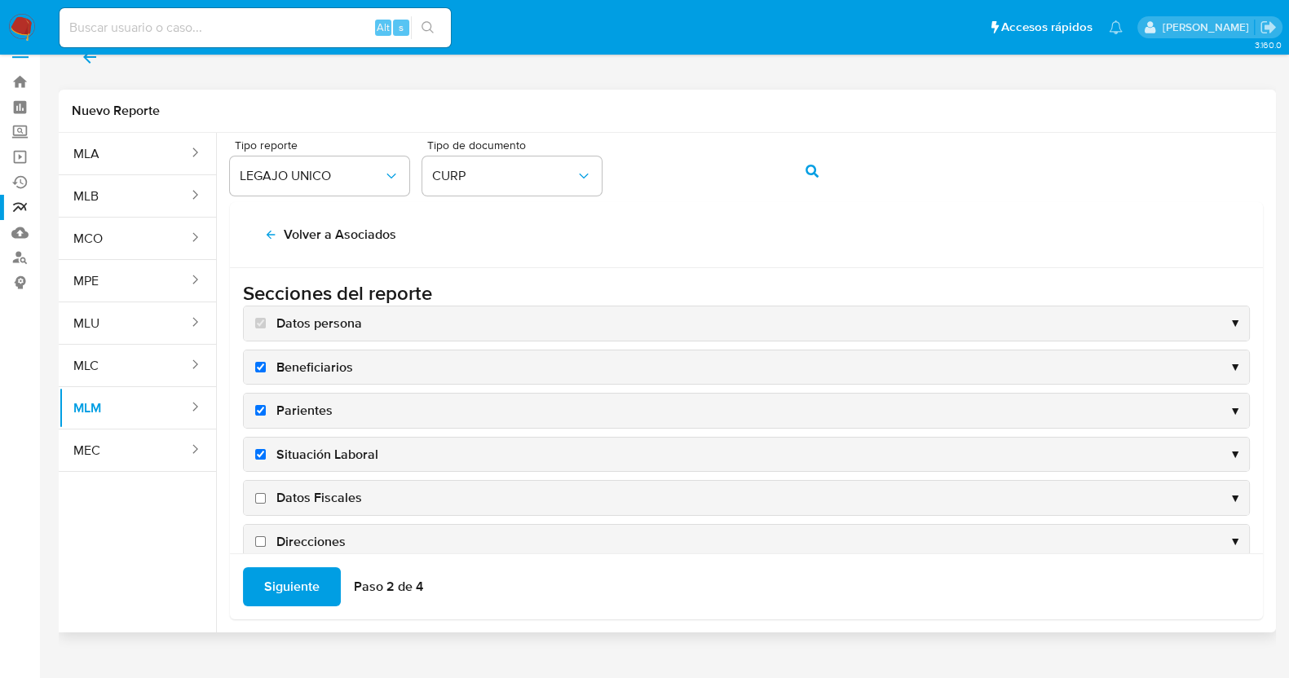
click at [266, 499] on input "Datos Fiscales" at bounding box center [260, 498] width 11 height 11
checkbox input "true"
click at [310, 536] on span "Direcciones" at bounding box center [310, 542] width 69 height 18
click at [266, 537] on input "Direcciones" at bounding box center [260, 542] width 11 height 11
checkbox input "true"
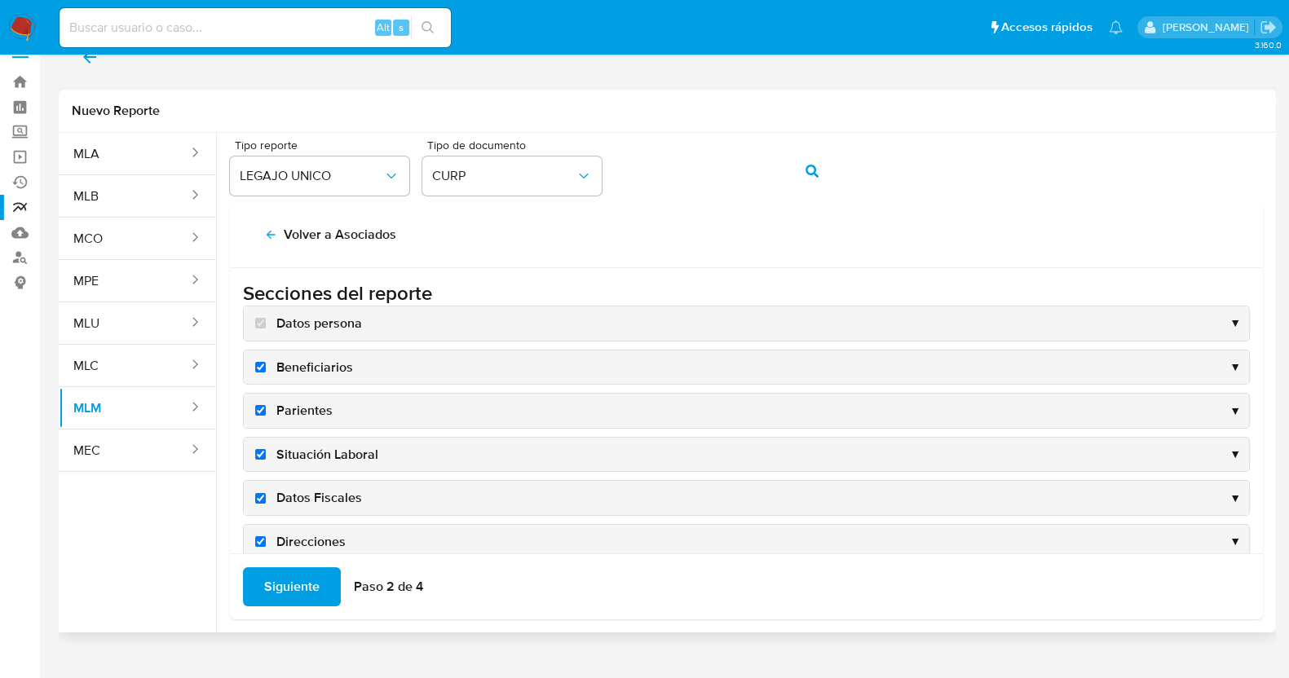
scroll to position [156, 0]
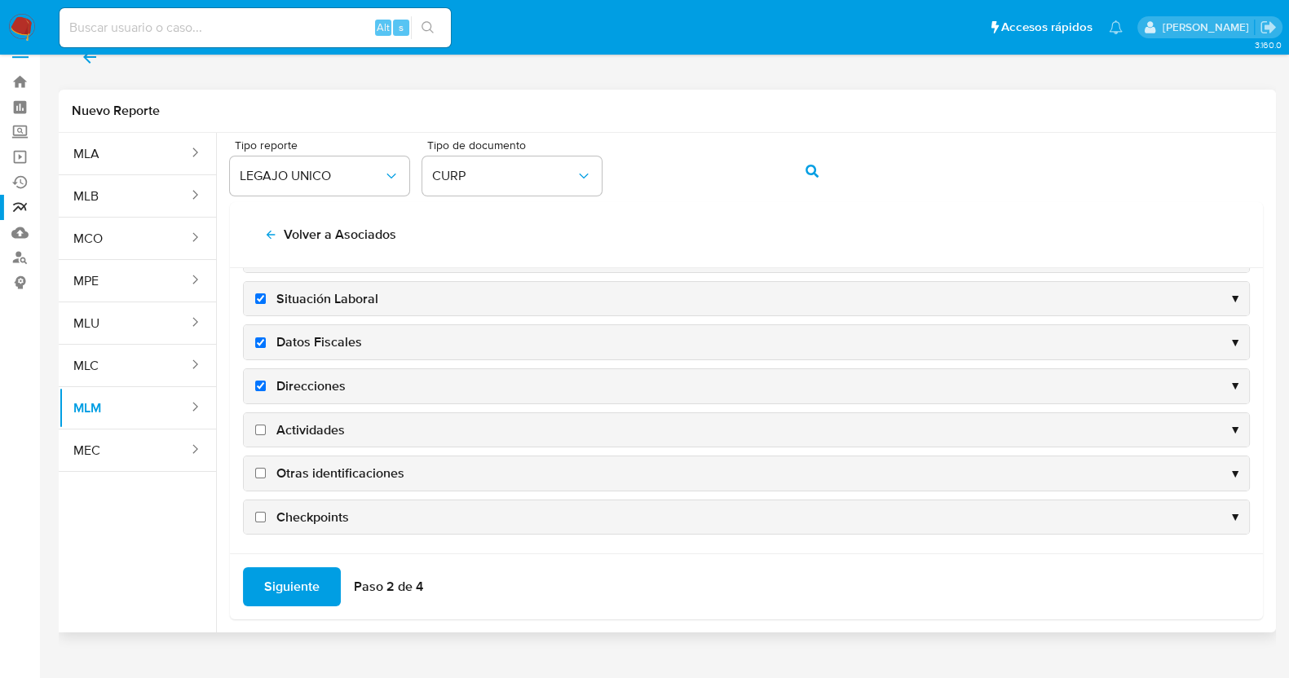
click at [309, 422] on span "Actividades" at bounding box center [310, 431] width 68 height 18
click at [266, 425] on input "Actividades" at bounding box center [260, 430] width 11 height 11
checkbox input "true"
click at [321, 473] on span "Otras identificaciones" at bounding box center [340, 474] width 128 height 18
click at [266, 473] on input "Otras identificaciones" at bounding box center [260, 473] width 11 height 11
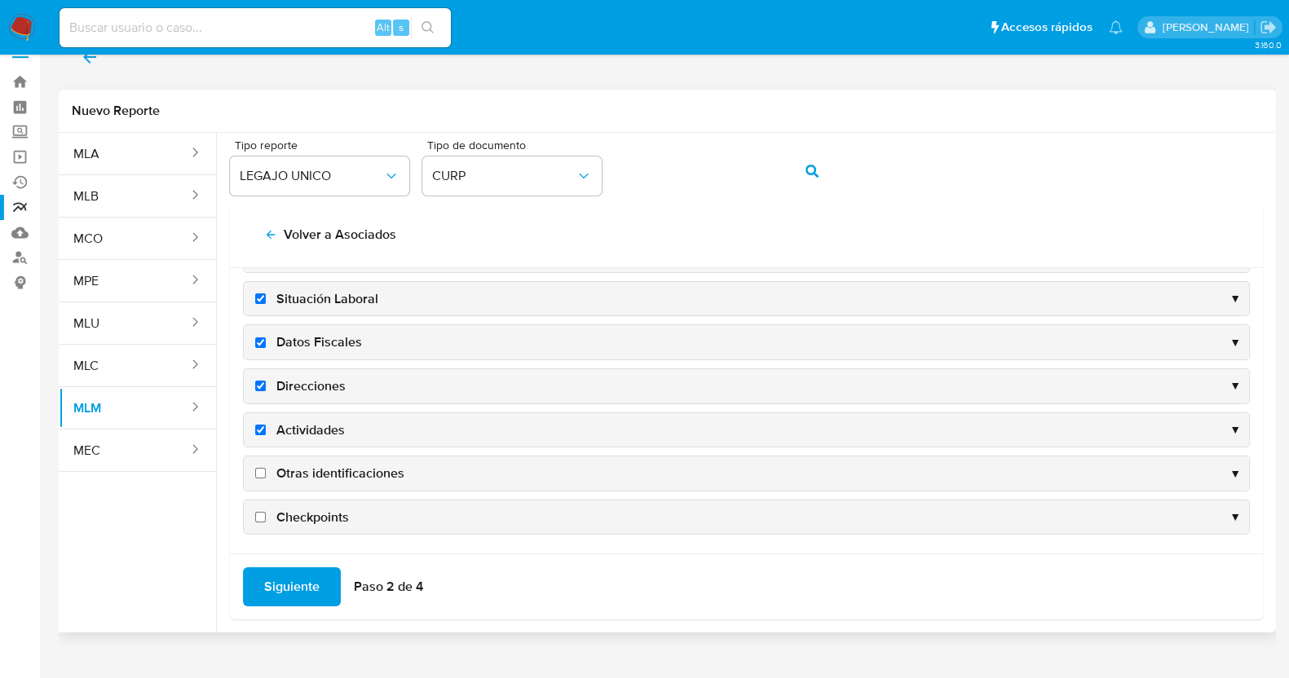
checkbox input "true"
click at [314, 509] on span "Checkpoints" at bounding box center [312, 518] width 73 height 18
click at [266, 512] on input "Checkpoints" at bounding box center [260, 517] width 11 height 11
checkbox input "true"
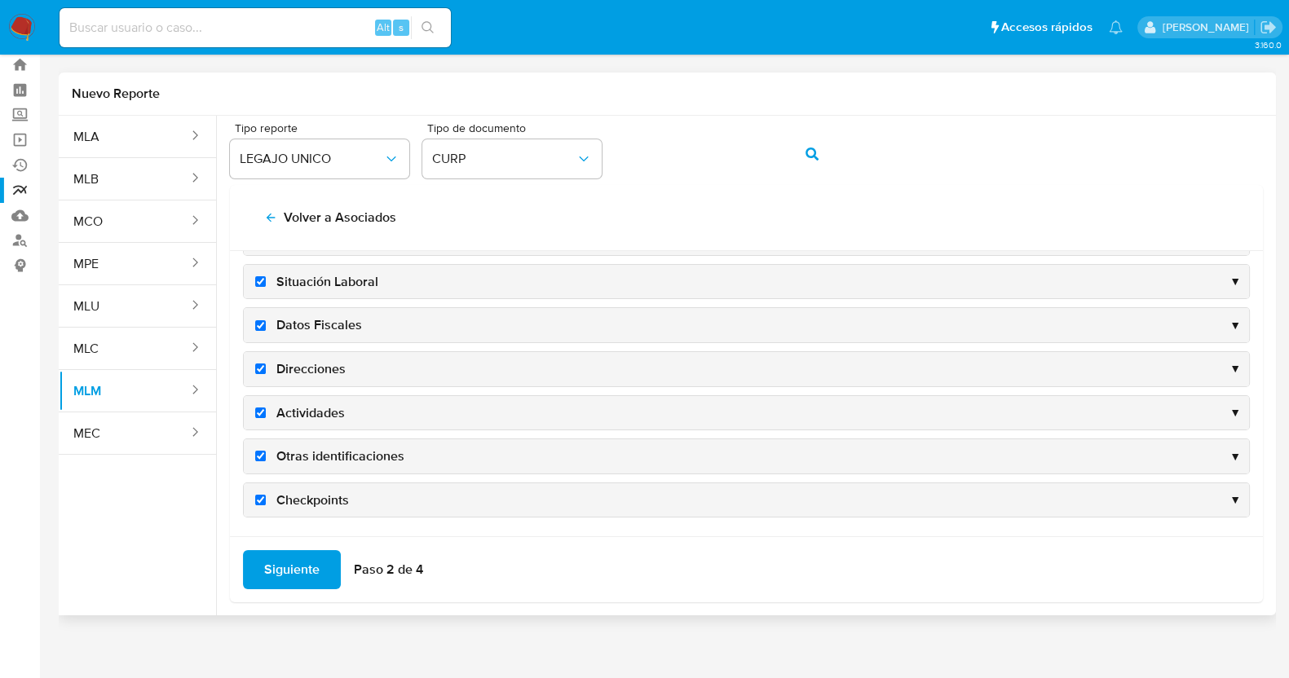
scroll to position [51, 0]
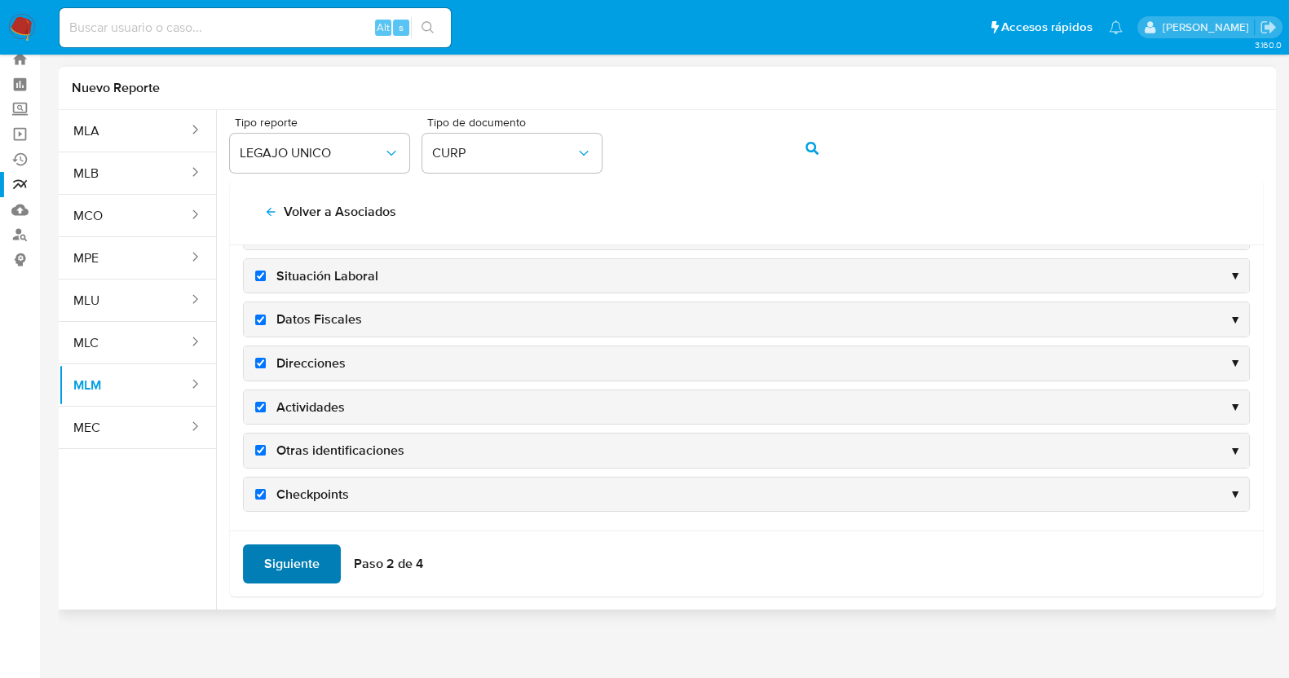
click at [295, 554] on span "Siguiente" at bounding box center [291, 564] width 55 height 36
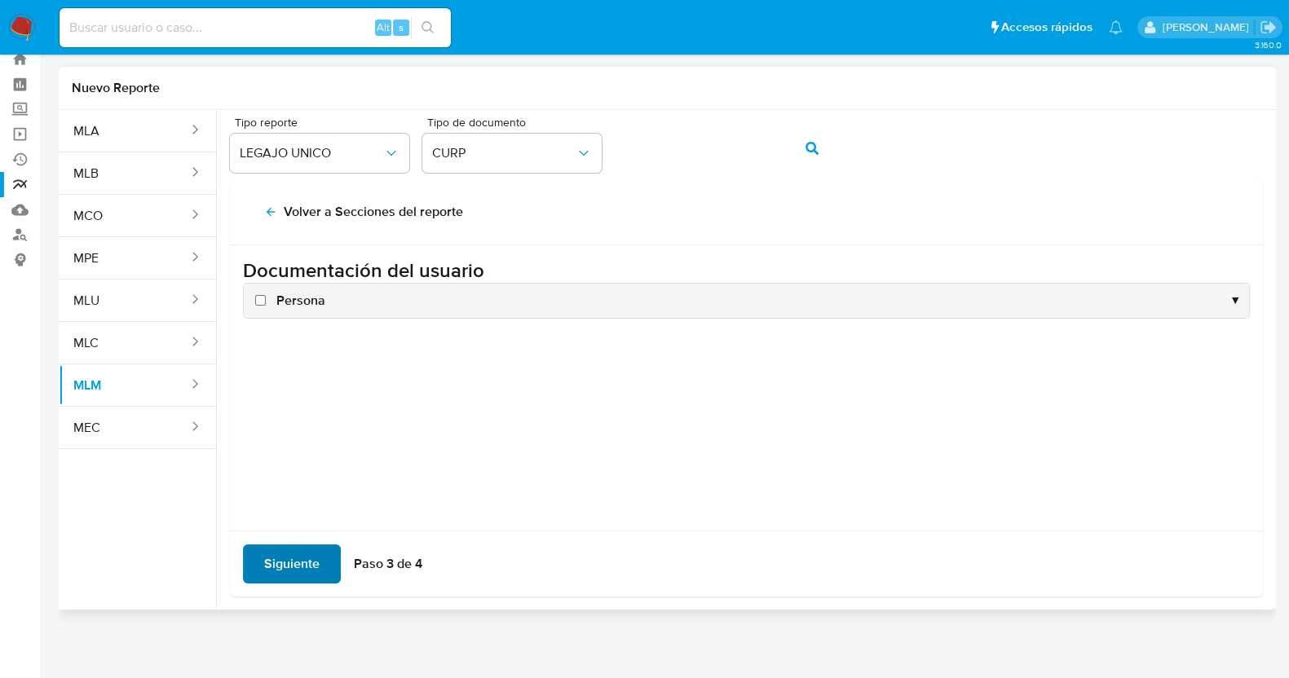
scroll to position [0, 0]
click at [307, 307] on span "Persona" at bounding box center [300, 301] width 49 height 18
click at [266, 306] on input "Persona" at bounding box center [260, 300] width 11 height 11
checkbox input "true"
click at [318, 575] on span "Siguiente" at bounding box center [291, 564] width 55 height 36
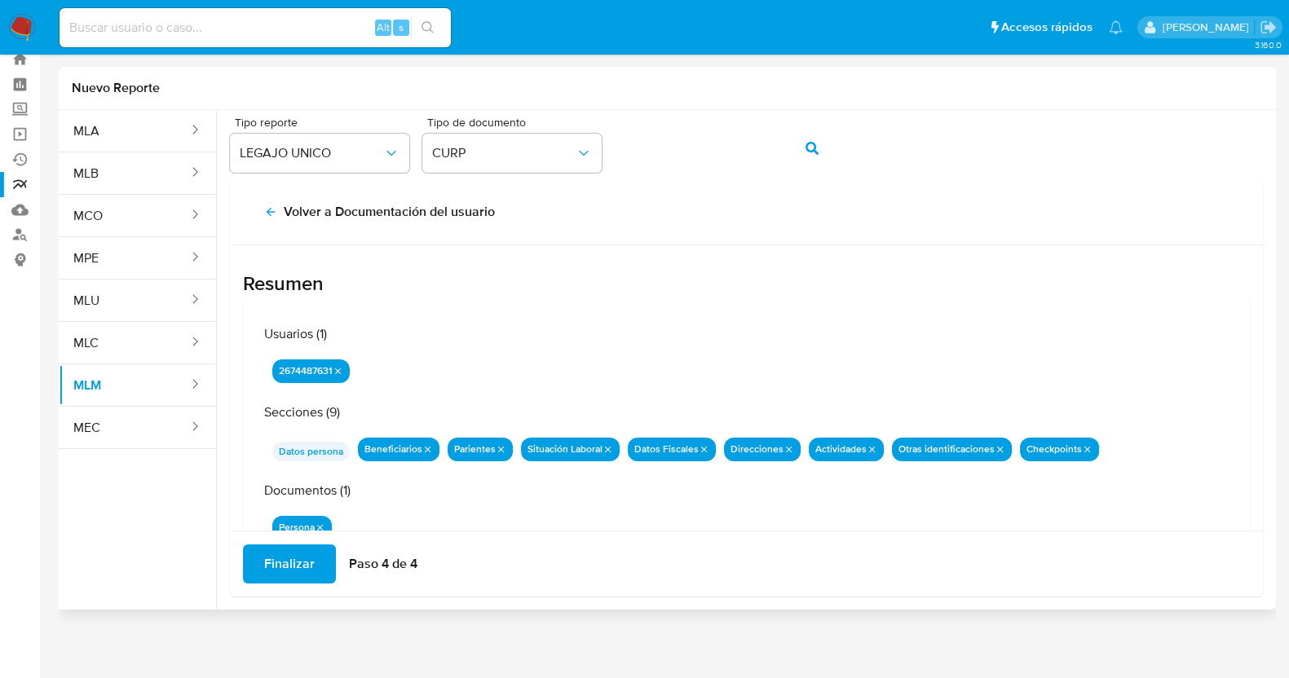
scroll to position [53, 0]
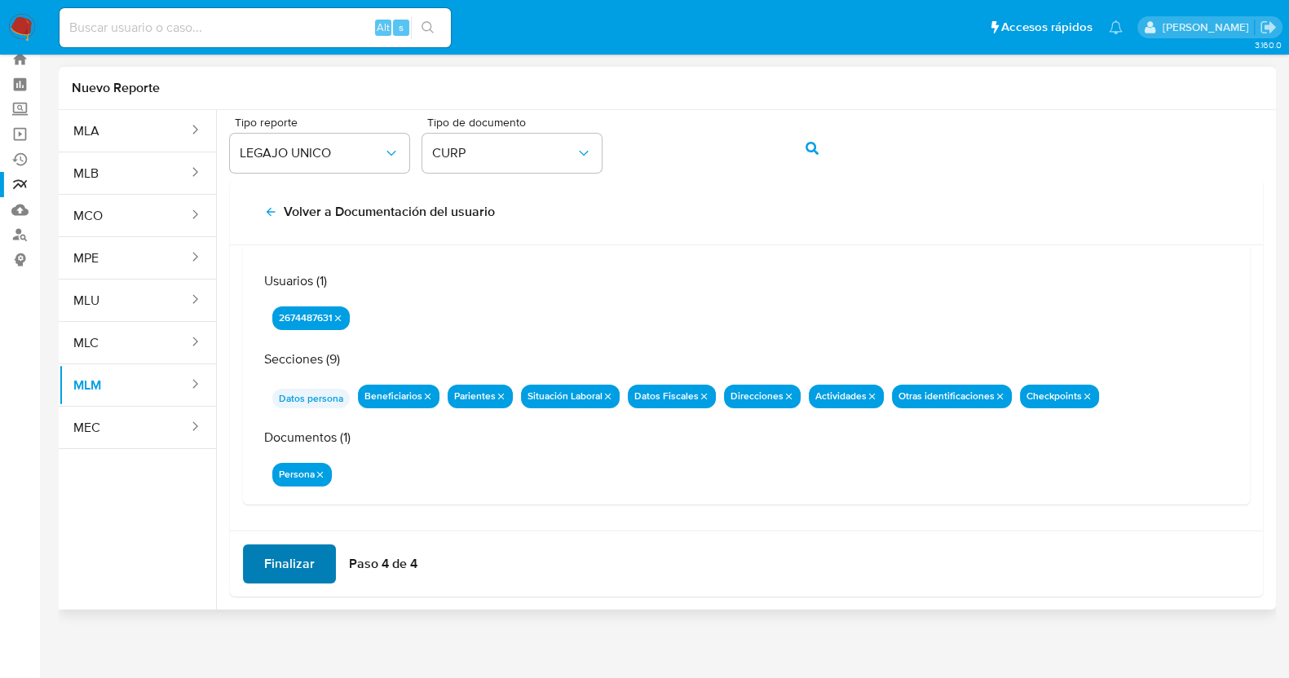
click at [284, 563] on span "Finalizar" at bounding box center [289, 564] width 51 height 36
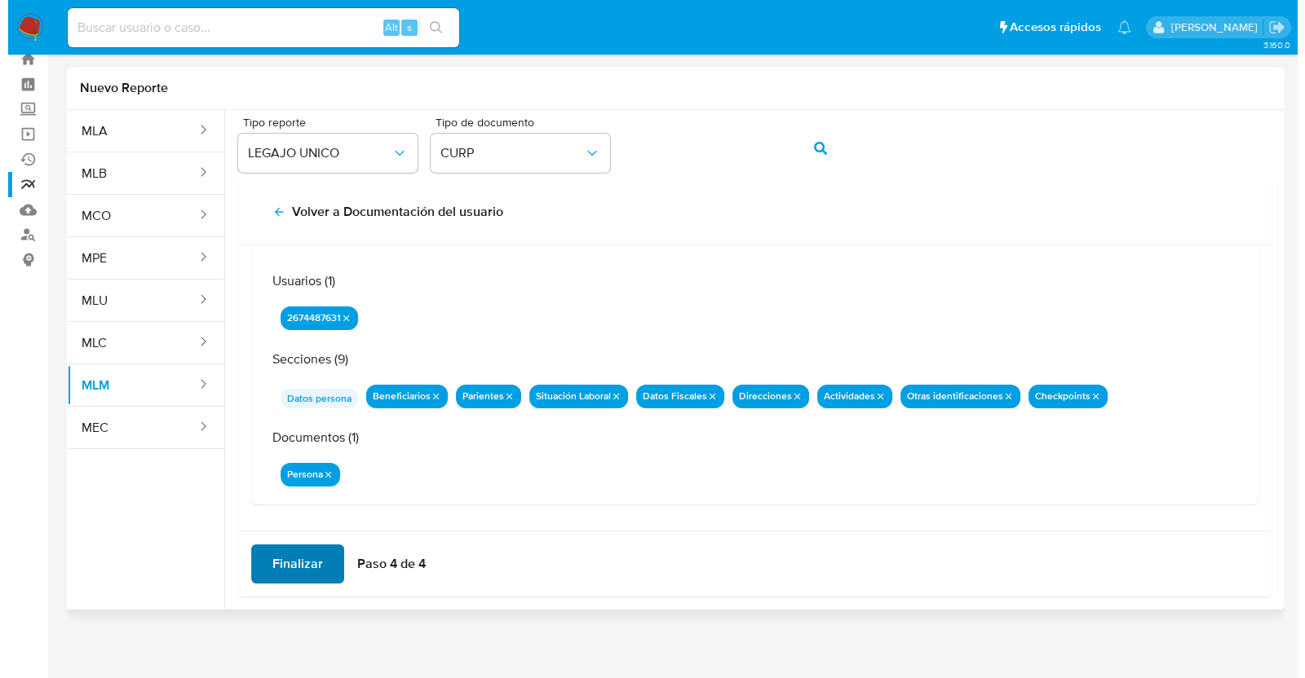
scroll to position [0, 0]
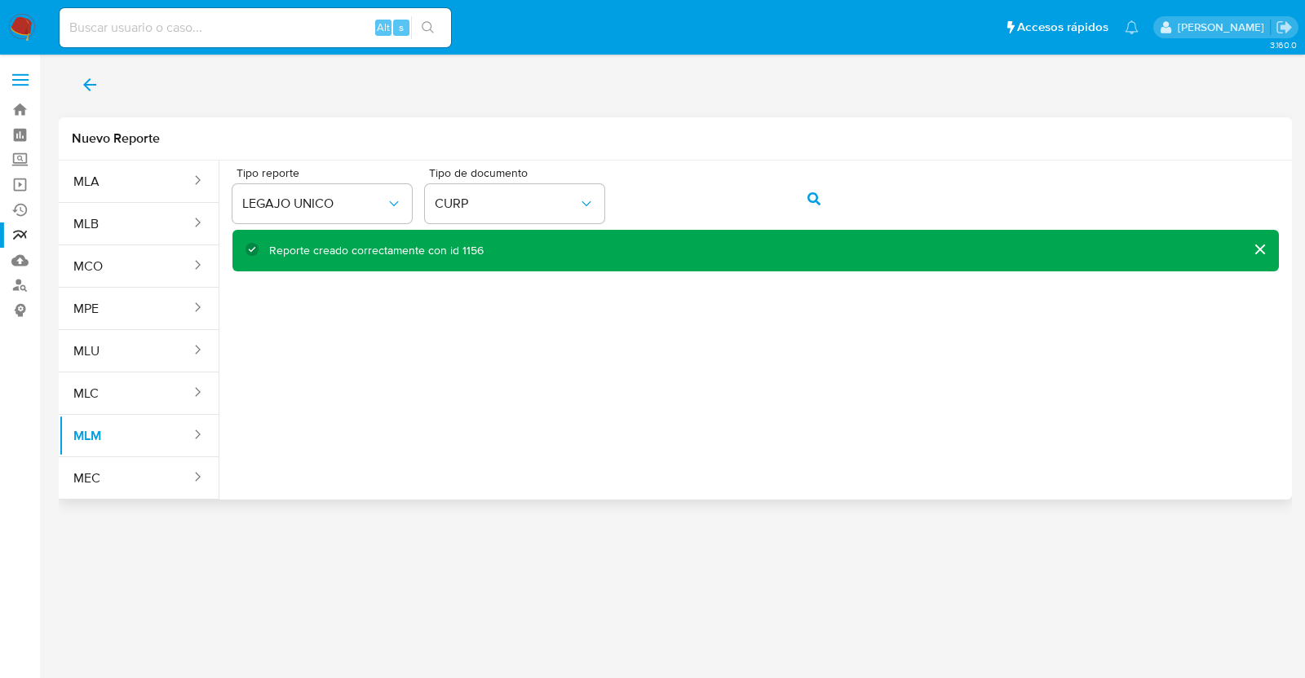
click at [94, 82] on icon "back" at bounding box center [90, 85] width 20 height 20
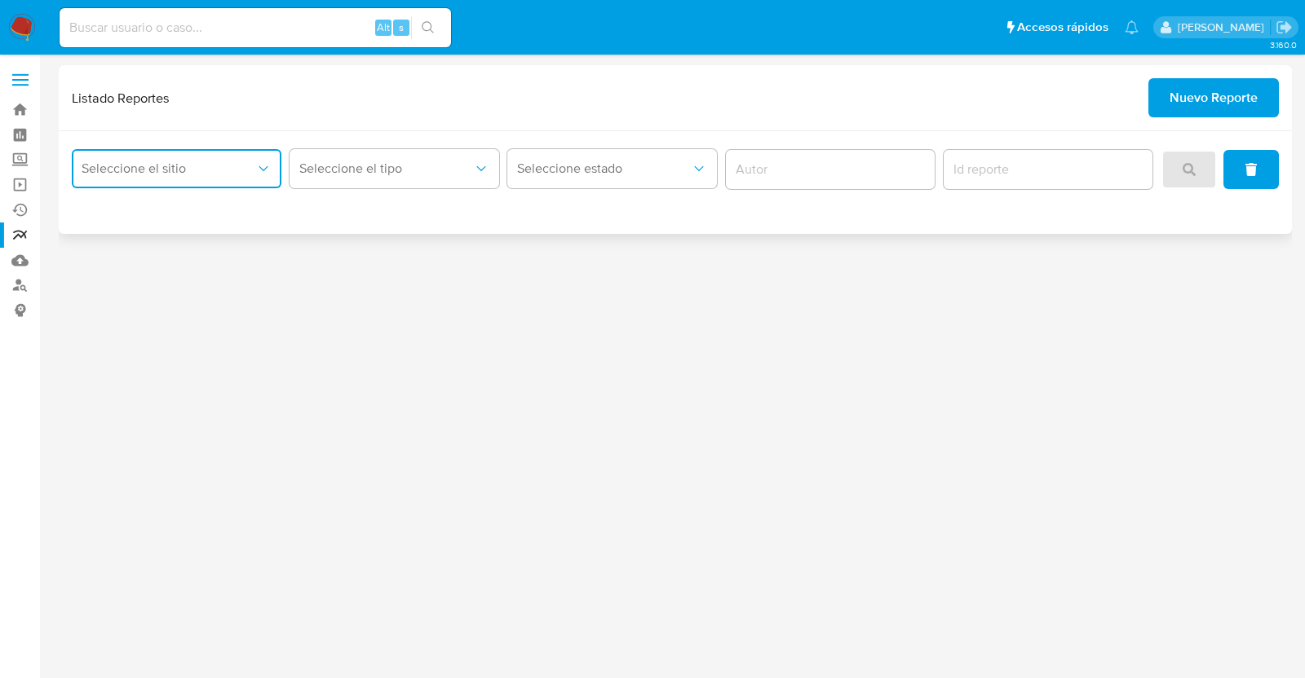
click at [220, 161] on span "Seleccione el sitio" at bounding box center [169, 169] width 174 height 16
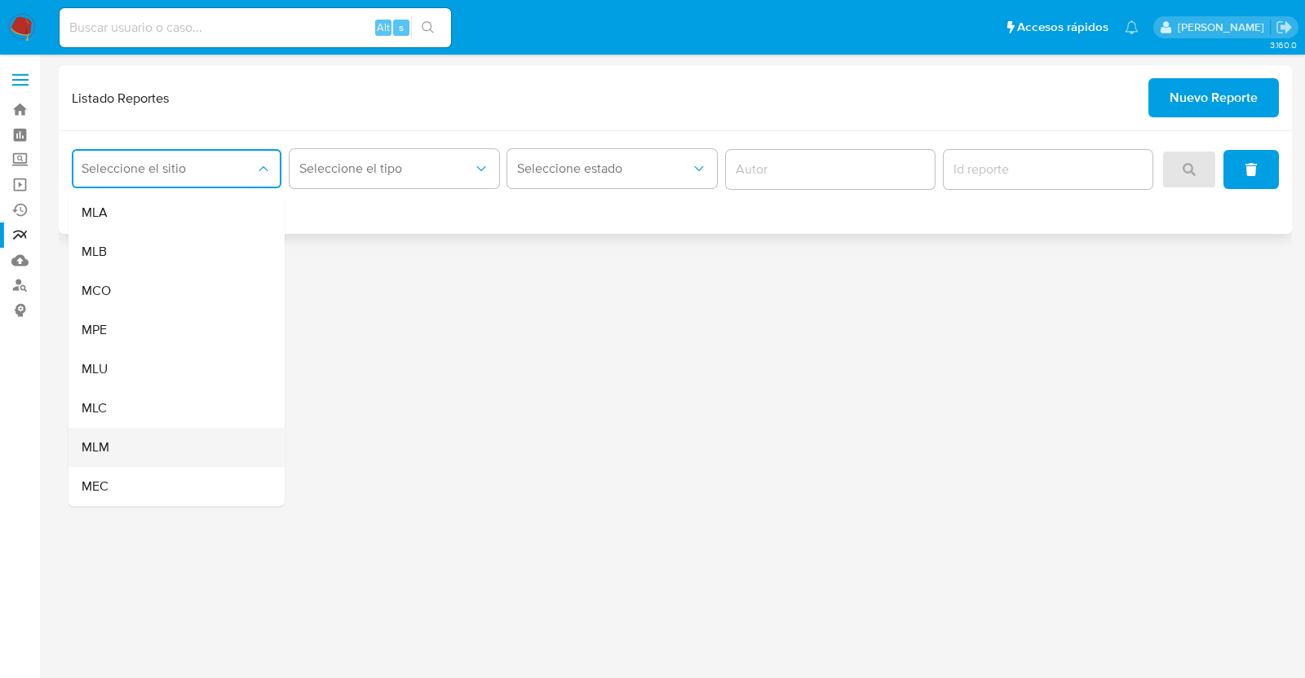
click at [134, 442] on div "MLM" at bounding box center [172, 447] width 180 height 39
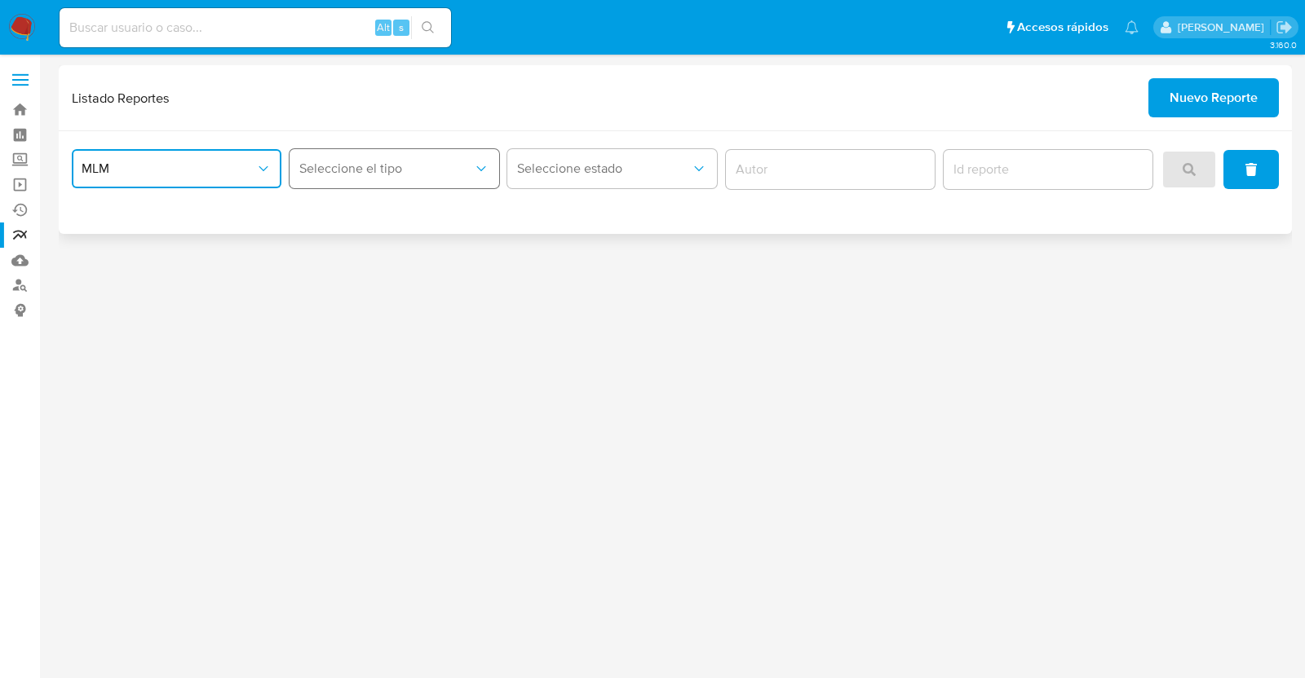
click at [379, 171] on span "Seleccione el tipo" at bounding box center [386, 169] width 174 height 16
click at [365, 251] on span "LEGAJO UNICO" at bounding box center [344, 252] width 91 height 16
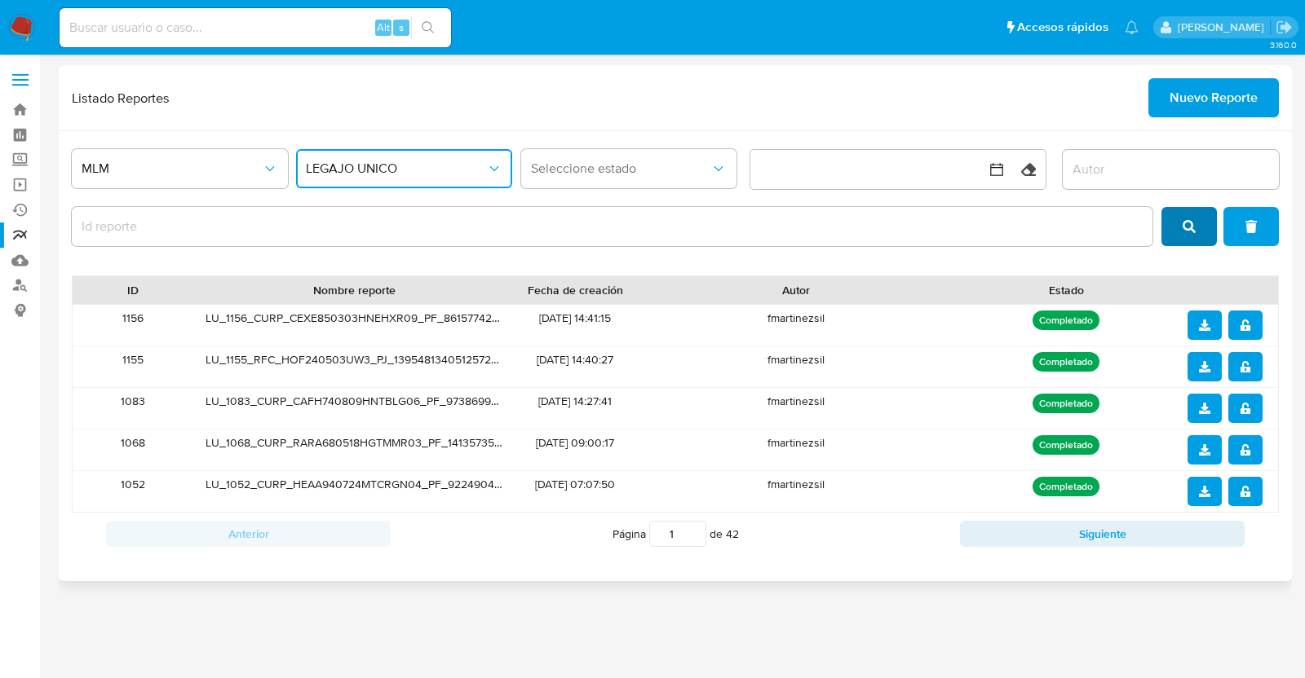
click at [1198, 225] on button "search" at bounding box center [1188, 226] width 55 height 39
click at [1208, 330] on span "download" at bounding box center [1204, 325] width 11 height 26
click at [1242, 325] on icon "notify_security" at bounding box center [1245, 325] width 10 height 11
click at [1199, 366] on icon "download" at bounding box center [1204, 366] width 11 height 11
click at [1243, 369] on icon "notify_security" at bounding box center [1245, 366] width 10 height 11
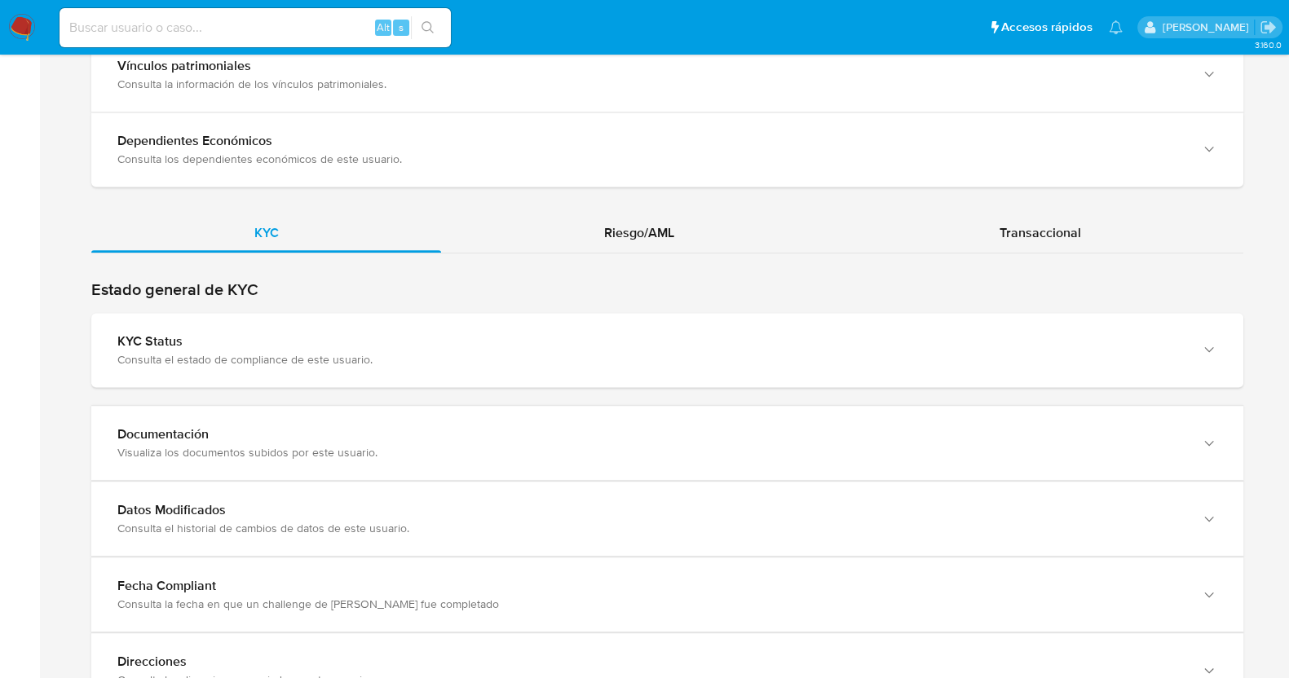
scroll to position [1606, 0]
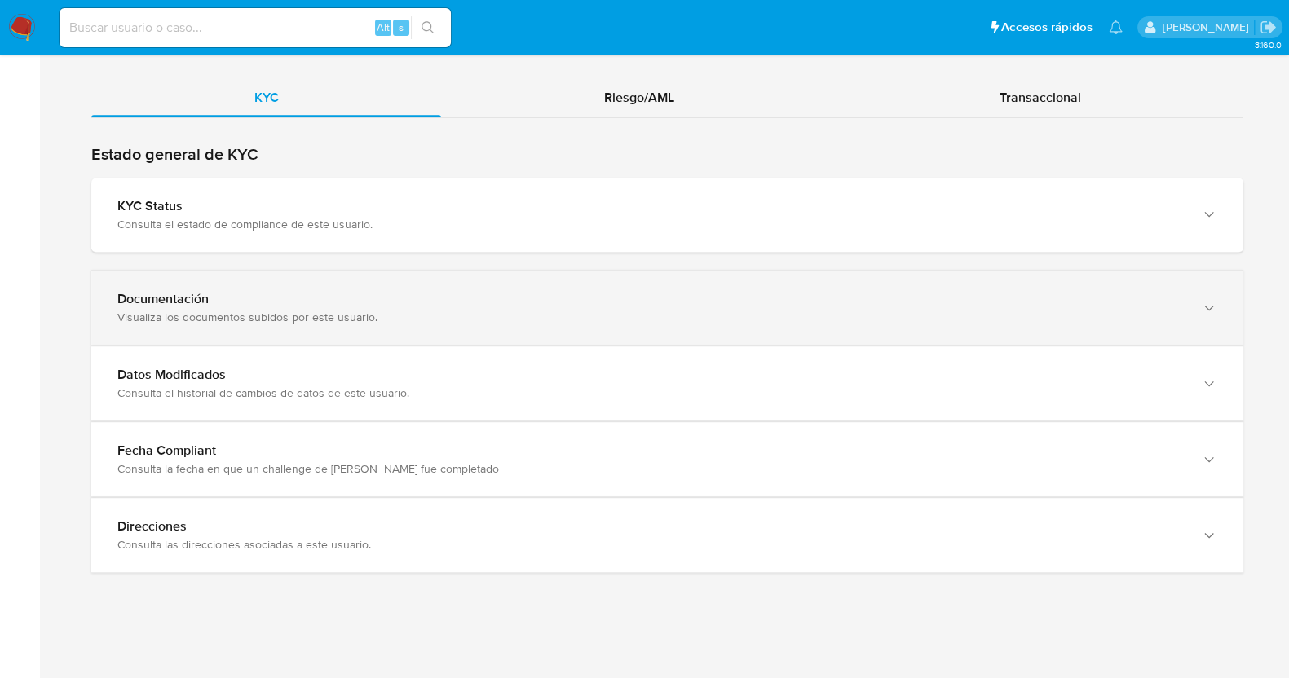
click at [325, 303] on div "Documentación" at bounding box center [650, 299] width 1067 height 16
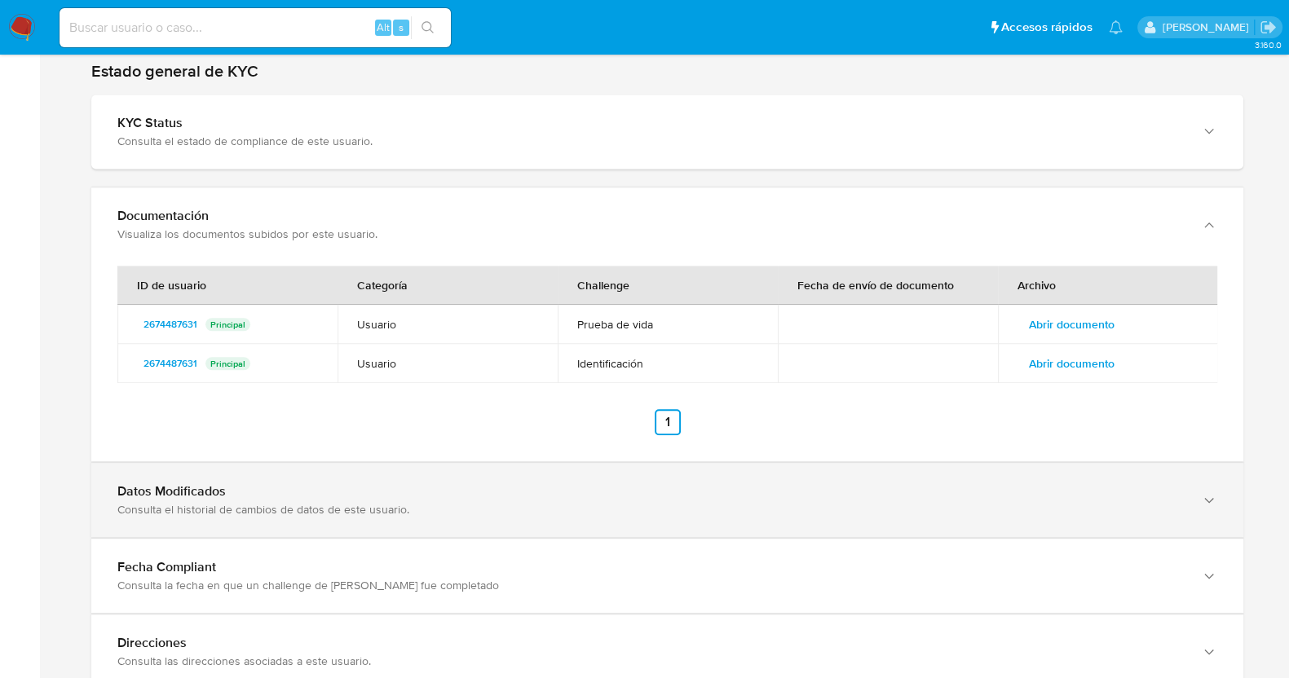
scroll to position [1708, 0]
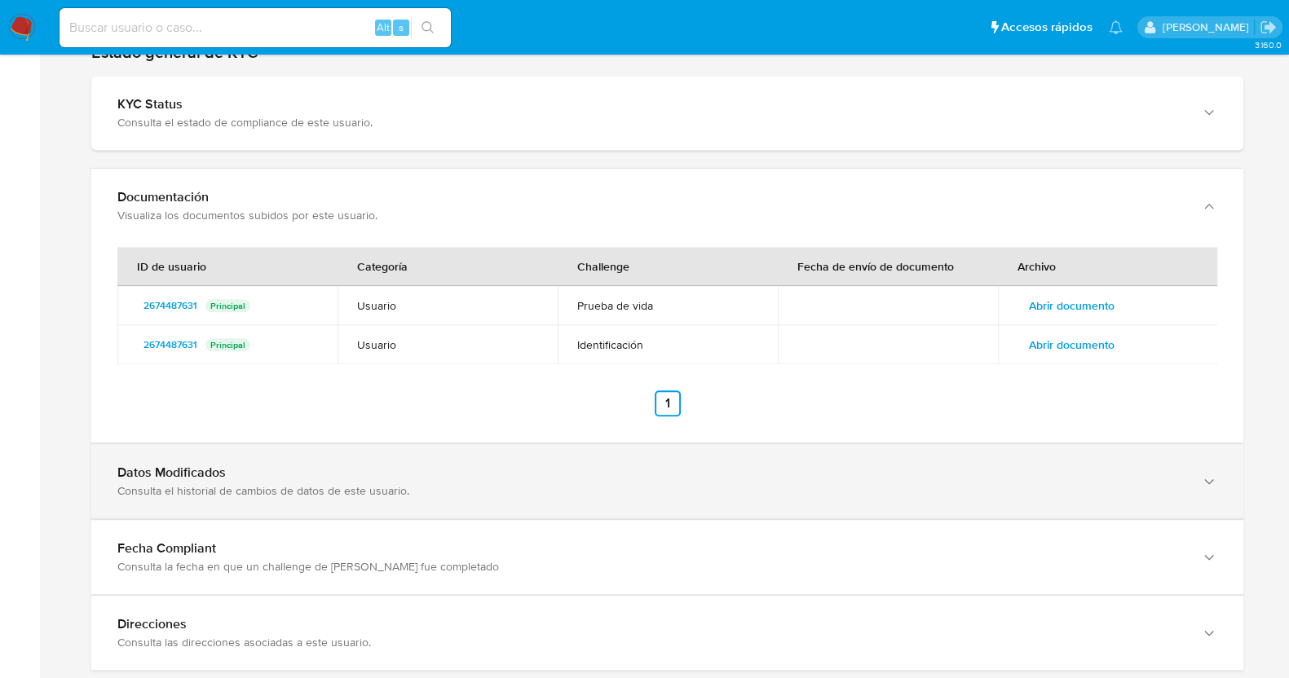
click at [481, 478] on div "Datos Modificados" at bounding box center [650, 473] width 1067 height 16
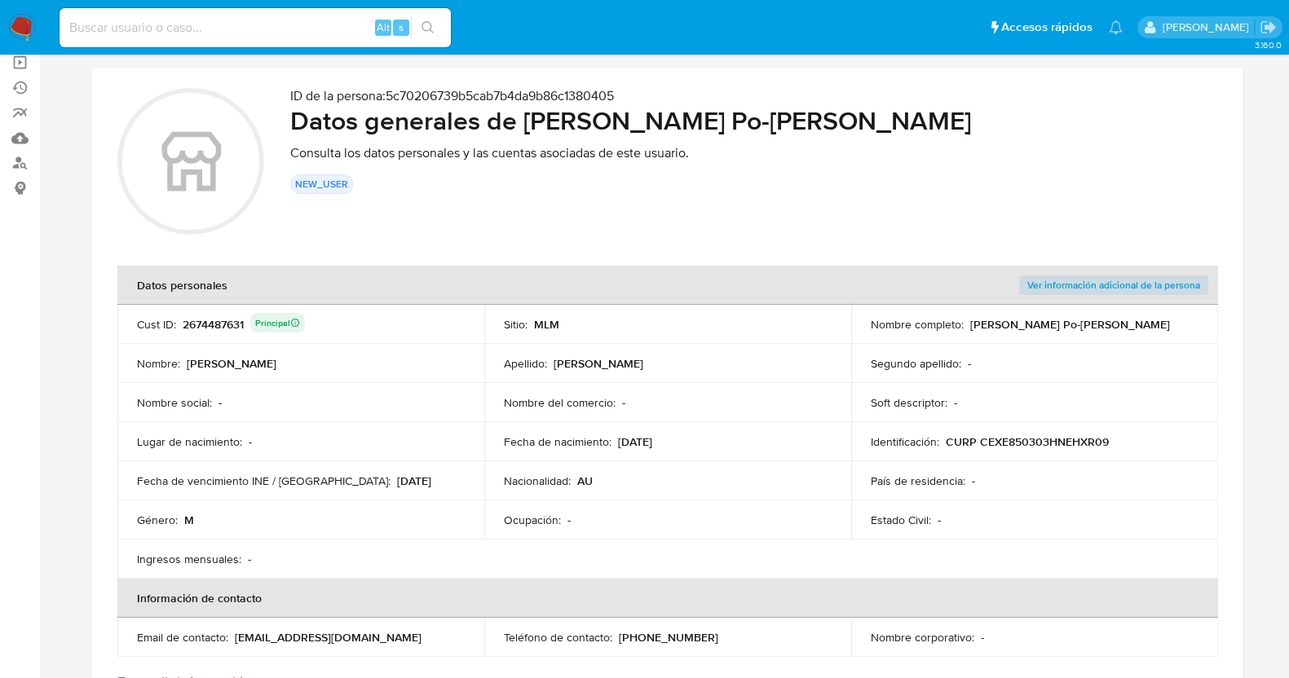
scroll to position [0, 0]
